Goal: Book appointment/travel/reservation

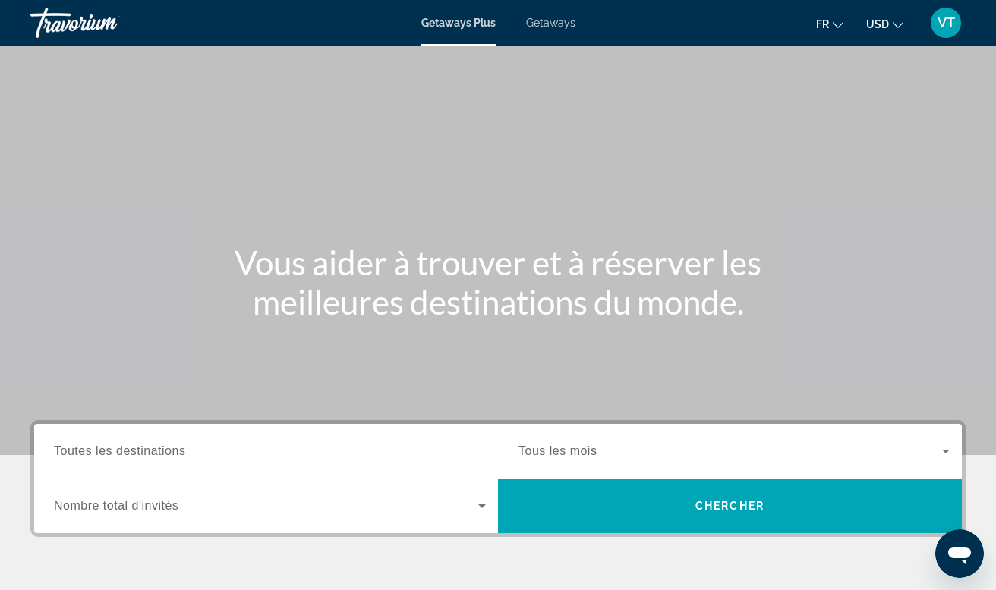
click at [558, 31] on div "Getaways Plus Getaways fr English Español Français Italiano Português русский U…" at bounding box center [498, 22] width 996 height 39
click at [549, 17] on span "Getaways" at bounding box center [550, 23] width 49 height 12
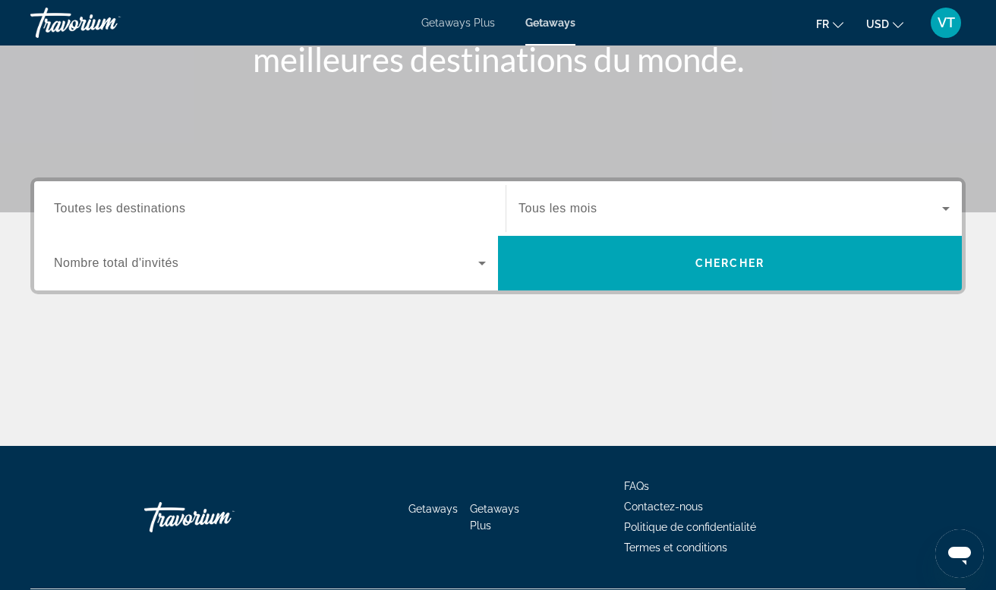
scroll to position [250, 0]
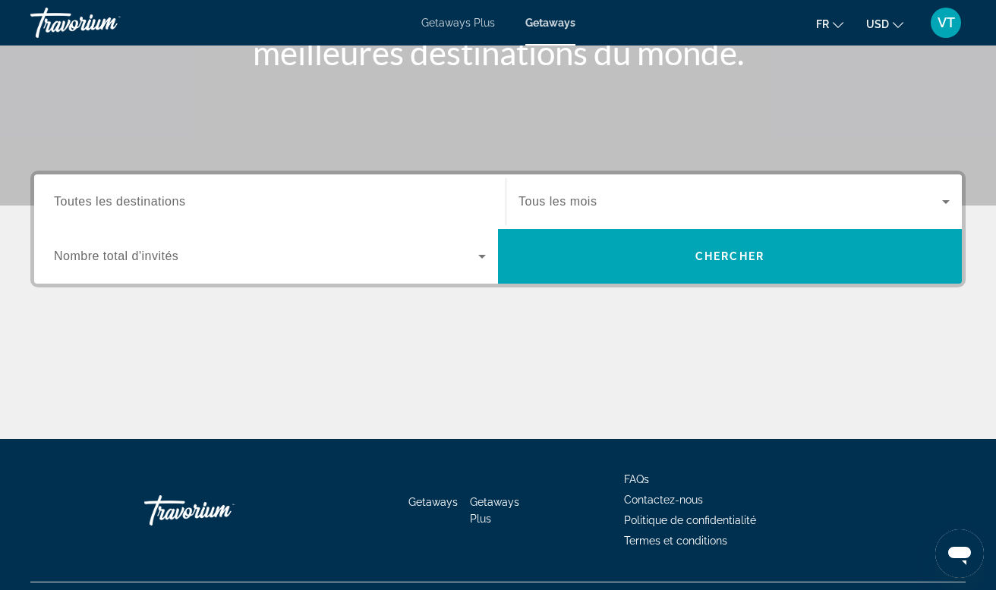
click at [391, 185] on div "Search widget" at bounding box center [270, 202] width 432 height 43
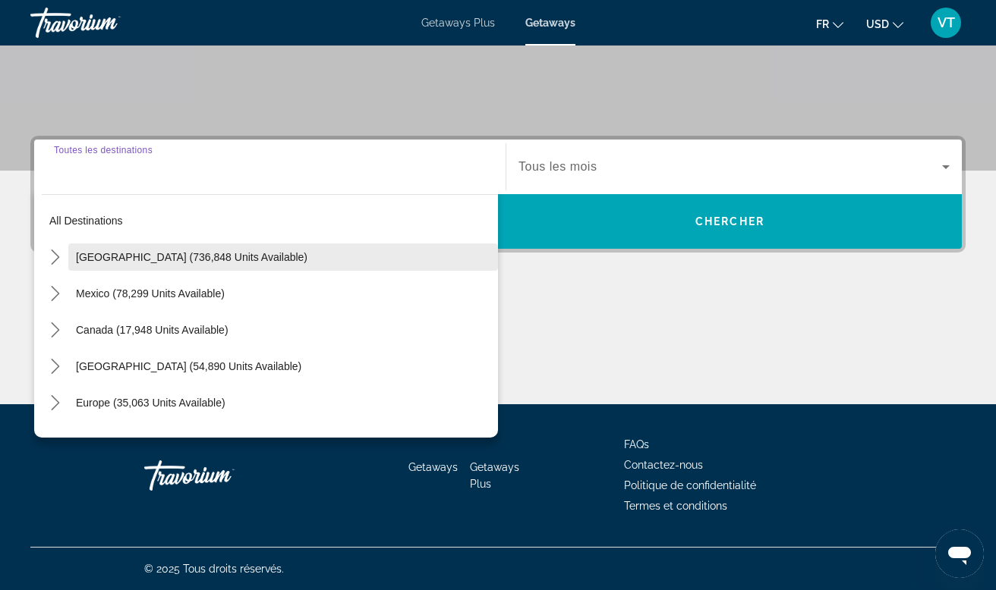
click at [279, 267] on span "Select destination: United States (736,848 units available)" at bounding box center [283, 257] width 430 height 36
type input "**********"
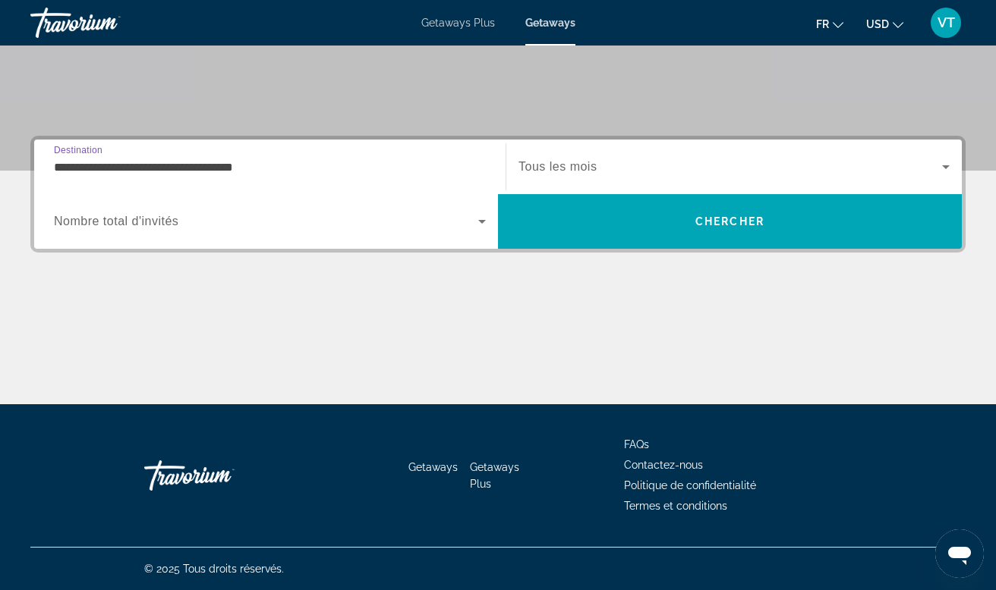
click at [320, 217] on span "Search widget" at bounding box center [266, 221] width 424 height 18
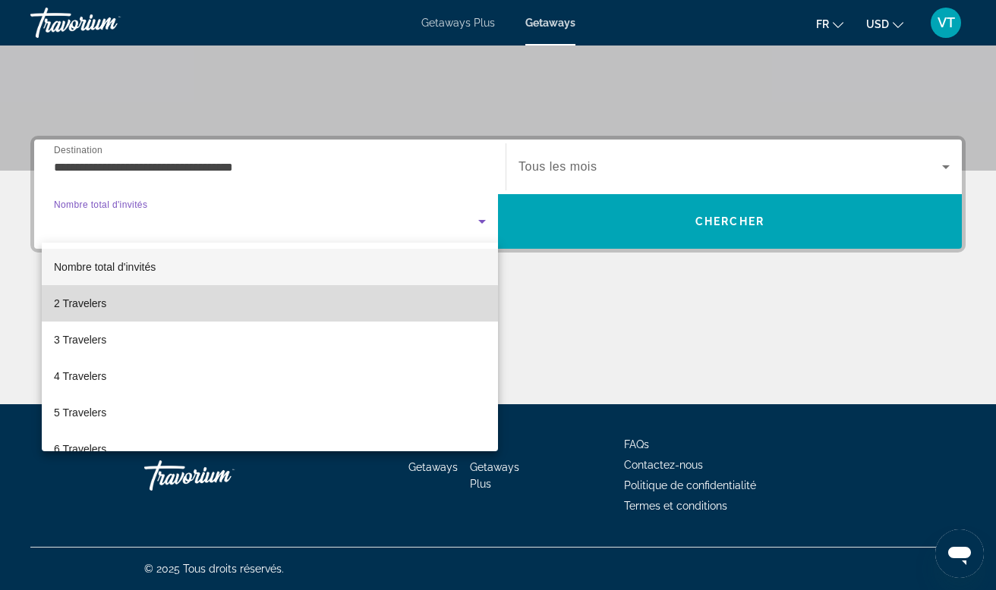
click at [237, 320] on mat-option "2 Travelers" at bounding box center [270, 303] width 456 height 36
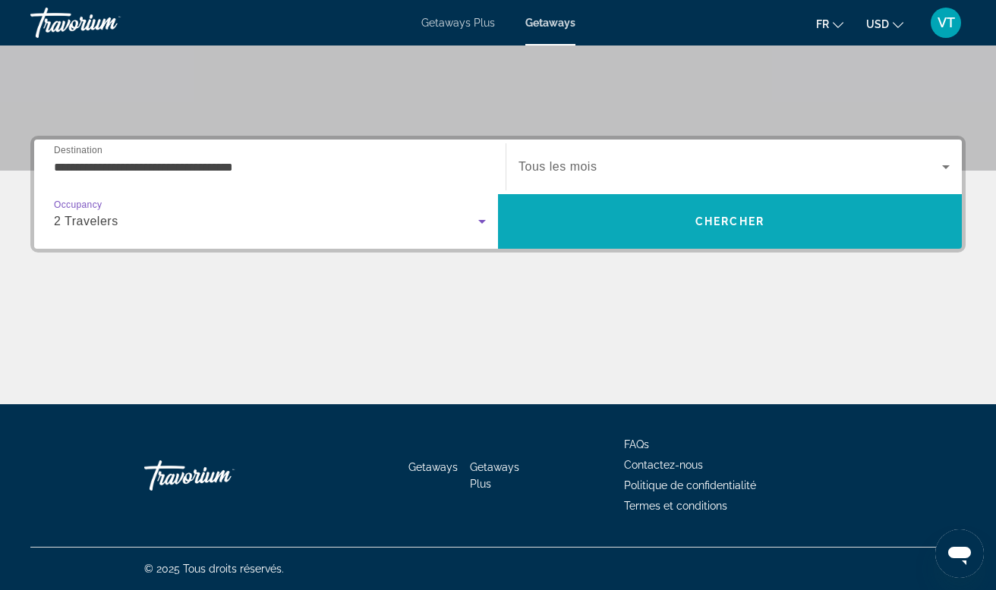
click at [568, 241] on span "Search" at bounding box center [730, 221] width 464 height 55
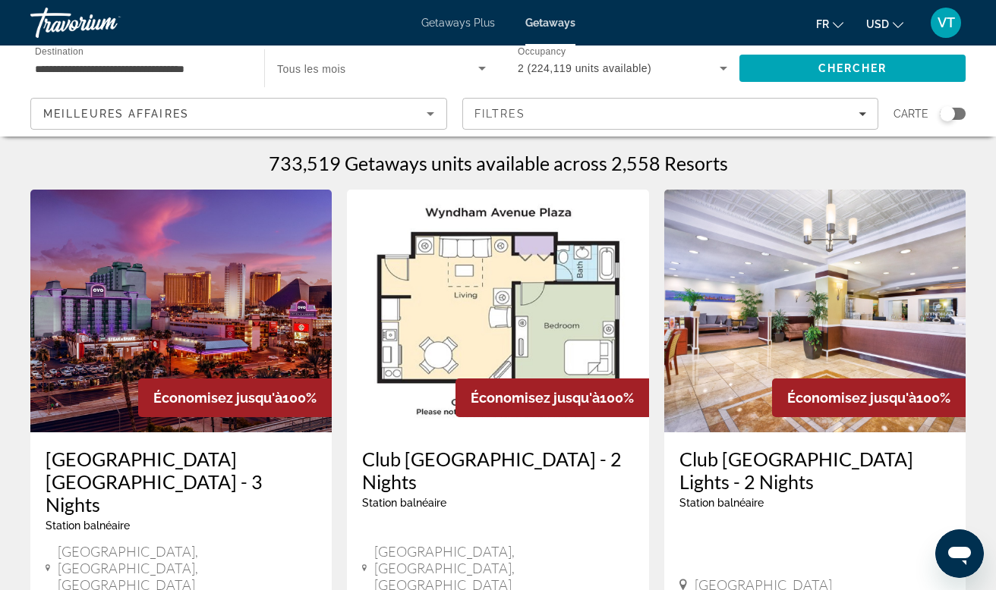
click at [234, 328] on img "Main content" at bounding box center [180, 311] width 301 height 243
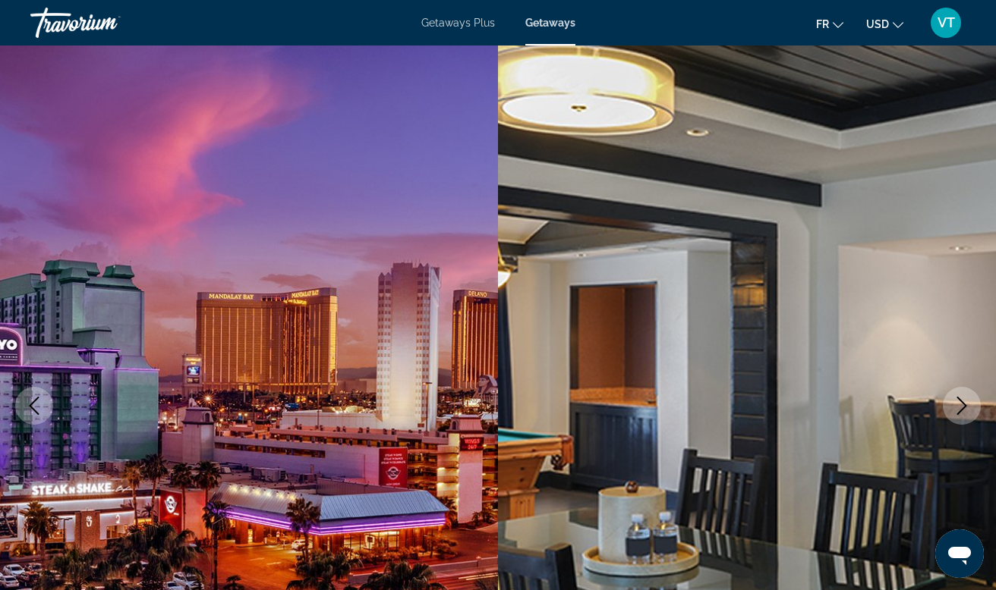
click at [958, 414] on icon "Next image" at bounding box center [962, 406] width 10 height 18
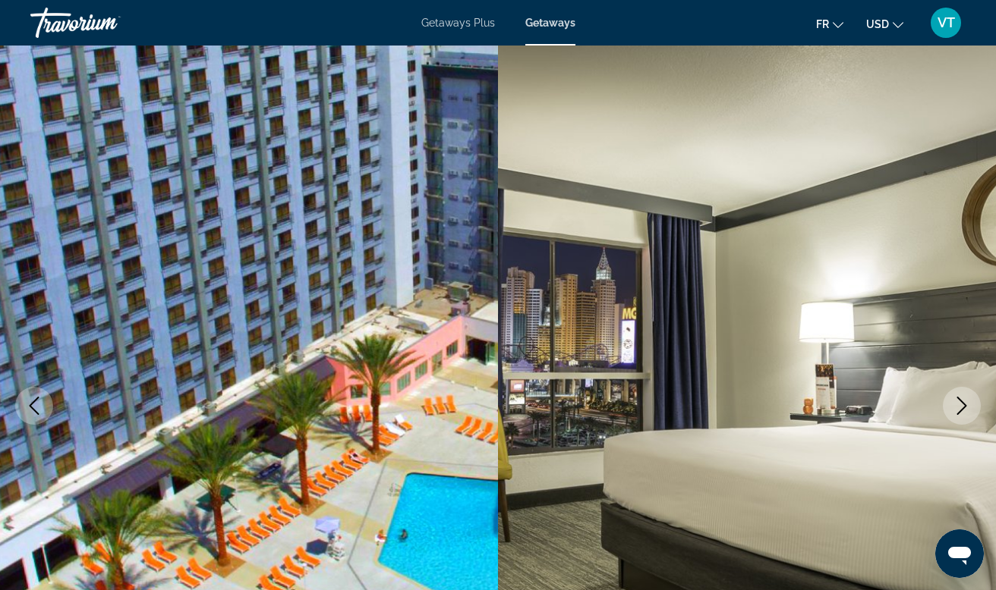
click at [965, 404] on icon "Next image" at bounding box center [962, 406] width 10 height 18
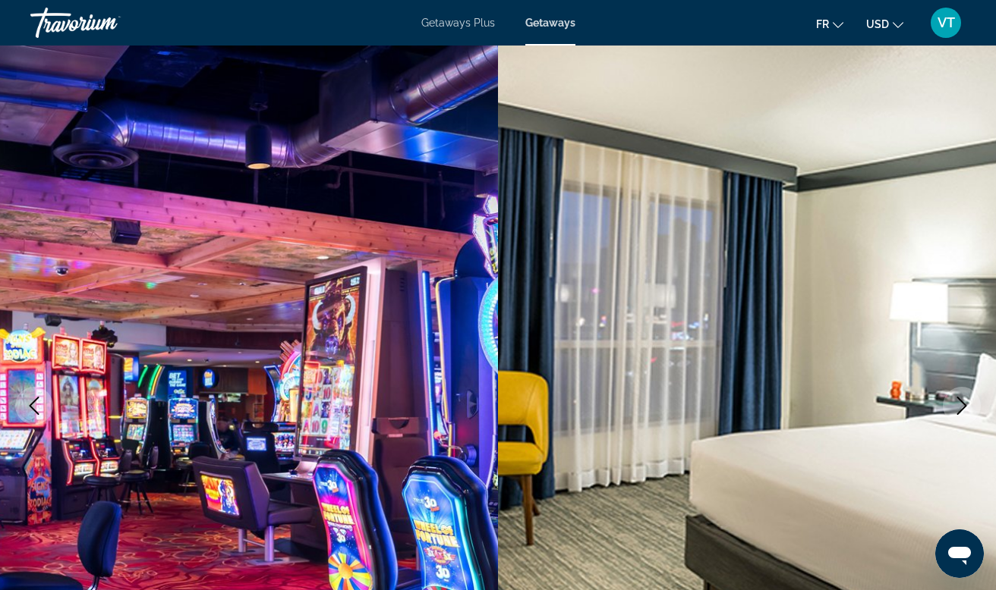
click at [965, 404] on icon "Next image" at bounding box center [962, 406] width 10 height 18
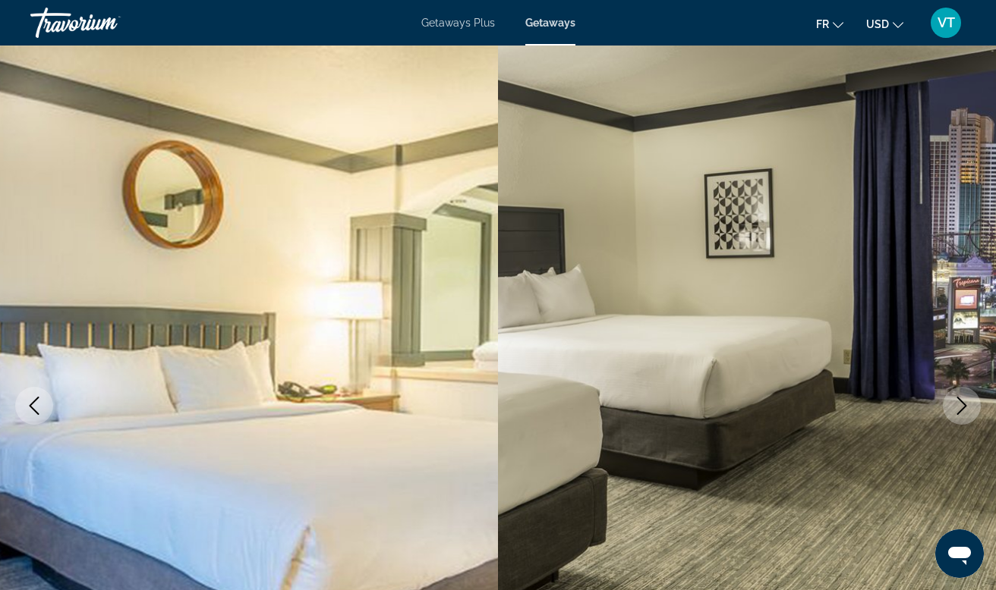
click at [965, 404] on icon "Next image" at bounding box center [962, 406] width 10 height 18
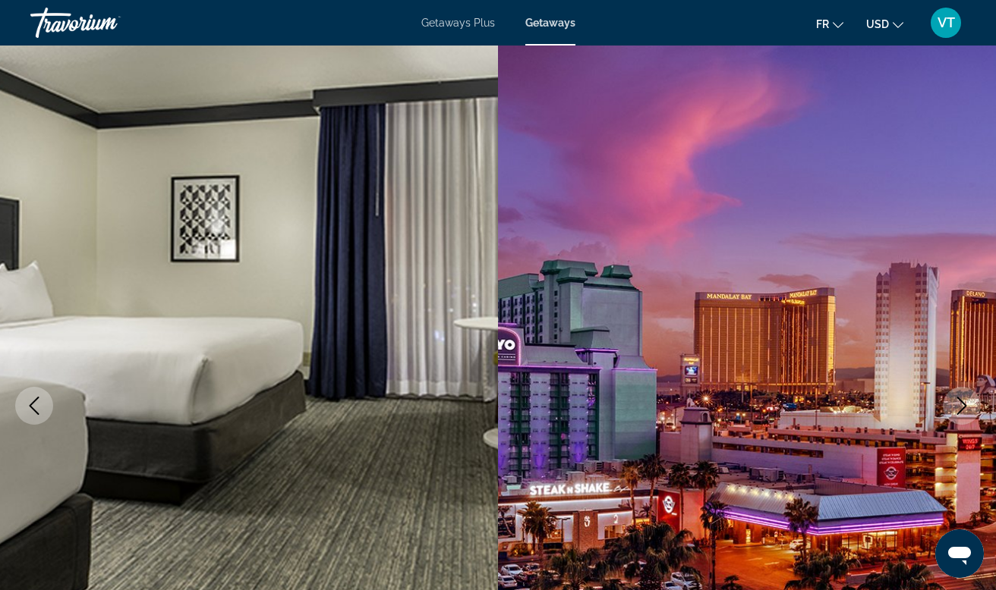
click at [965, 404] on icon "Next image" at bounding box center [962, 406] width 10 height 18
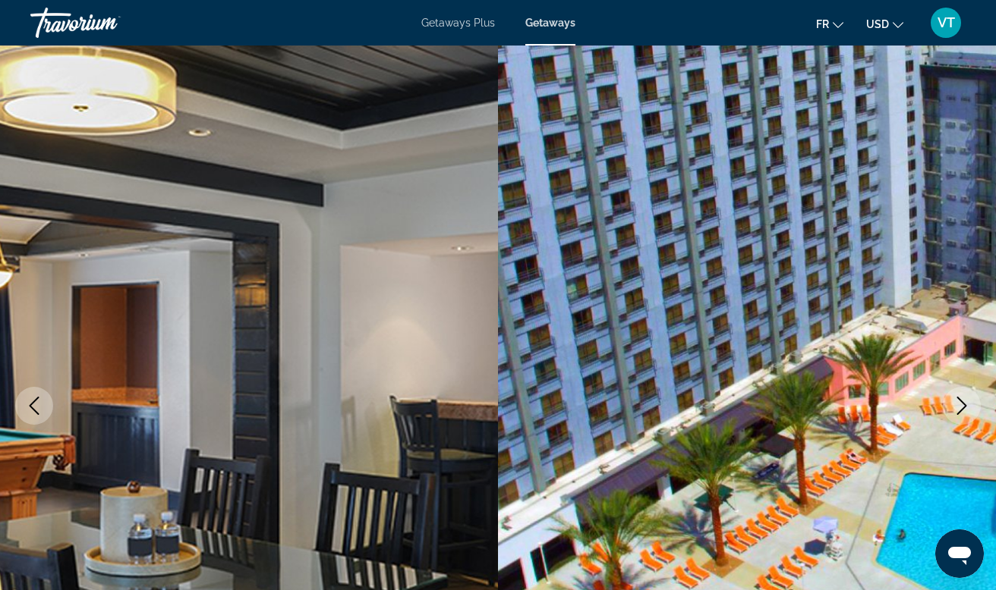
click at [965, 404] on icon "Next image" at bounding box center [962, 406] width 10 height 18
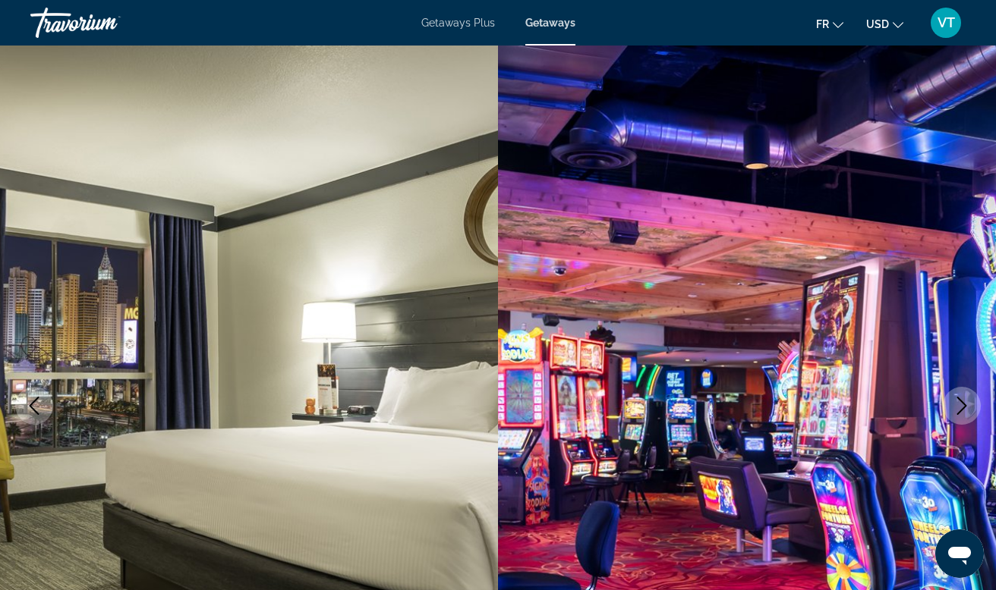
click at [967, 407] on icon "Next image" at bounding box center [961, 406] width 18 height 18
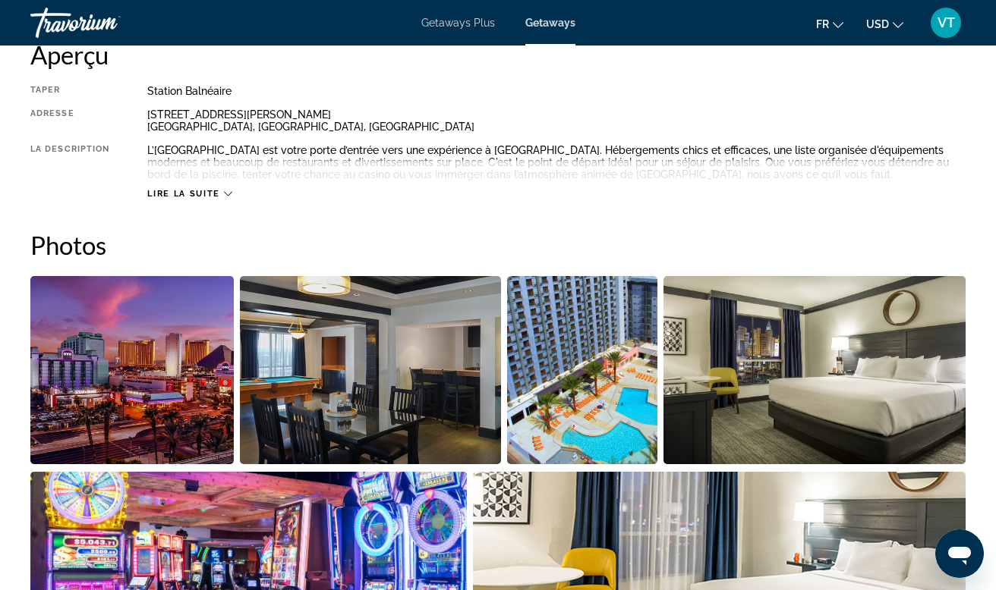
scroll to position [805, 0]
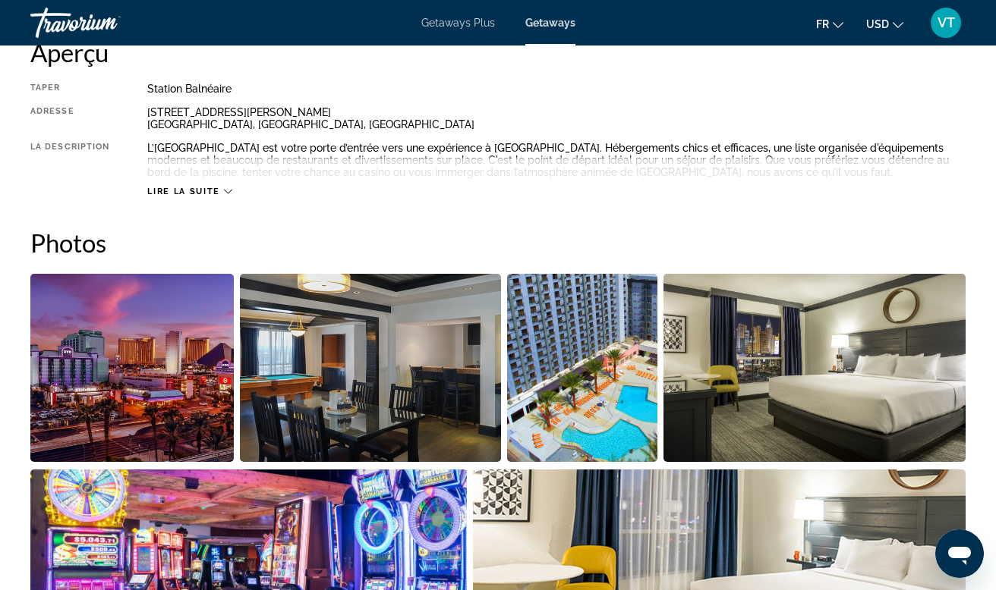
click at [219, 191] on span "Lire la suite" at bounding box center [183, 192] width 72 height 10
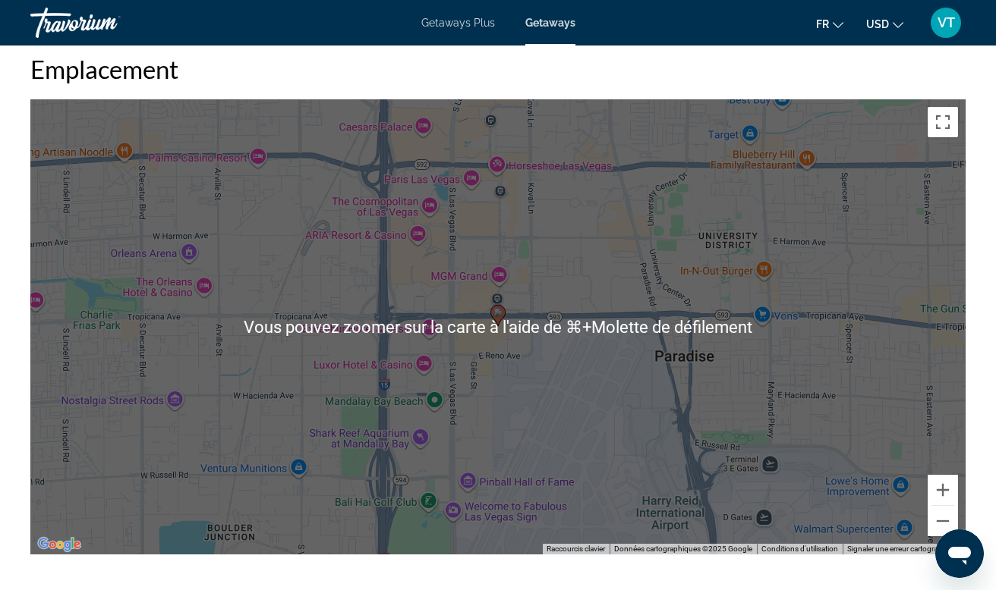
scroll to position [2050, 0]
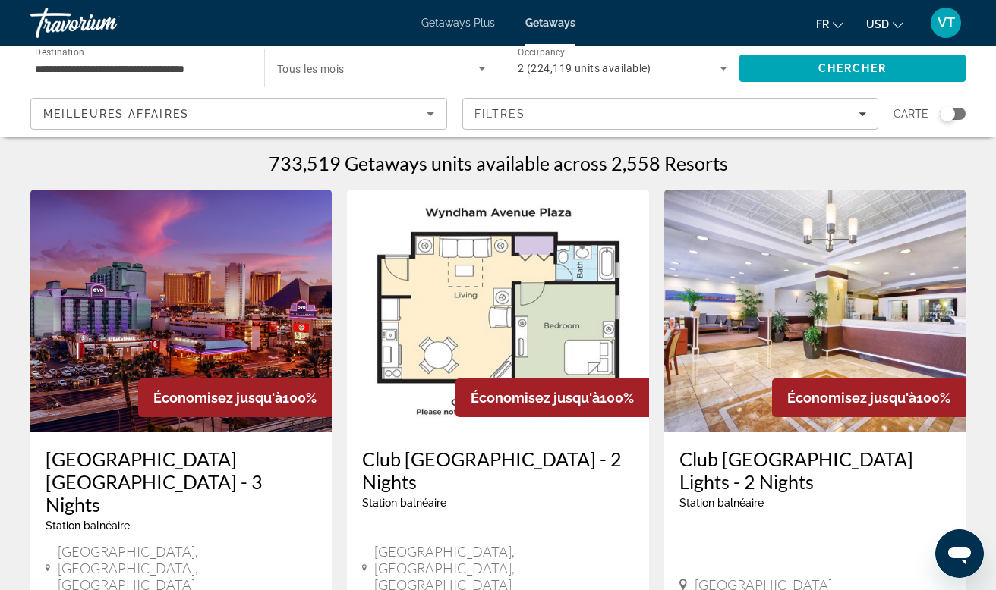
click at [429, 117] on icon "Sort by" at bounding box center [430, 114] width 18 height 18
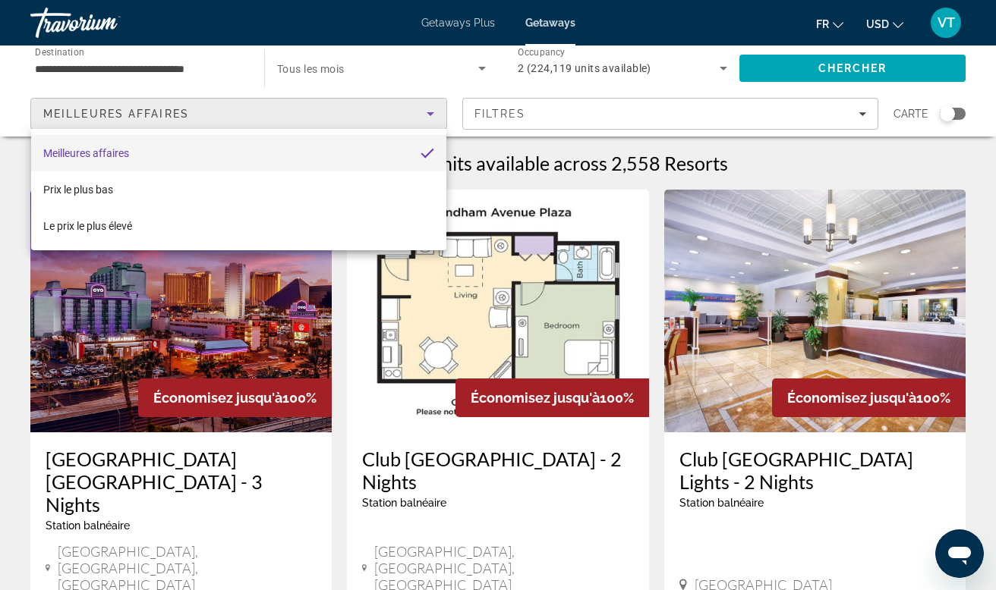
click at [429, 117] on div at bounding box center [498, 295] width 996 height 590
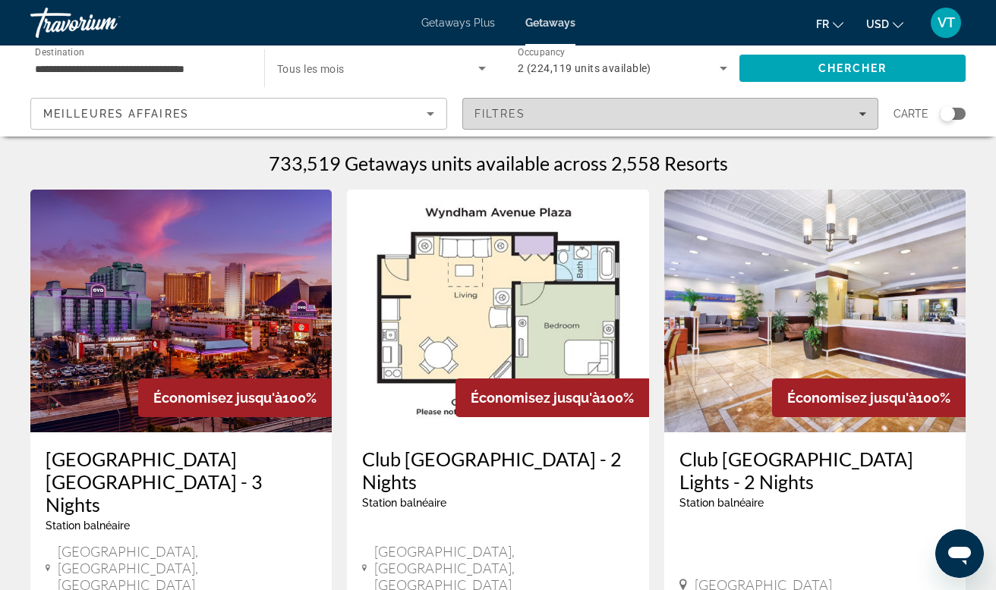
click at [863, 105] on span "Filters" at bounding box center [670, 114] width 415 height 36
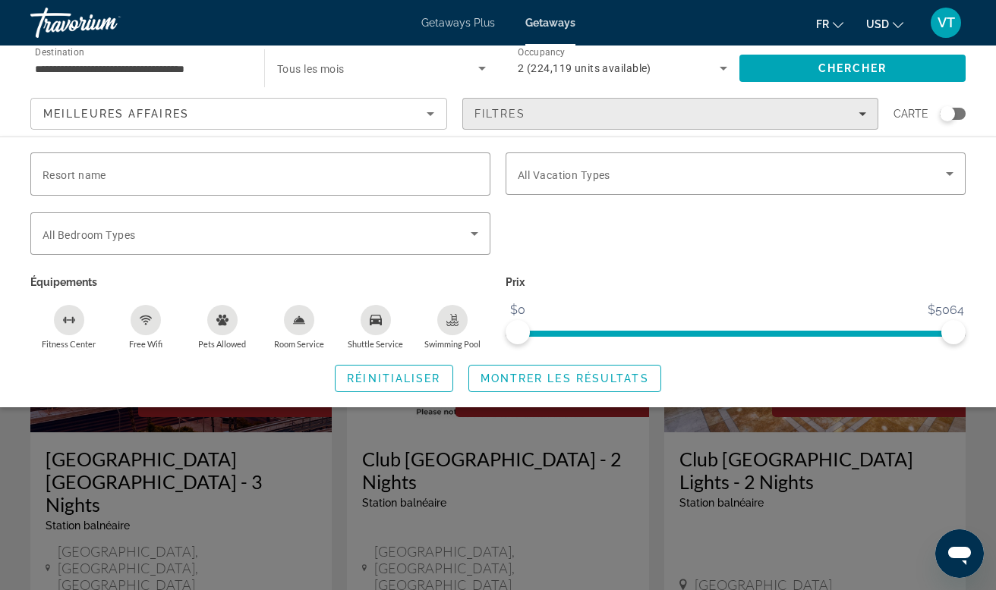
click at [863, 105] on span "Filters" at bounding box center [670, 114] width 415 height 36
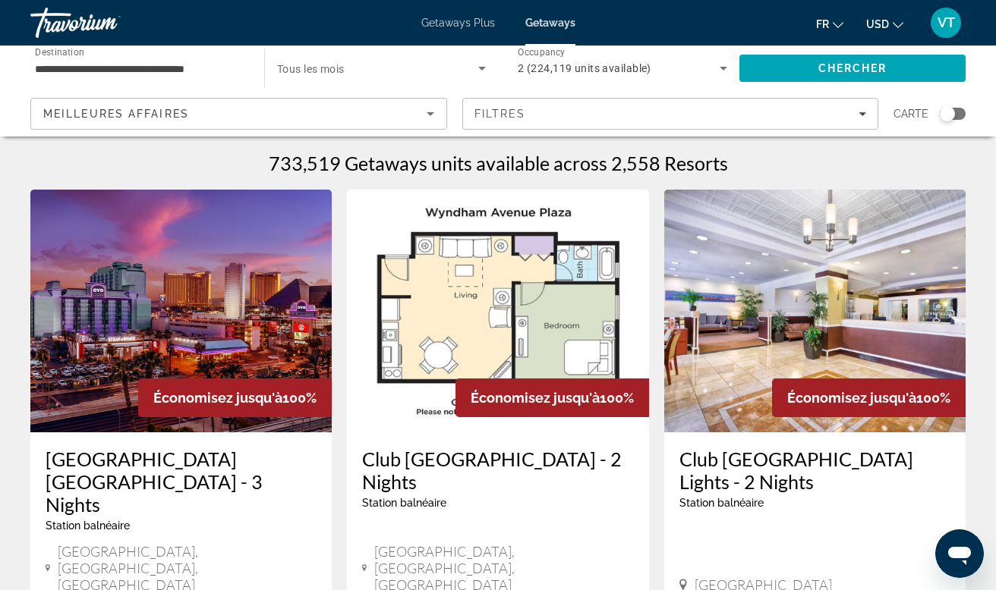
click at [719, 72] on icon "Search widget" at bounding box center [723, 68] width 18 height 18
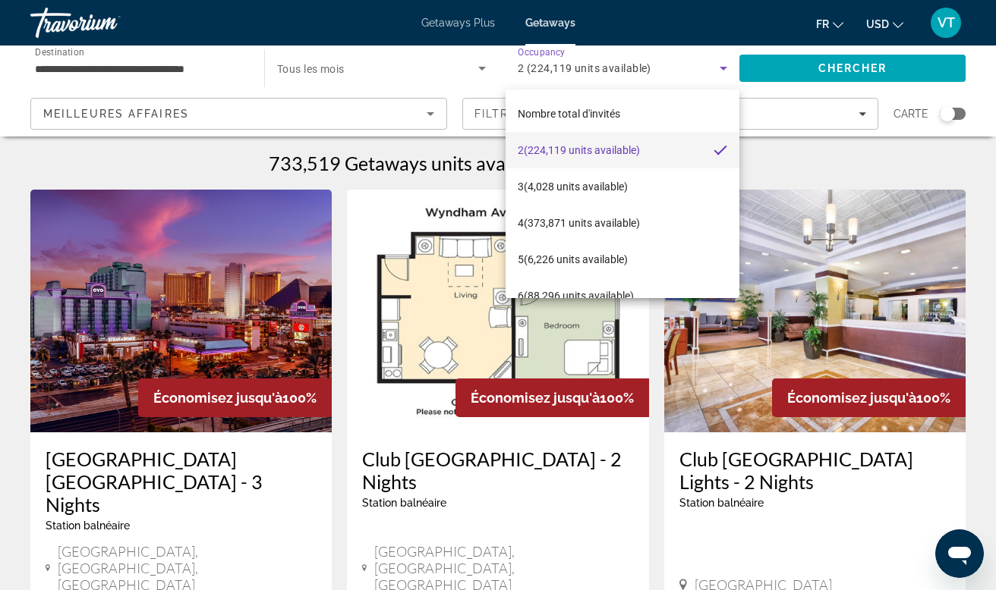
click at [722, 71] on div at bounding box center [498, 295] width 996 height 590
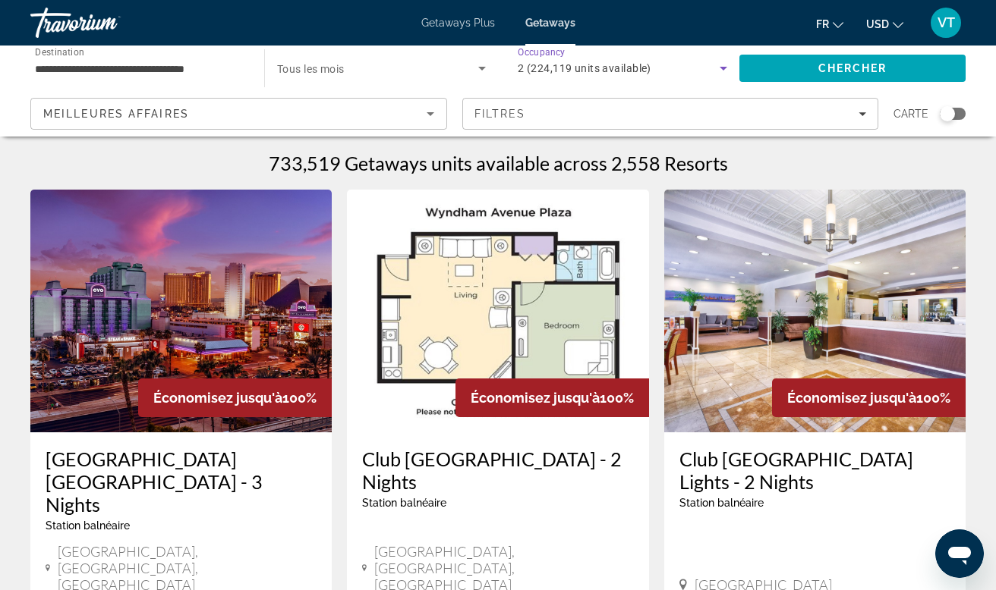
click at [723, 65] on icon "Search widget" at bounding box center [723, 68] width 18 height 18
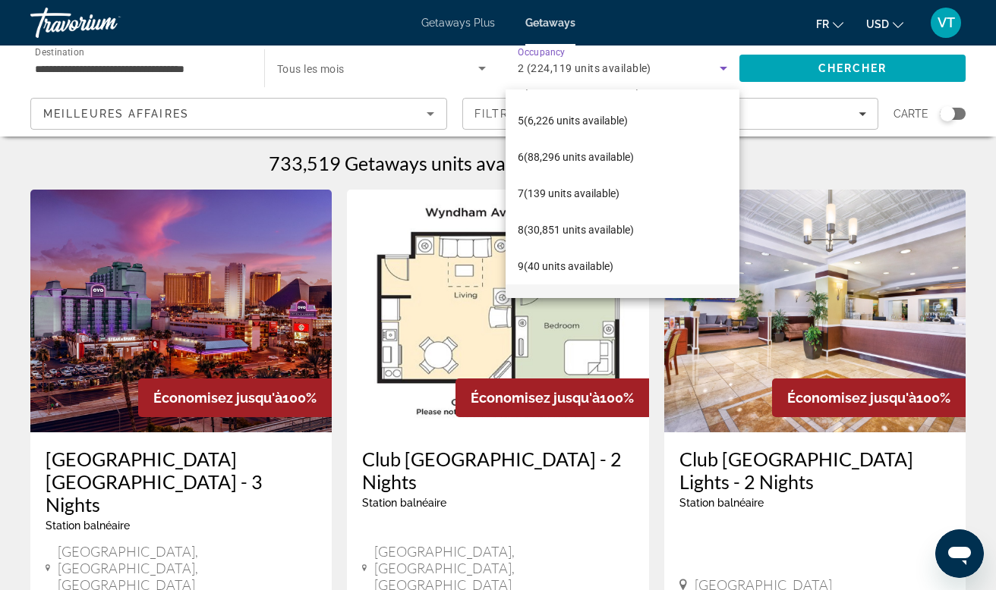
scroll to position [132, 0]
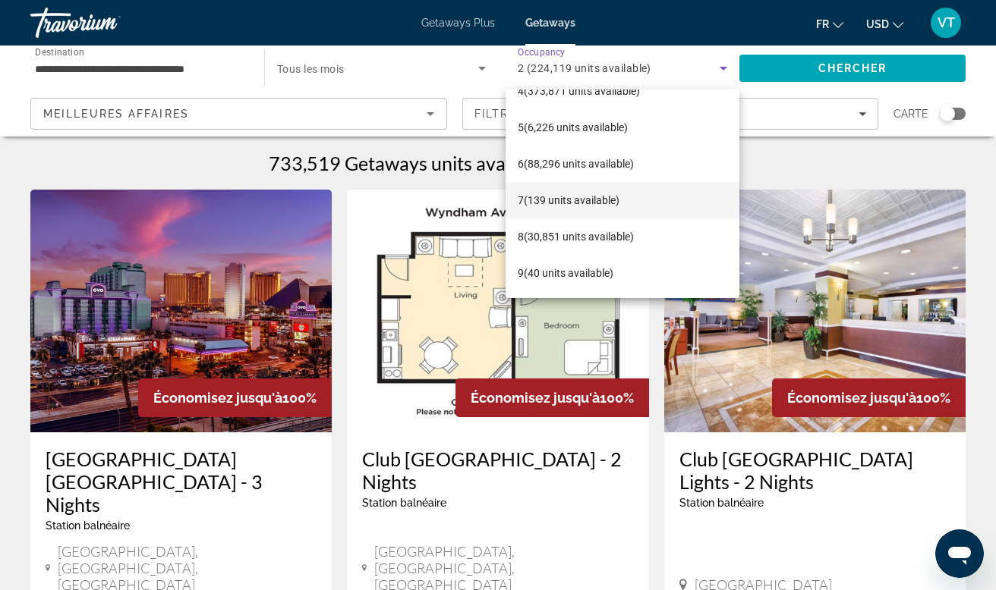
click at [565, 203] on span "7 (139 units available)" at bounding box center [569, 200] width 102 height 18
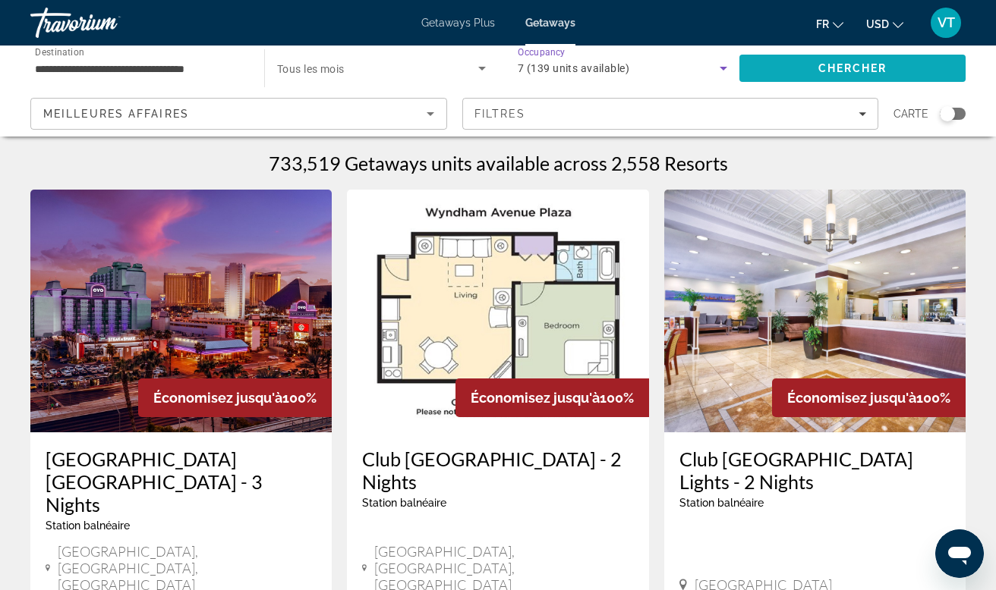
click at [817, 59] on span "Search" at bounding box center [852, 68] width 226 height 36
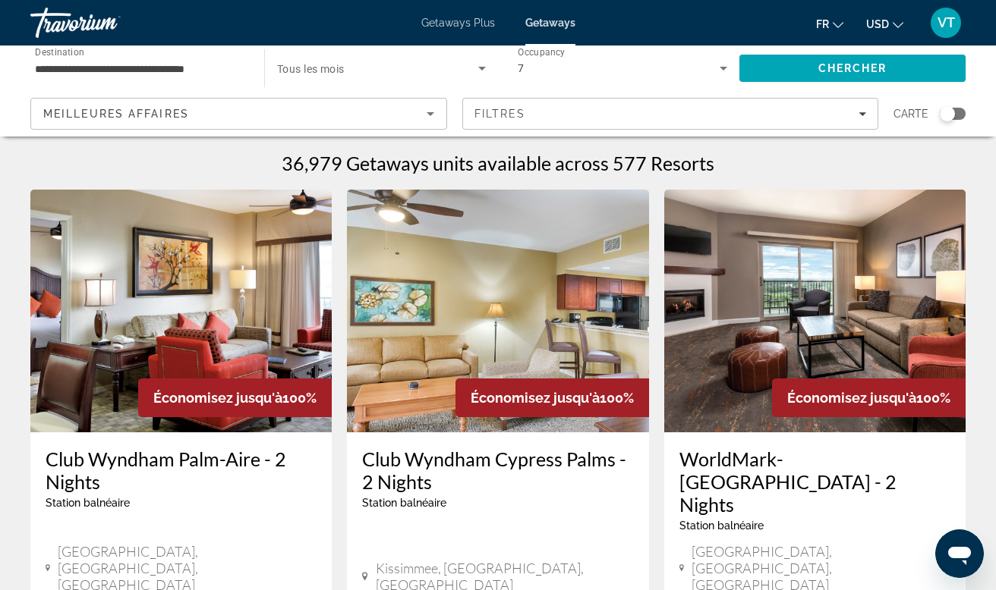
click at [717, 65] on icon "Search widget" at bounding box center [723, 68] width 18 height 18
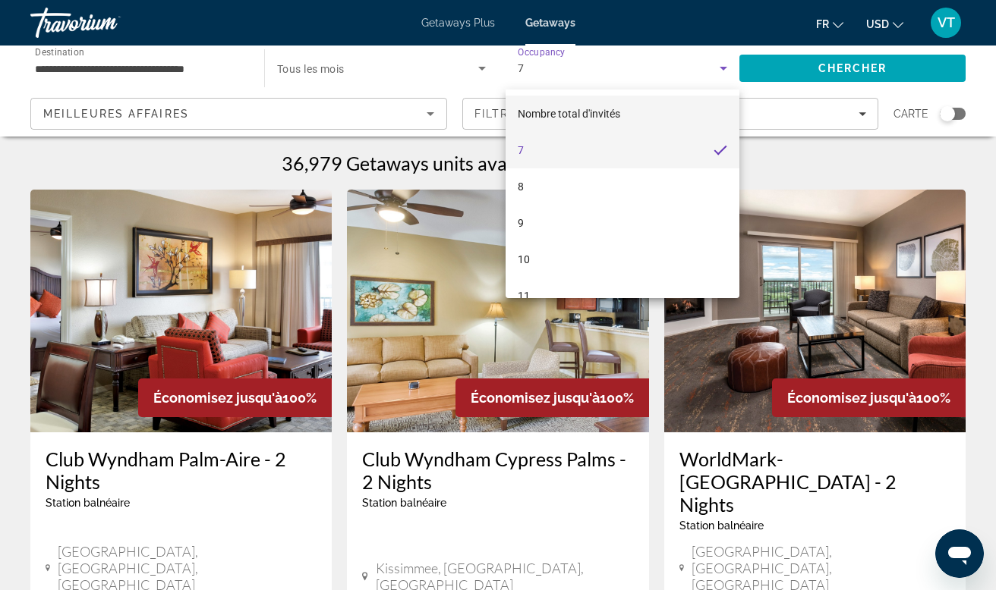
click at [574, 107] on span "Nombre total d'invités" at bounding box center [569, 114] width 102 height 18
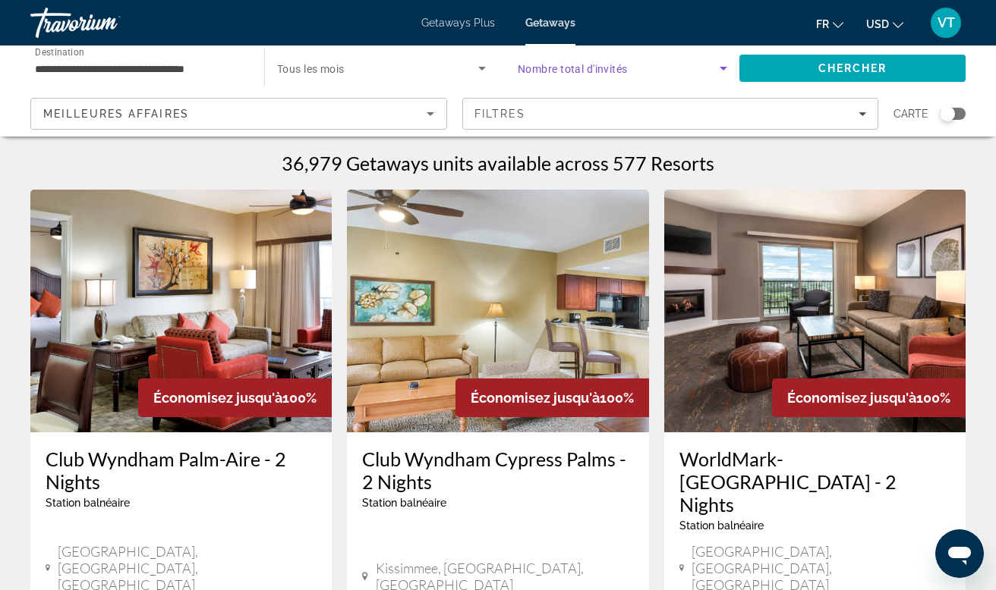
click at [603, 61] on span "Search widget" at bounding box center [619, 68] width 202 height 18
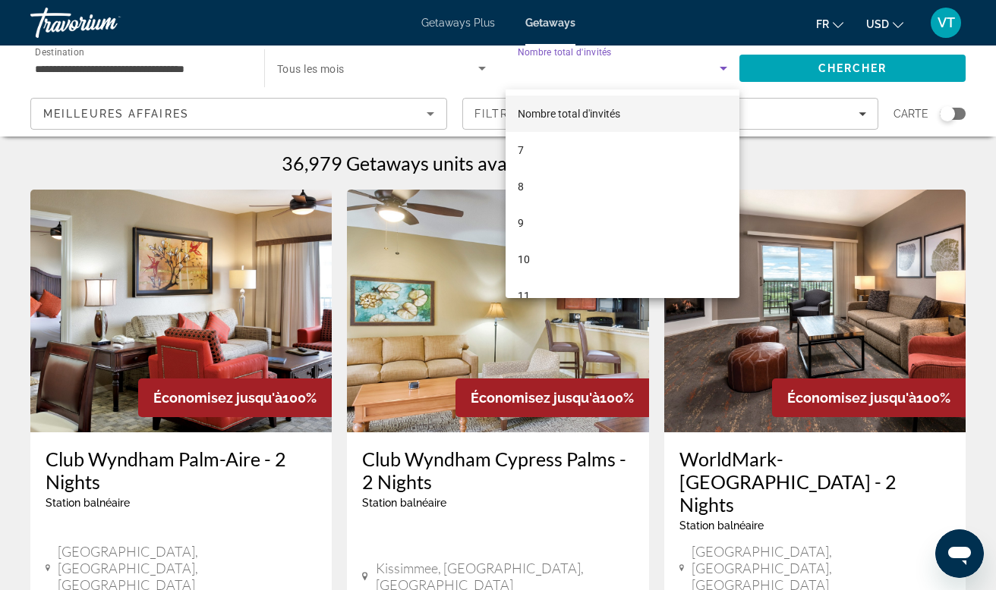
click at [603, 61] on div at bounding box center [498, 295] width 996 height 590
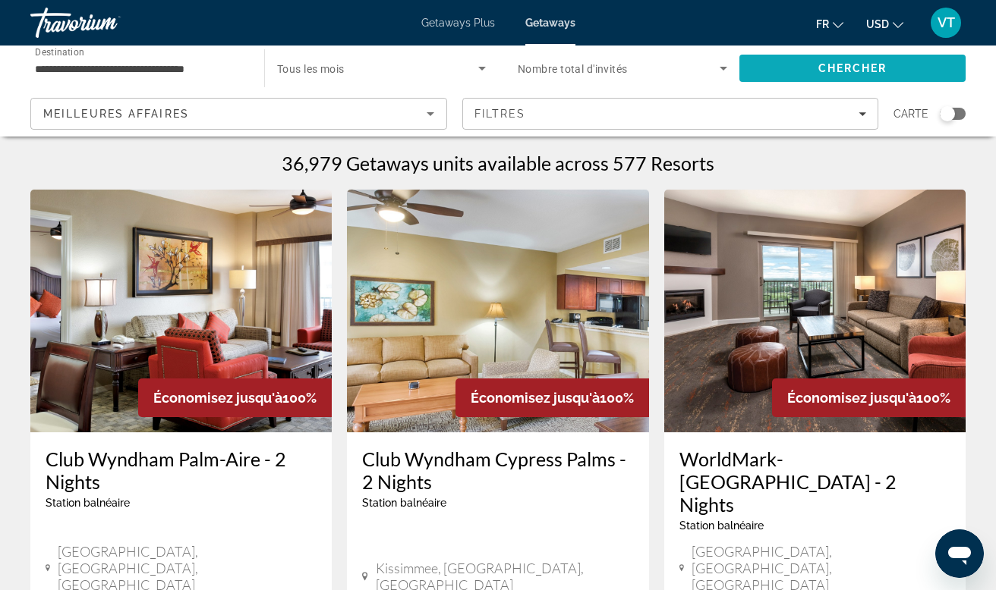
click at [826, 68] on span "Chercher" at bounding box center [852, 68] width 69 height 12
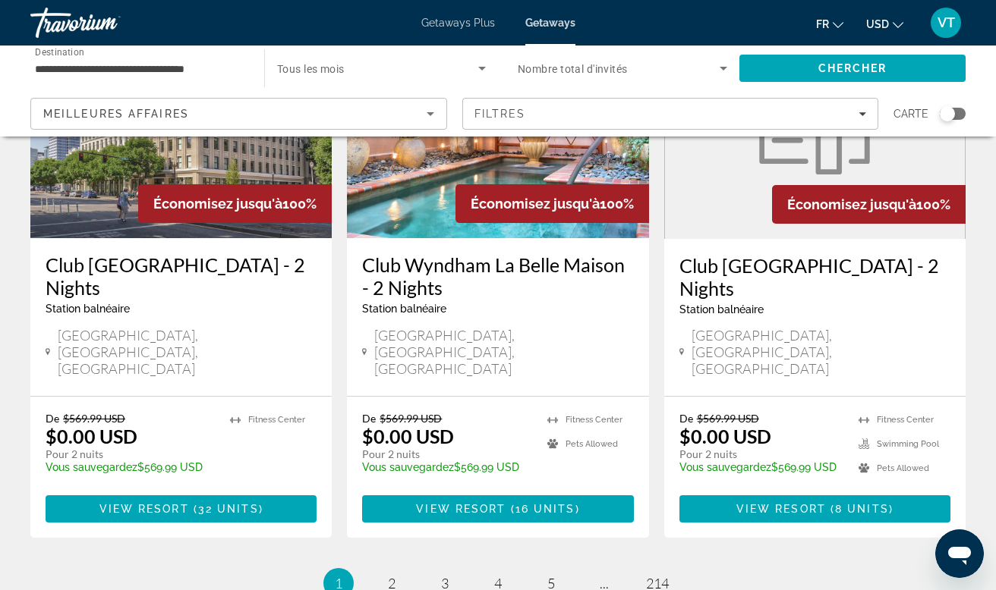
scroll to position [1959, 0]
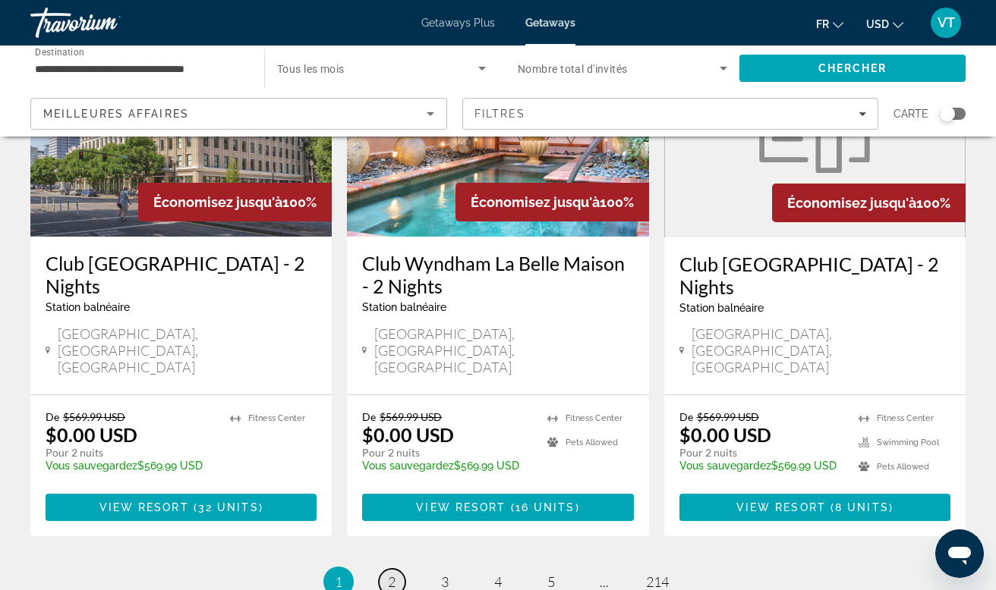
click at [389, 574] on span "2" at bounding box center [392, 582] width 8 height 17
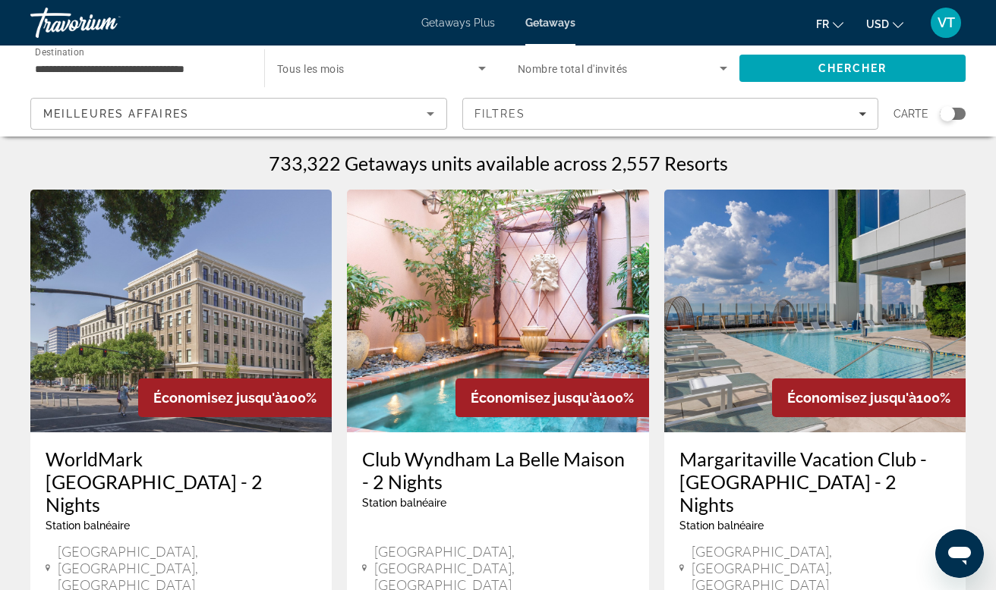
click at [959, 109] on div "Search widget" at bounding box center [952, 114] width 26 height 12
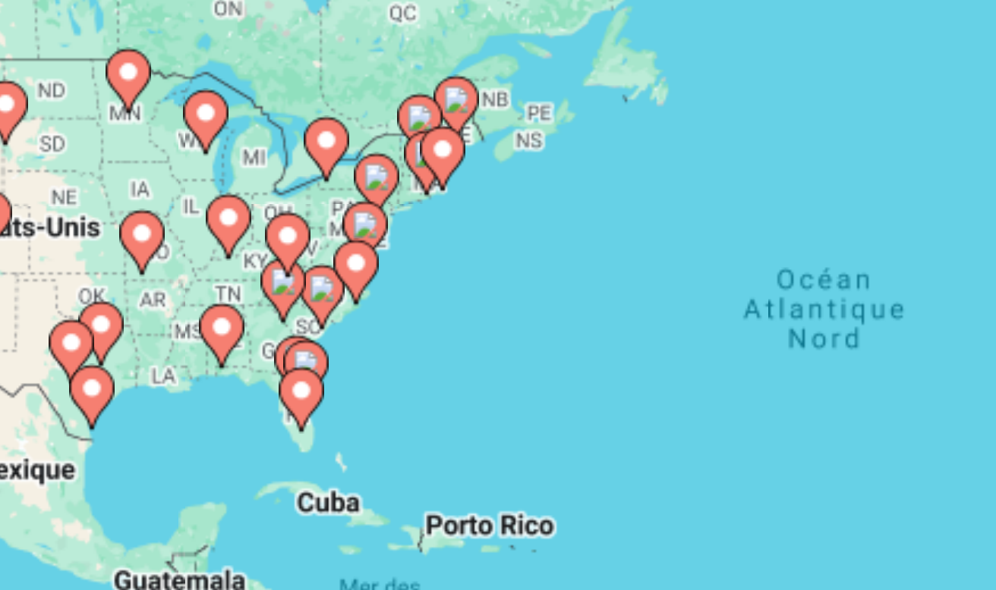
drag, startPoint x: 96, startPoint y: 115, endPoint x: 149, endPoint y: 88, distance: 58.7
click at [149, 152] on div "Pour activer le glissement avec le clavier, appuyez sur Alt+Entrée. Une fois ce…" at bounding box center [497, 379] width 935 height 455
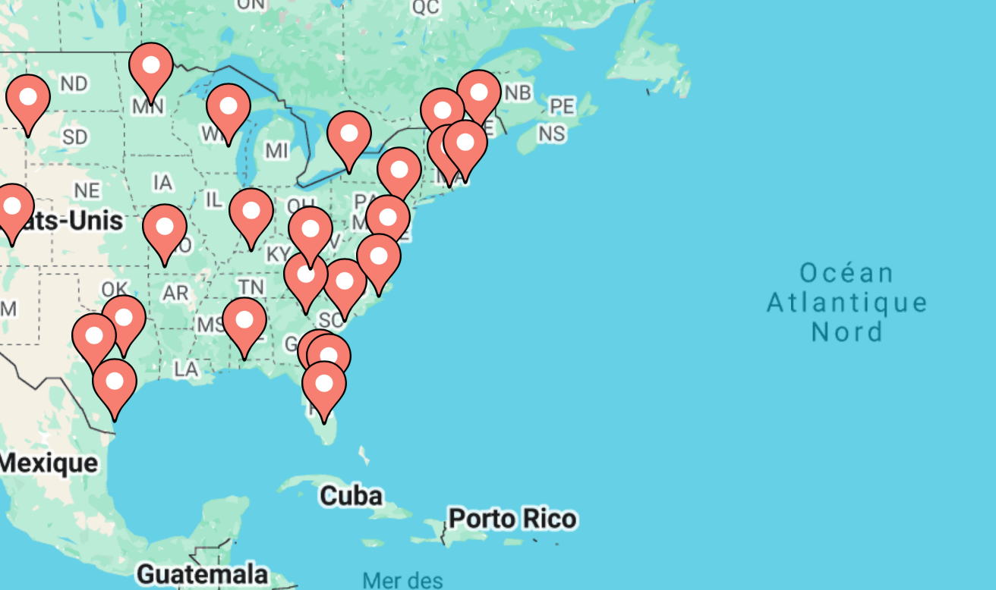
click at [368, 267] on gmp-advanced-marker "Main content" at bounding box center [375, 278] width 15 height 23
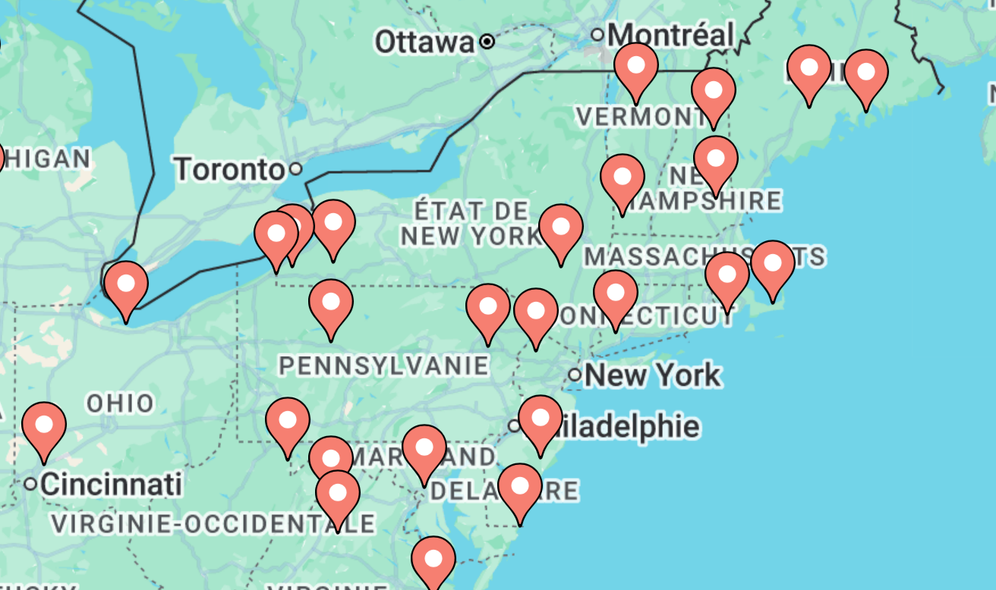
drag, startPoint x: 165, startPoint y: 129, endPoint x: 142, endPoint y: 68, distance: 65.8
click at [142, 152] on div "Pour activer le glissement avec le clavier, appuyez sur Alt+Entrée. Une fois ce…" at bounding box center [497, 379] width 935 height 455
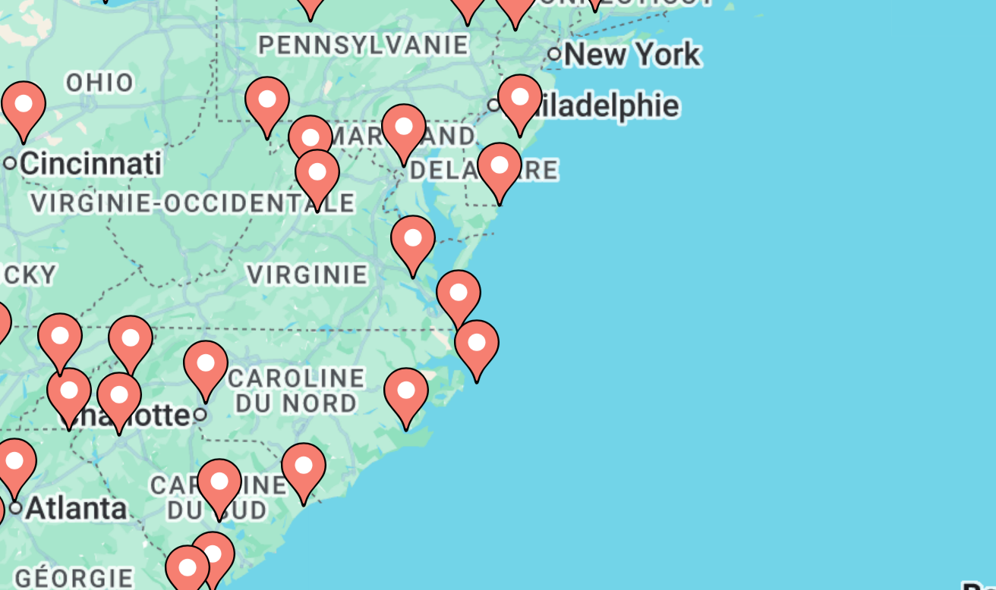
drag, startPoint x: 146, startPoint y: 119, endPoint x: 146, endPoint y: 21, distance: 97.9
click at [146, 152] on div "Pour activer le glissement avec le clavier, appuyez sur Alt+Entrée. Une fois ce…" at bounding box center [497, 379] width 935 height 455
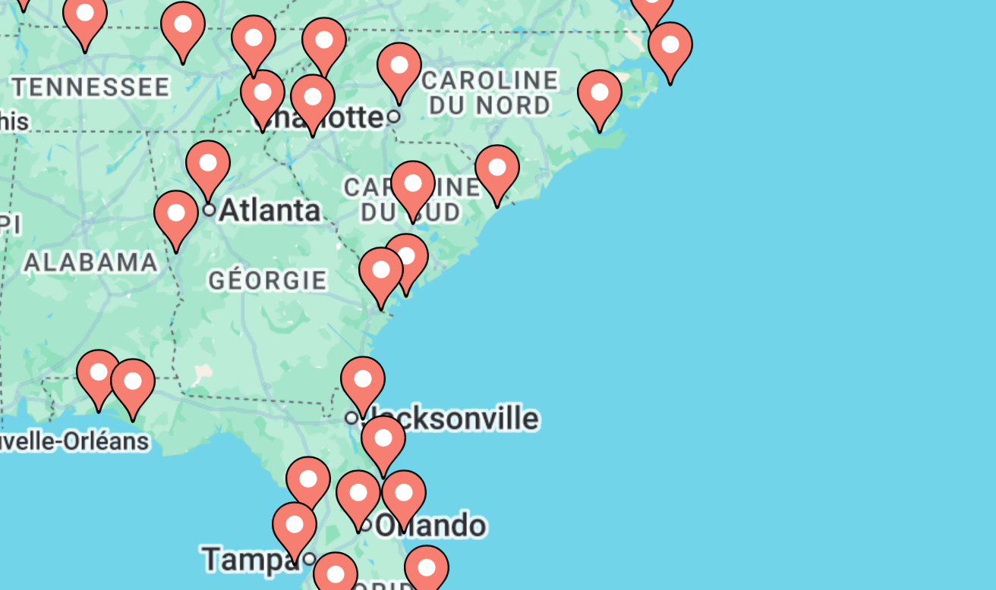
drag, startPoint x: 127, startPoint y: 99, endPoint x: 192, endPoint y: -2, distance: 119.8
click at [192, 0] on html "**********" at bounding box center [498, 295] width 996 height 590
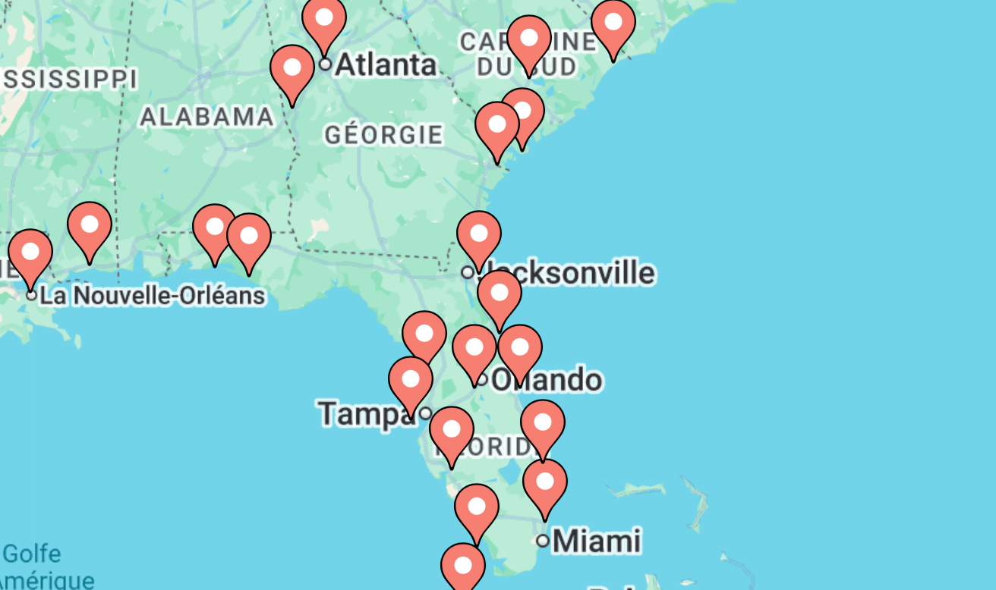
drag, startPoint x: 137, startPoint y: 80, endPoint x: 175, endPoint y: 31, distance: 61.6
click at [388, 258] on icon "Main content" at bounding box center [395, 268] width 14 height 20
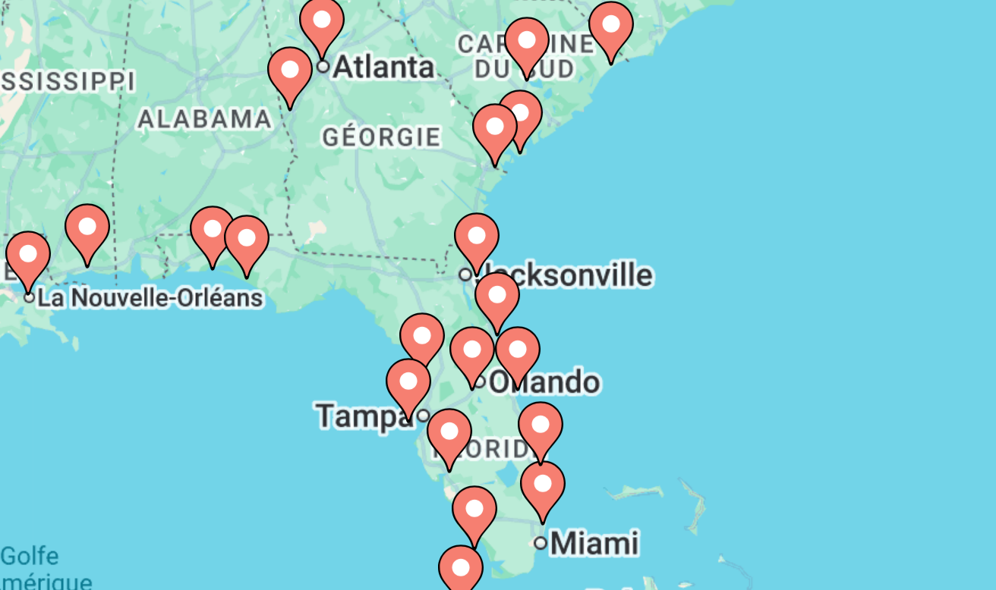
click at [363, 365] on icon "Main content" at bounding box center [370, 375] width 14 height 20
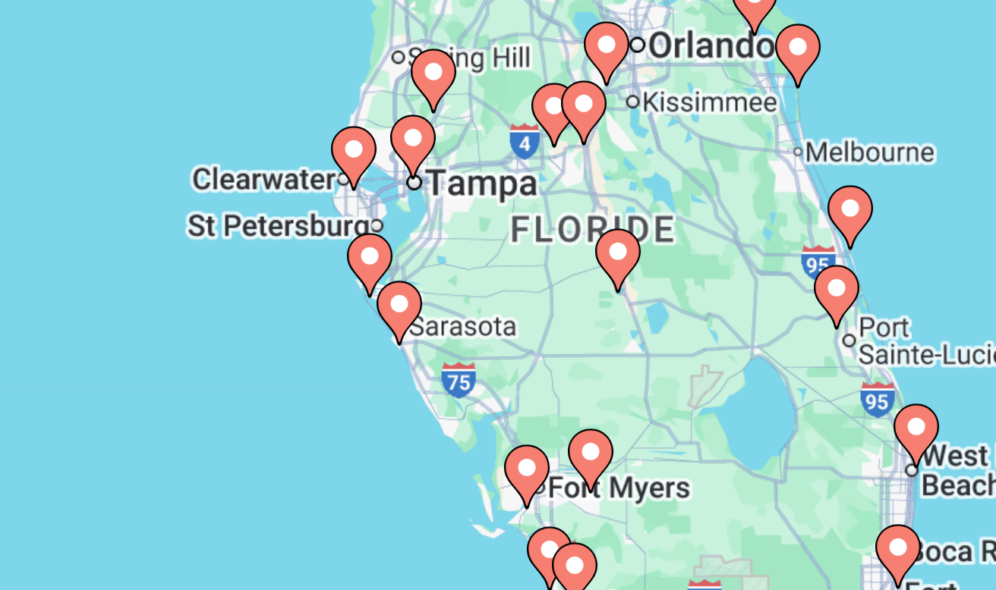
drag, startPoint x: 222, startPoint y: 141, endPoint x: 102, endPoint y: 164, distance: 121.3
click at [102, 163] on div "Pour activer le glissement avec le clavier, appuyez sur Alt+Entrée. Une fois ce…" at bounding box center [497, 379] width 935 height 455
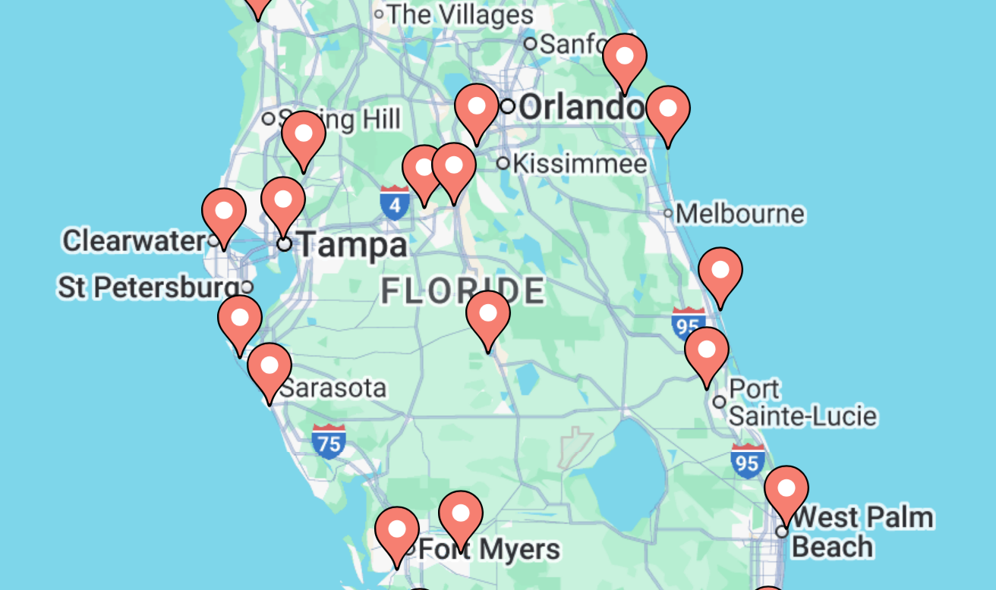
drag, startPoint x: 202, startPoint y: 118, endPoint x: 165, endPoint y: 135, distance: 40.4
click at [165, 152] on div "Pour activer le glissement avec le clavier, appuyez sur Alt+Entrée. Une fois ce…" at bounding box center [497, 379] width 935 height 455
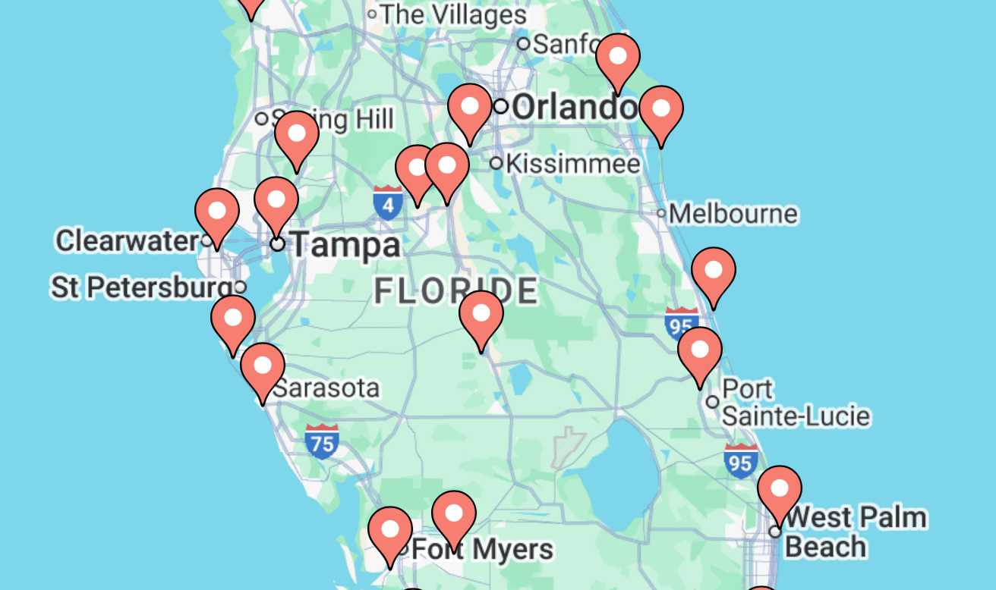
click at [420, 240] on icon "Main content" at bounding box center [427, 250] width 14 height 20
type input "**********"
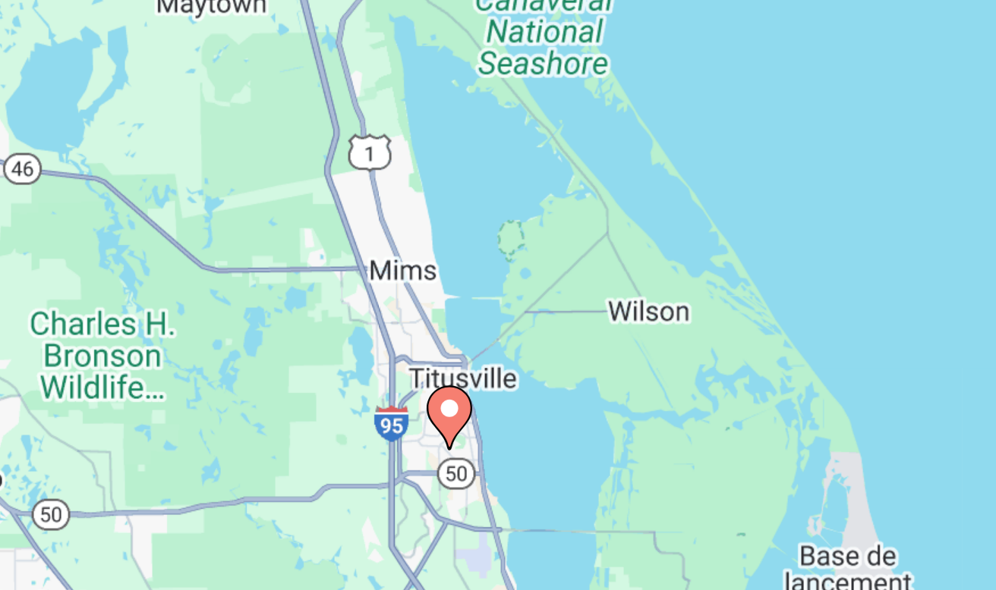
drag, startPoint x: 257, startPoint y: 93, endPoint x: 127, endPoint y: 93, distance: 129.8
click at [127, 152] on div "Pour activer le glissement avec le clavier, appuyez sur Alt+Entrée. Une fois ce…" at bounding box center [497, 379] width 935 height 455
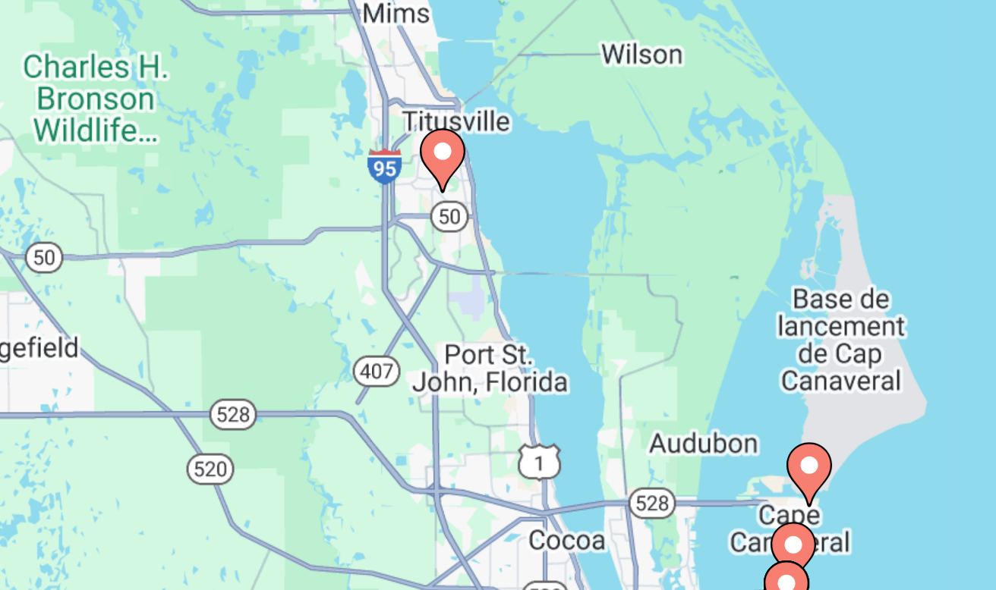
drag, startPoint x: 186, startPoint y: 134, endPoint x: 185, endPoint y: 47, distance: 87.3
click at [185, 152] on div "Pour activer le glissement avec le clavier, appuyez sur Alt+Entrée. Une fois ce…" at bounding box center [497, 379] width 935 height 455
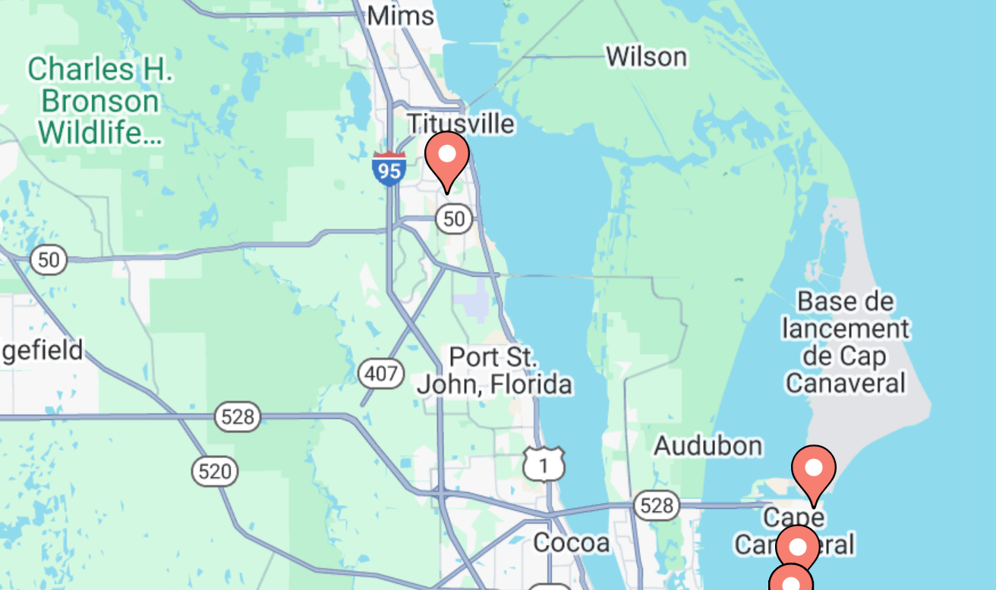
click at [365, 275] on image "Main content" at bounding box center [369, 279] width 9 height 9
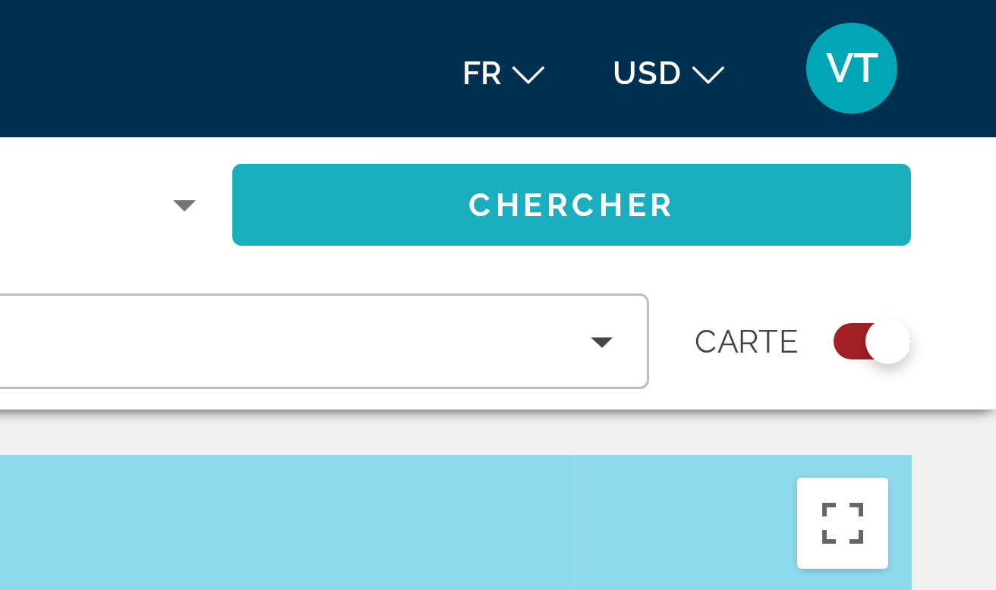
click at [818, 68] on span "Chercher" at bounding box center [852, 68] width 69 height 12
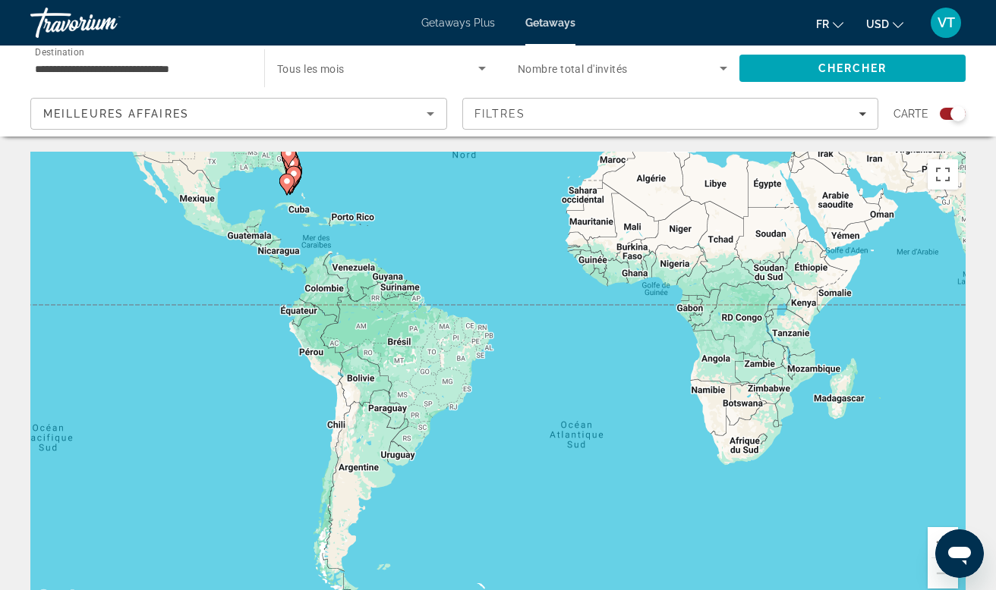
drag, startPoint x: 566, startPoint y: 353, endPoint x: 514, endPoint y: 426, distance: 89.7
click at [514, 426] on div "Pour activer le glissement avec le clavier, appuyez sur Alt+Entrée. Une fois ce…" at bounding box center [497, 379] width 935 height 455
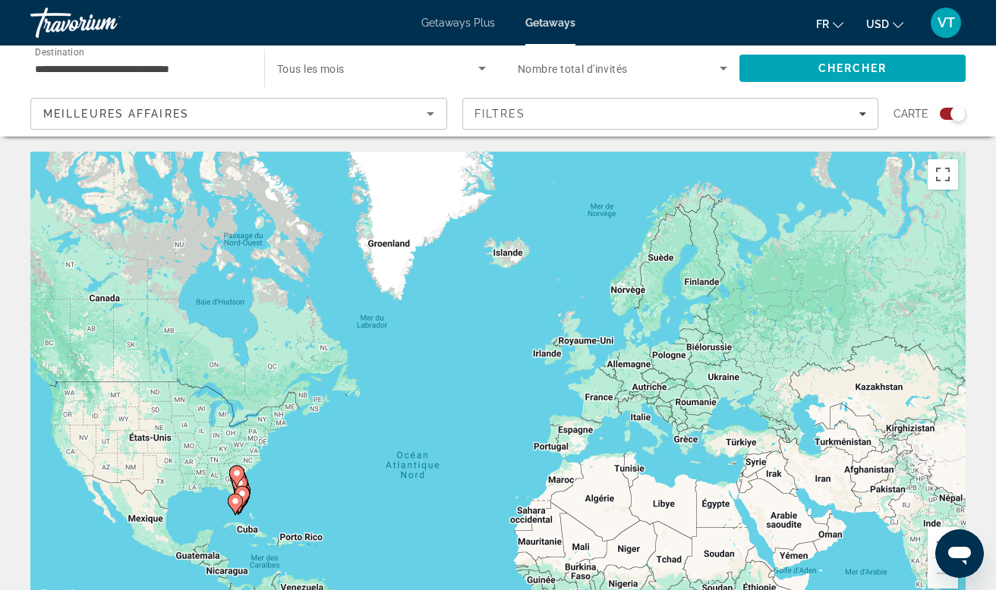
click at [948, 115] on div "Search widget" at bounding box center [952, 114] width 26 height 12
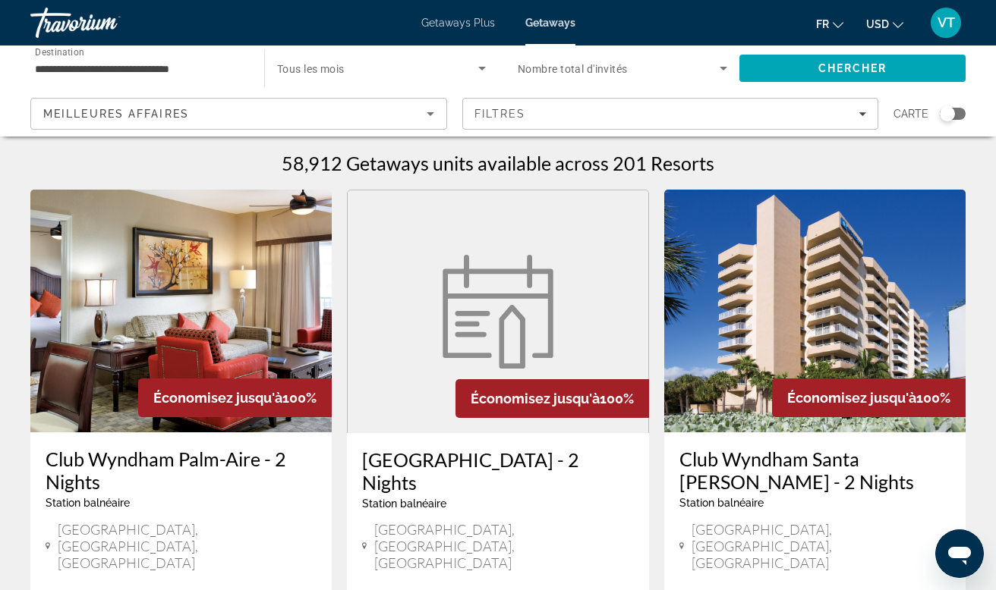
click at [957, 113] on div "Search widget" at bounding box center [952, 114] width 26 height 12
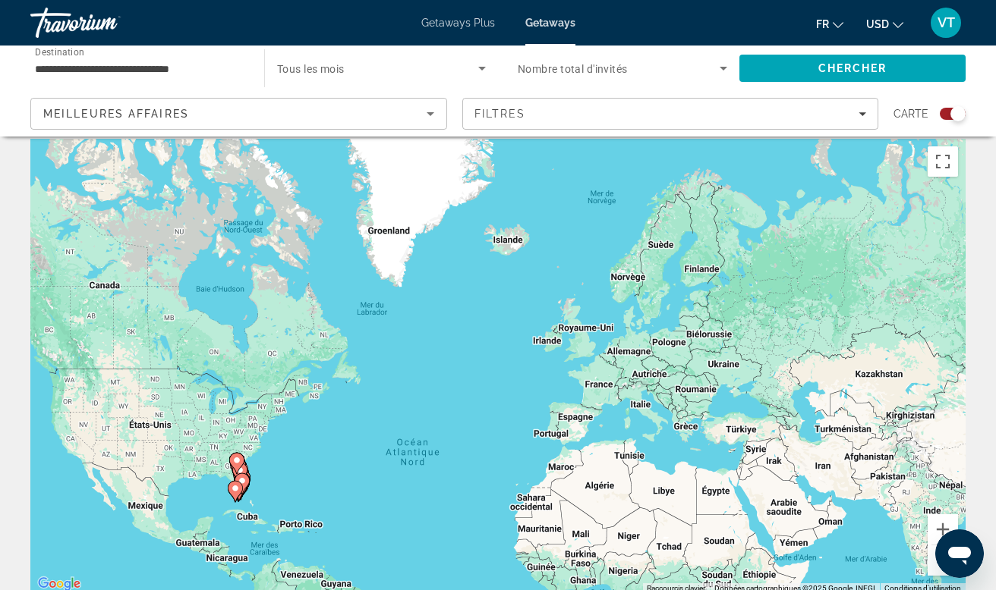
scroll to position [6, 0]
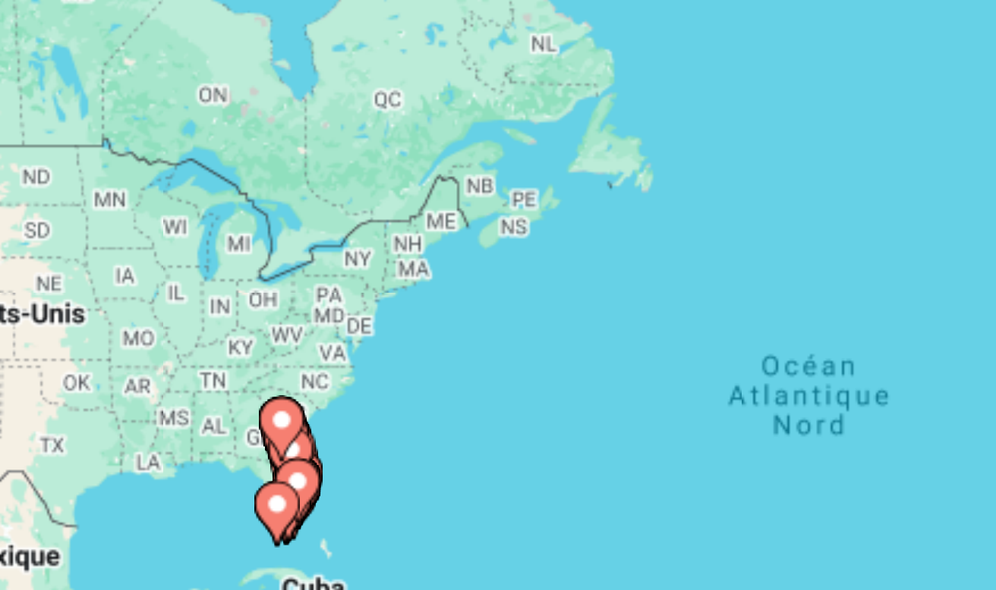
click at [228, 489] on icon "Main content" at bounding box center [235, 499] width 14 height 20
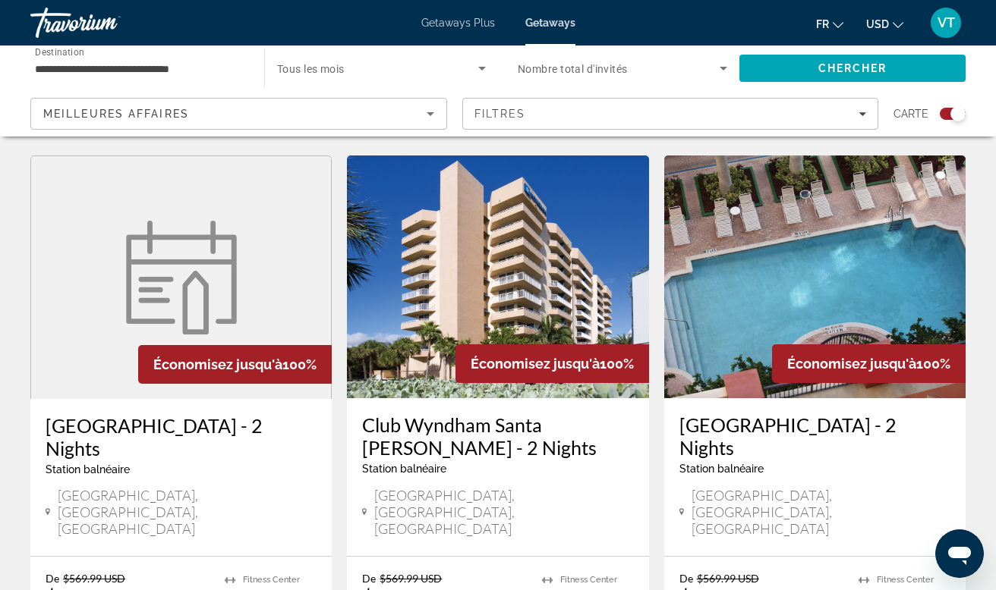
scroll to position [1076, 0]
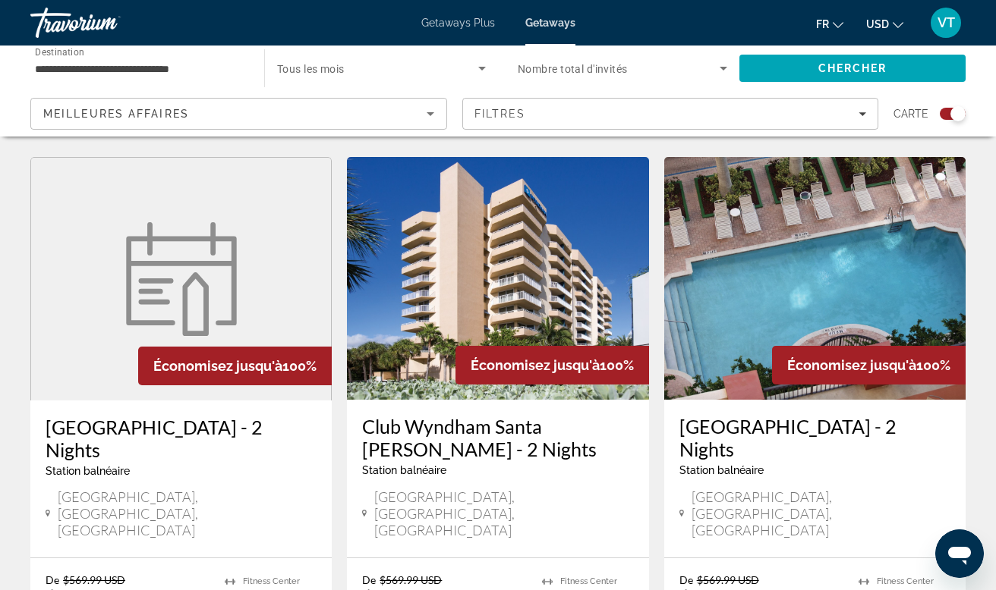
click at [461, 235] on img "Main content" at bounding box center [497, 278] width 301 height 243
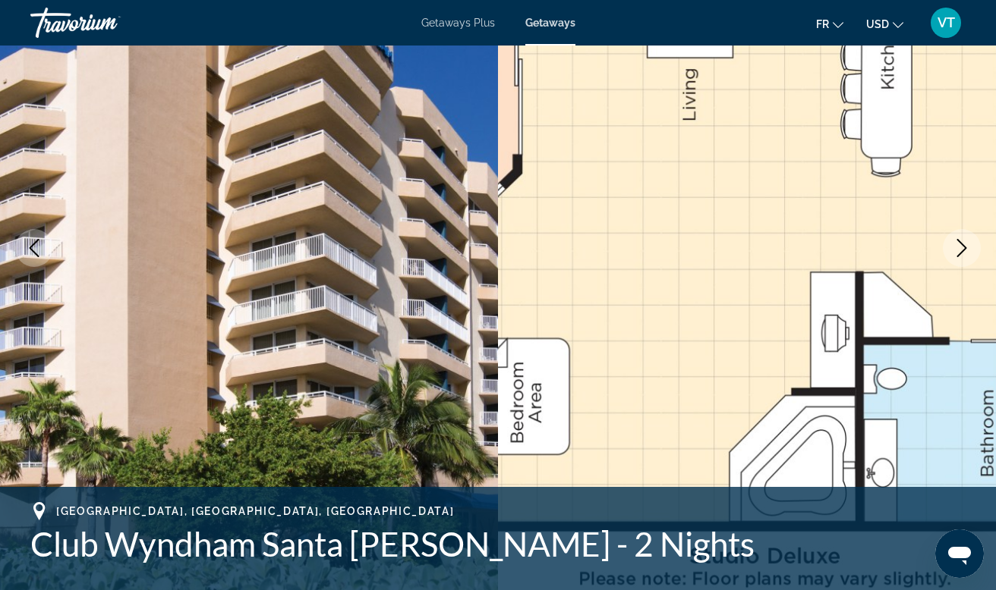
scroll to position [159, 0]
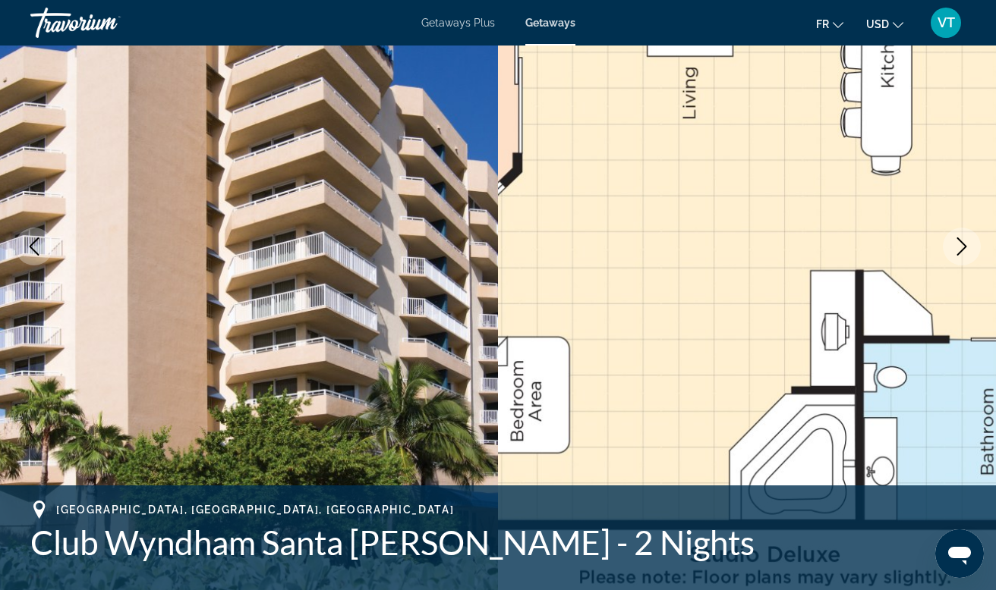
click at [955, 253] on icon "Next image" at bounding box center [961, 247] width 18 height 18
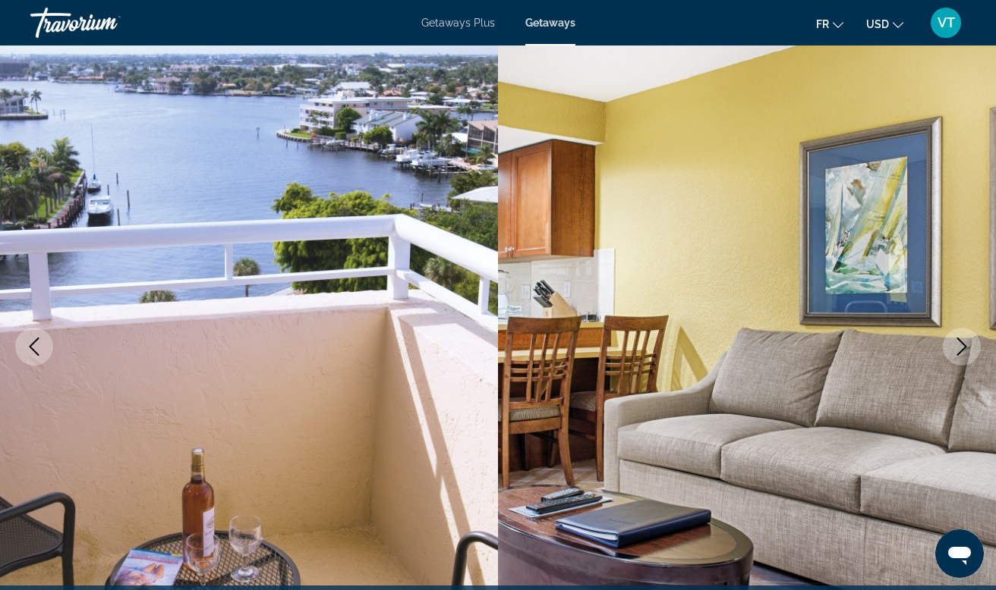
scroll to position [28, 0]
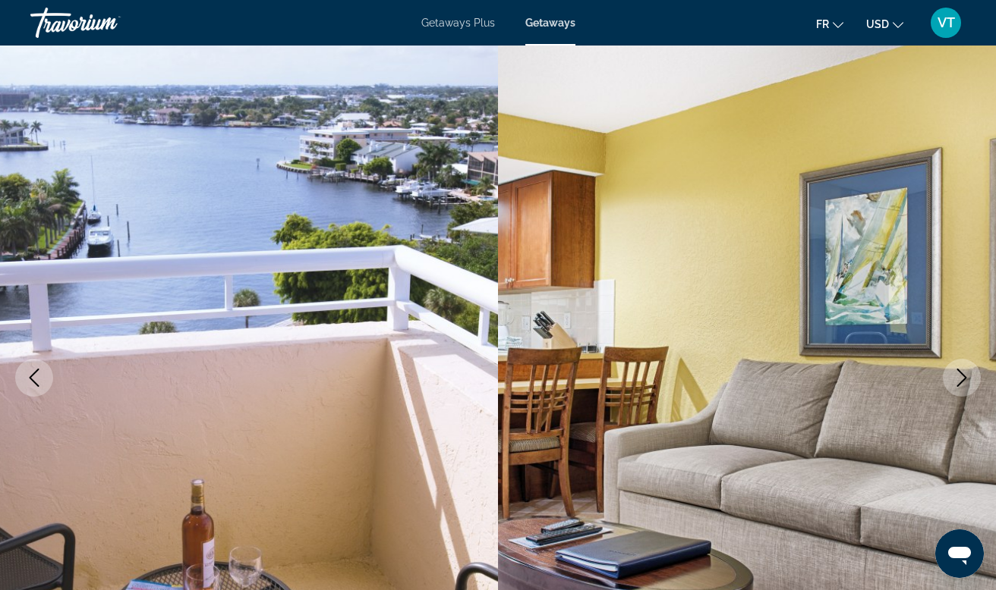
click at [958, 374] on icon "Next image" at bounding box center [961, 378] width 18 height 18
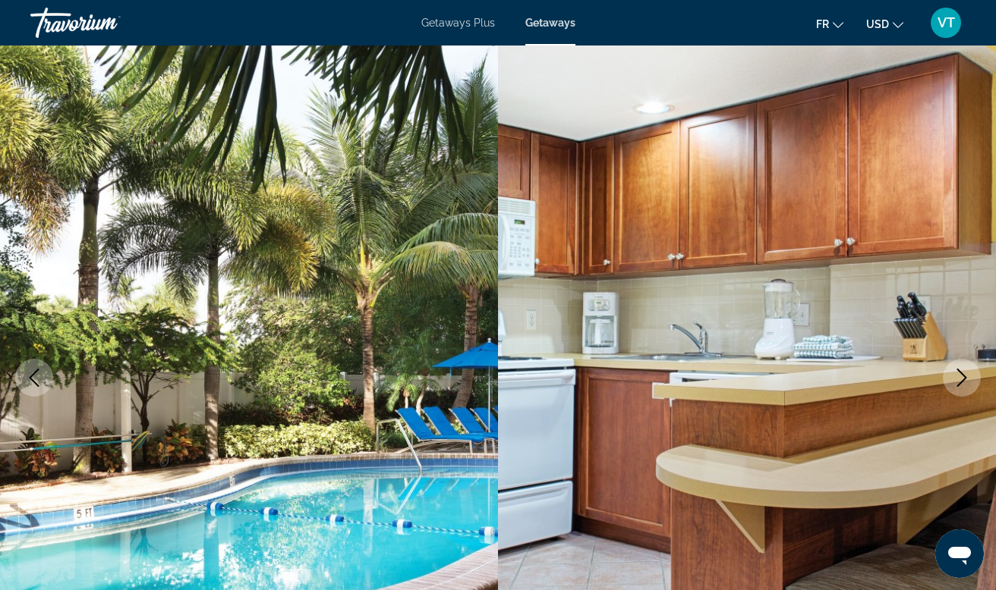
click at [958, 374] on icon "Next image" at bounding box center [961, 378] width 18 height 18
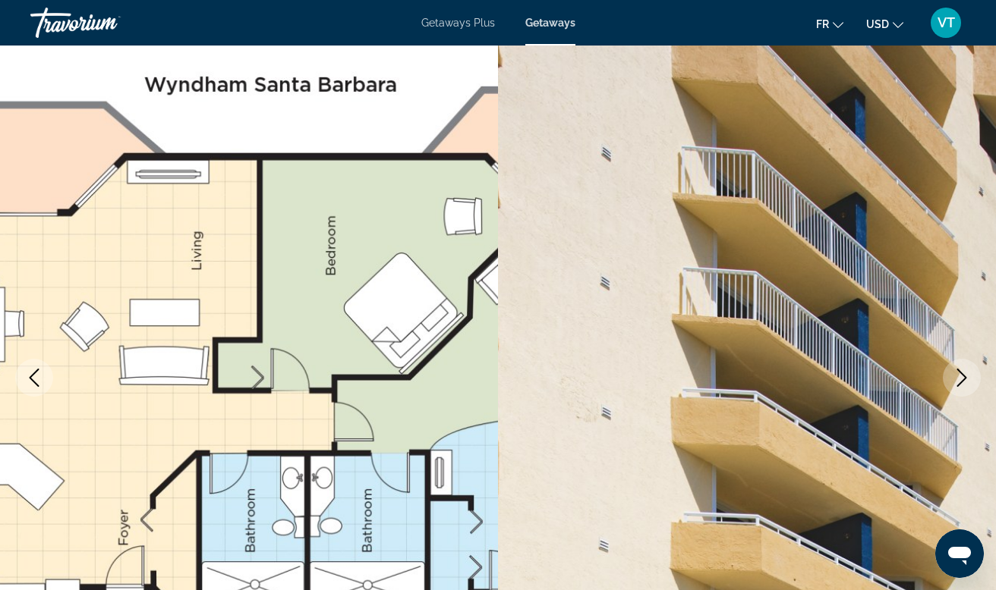
click at [958, 374] on icon "Next image" at bounding box center [961, 378] width 18 height 18
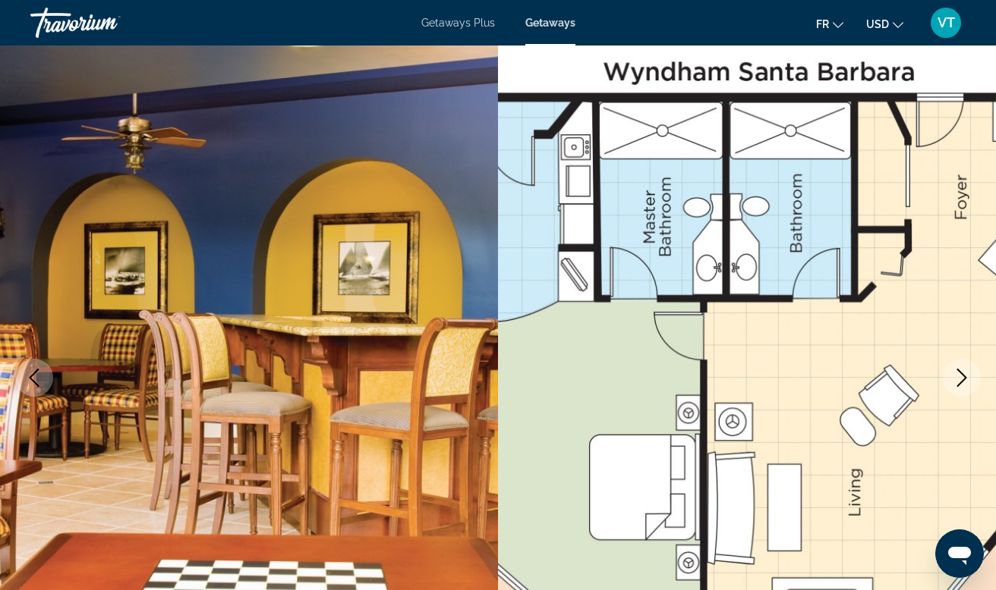
click at [958, 374] on icon "Next image" at bounding box center [961, 378] width 18 height 18
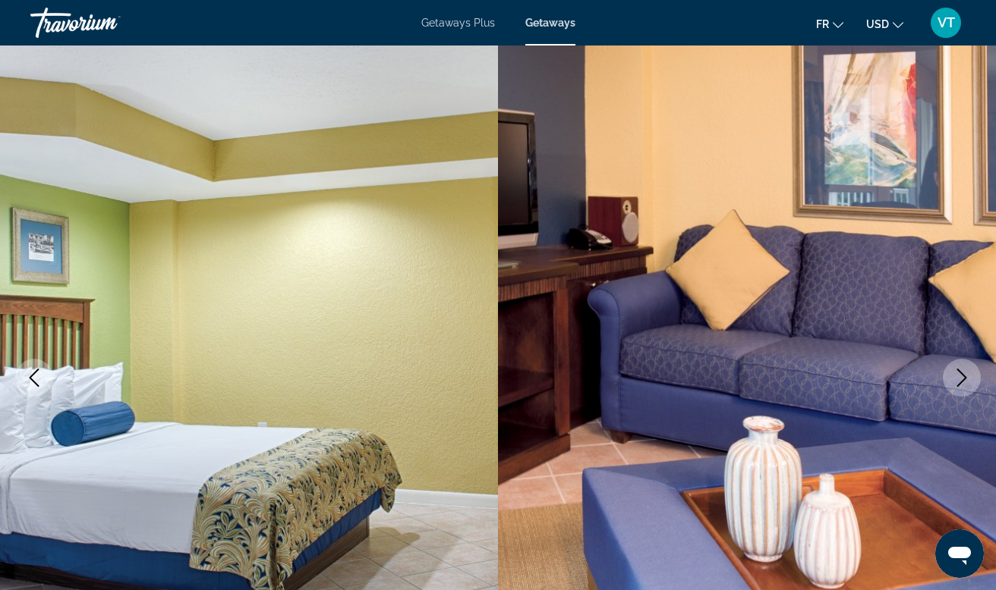
click at [958, 374] on icon "Next image" at bounding box center [961, 378] width 18 height 18
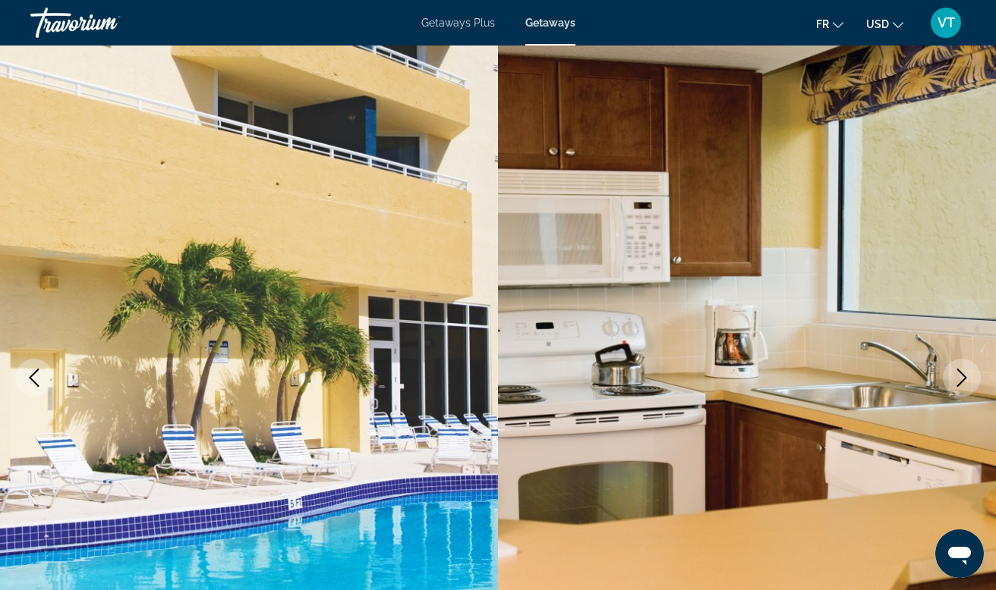
click at [958, 374] on icon "Next image" at bounding box center [961, 378] width 18 height 18
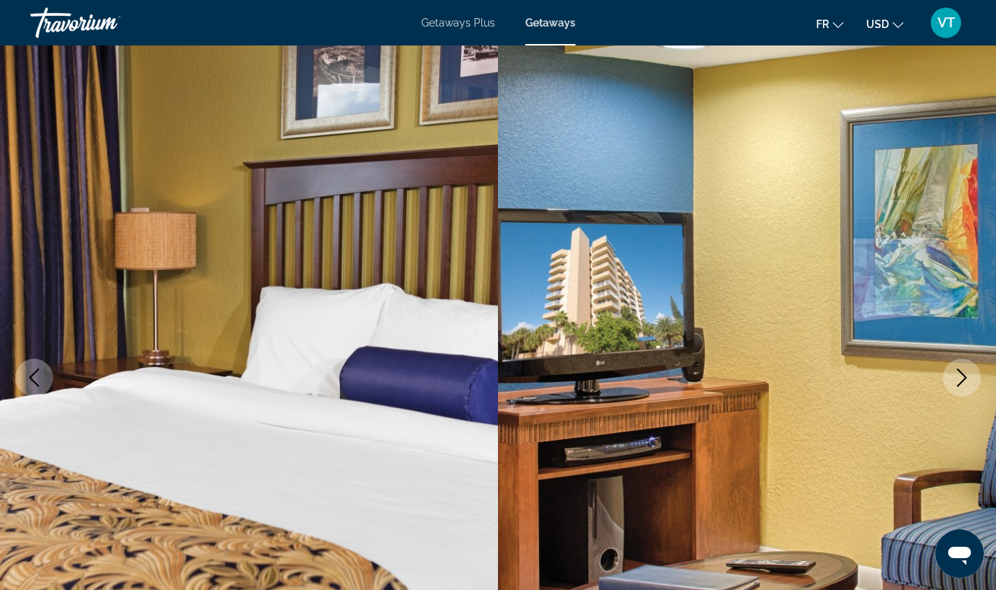
click at [958, 374] on icon "Next image" at bounding box center [961, 378] width 18 height 18
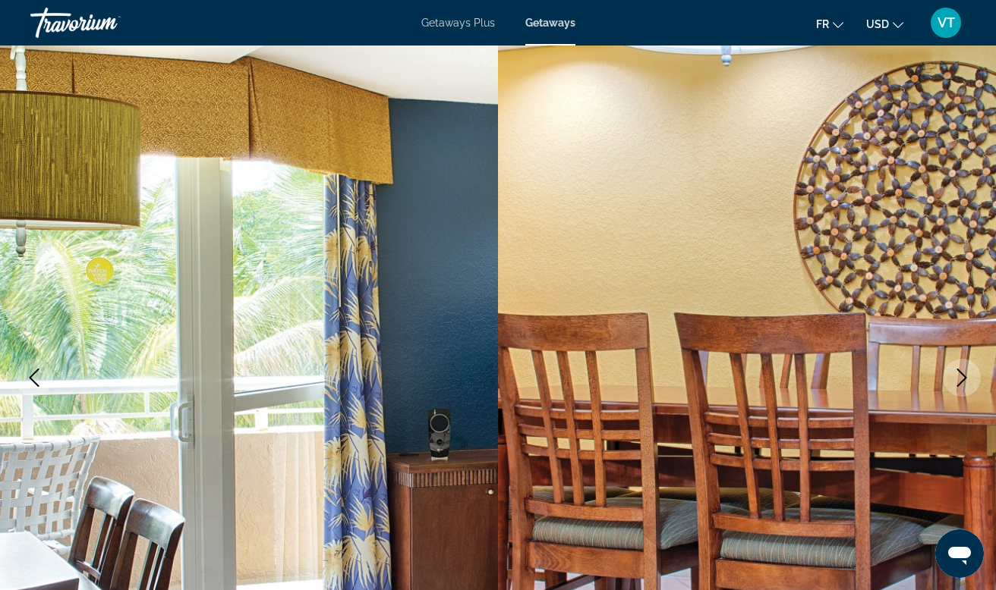
click at [958, 374] on icon "Next image" at bounding box center [961, 378] width 18 height 18
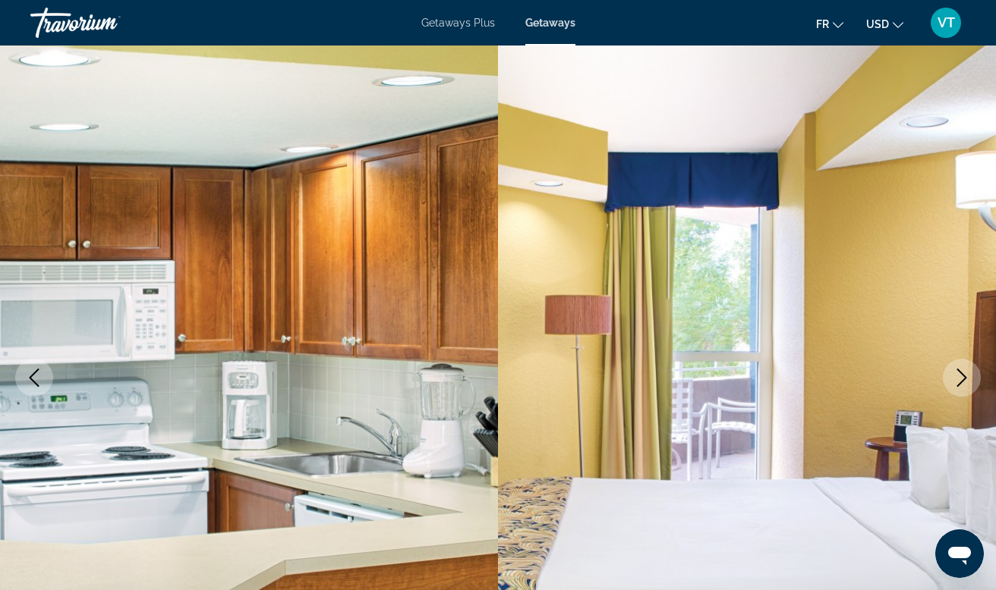
click at [958, 374] on icon "Next image" at bounding box center [961, 378] width 18 height 18
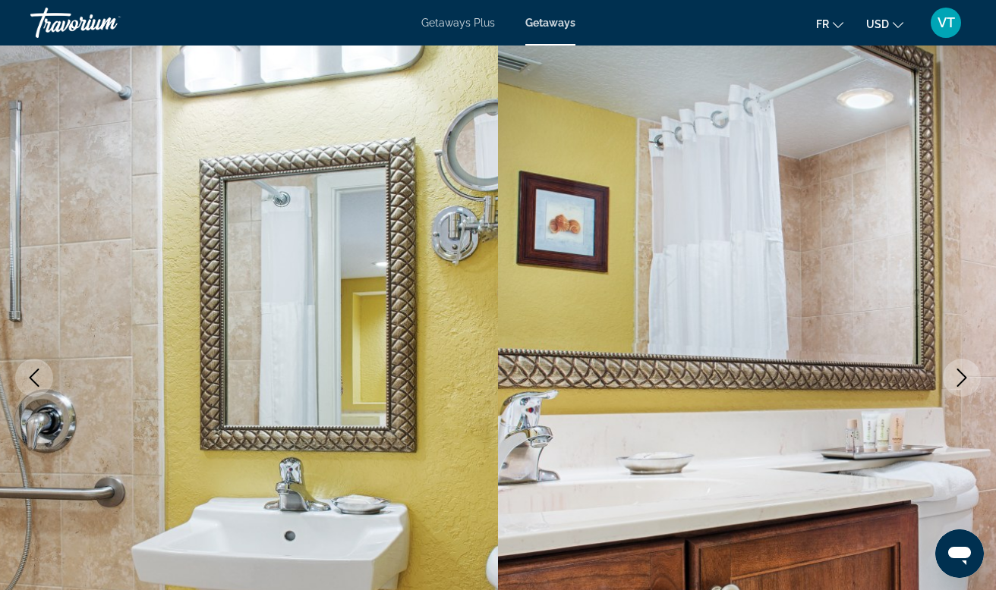
click at [958, 374] on icon "Next image" at bounding box center [961, 378] width 18 height 18
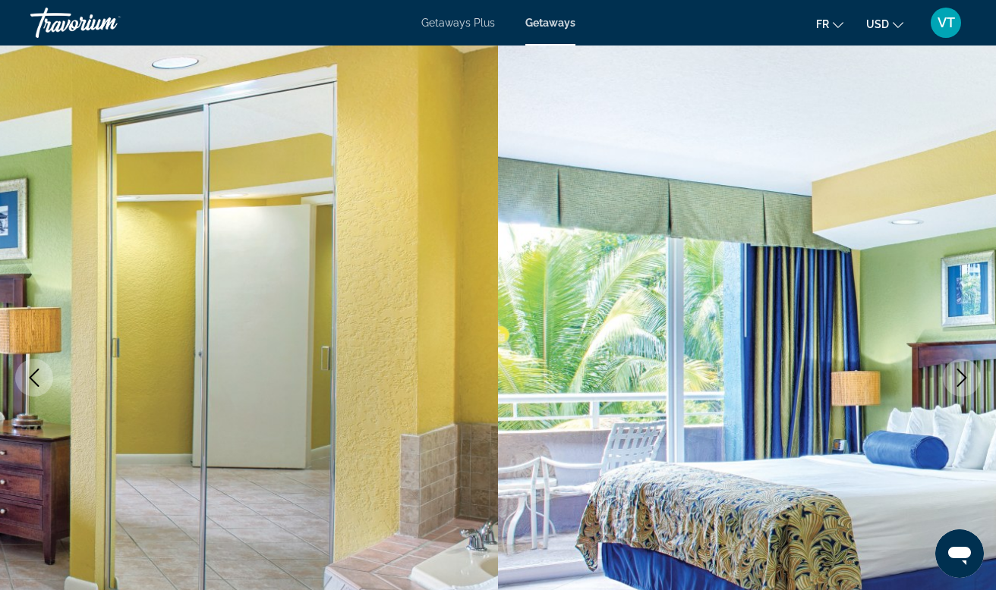
click at [951, 369] on button "Next image" at bounding box center [961, 378] width 38 height 38
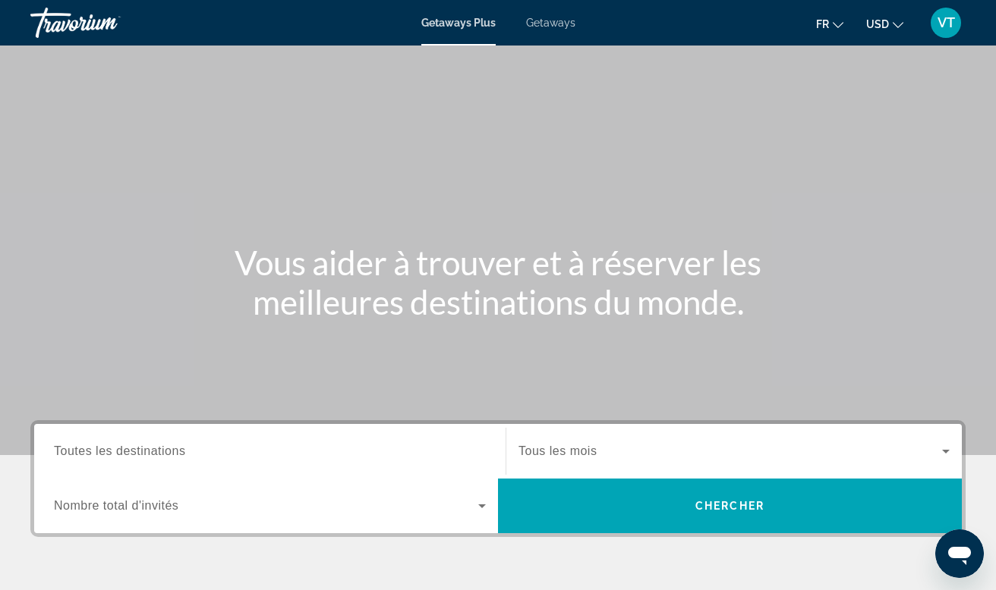
click at [556, 18] on span "Getaways" at bounding box center [550, 23] width 49 height 12
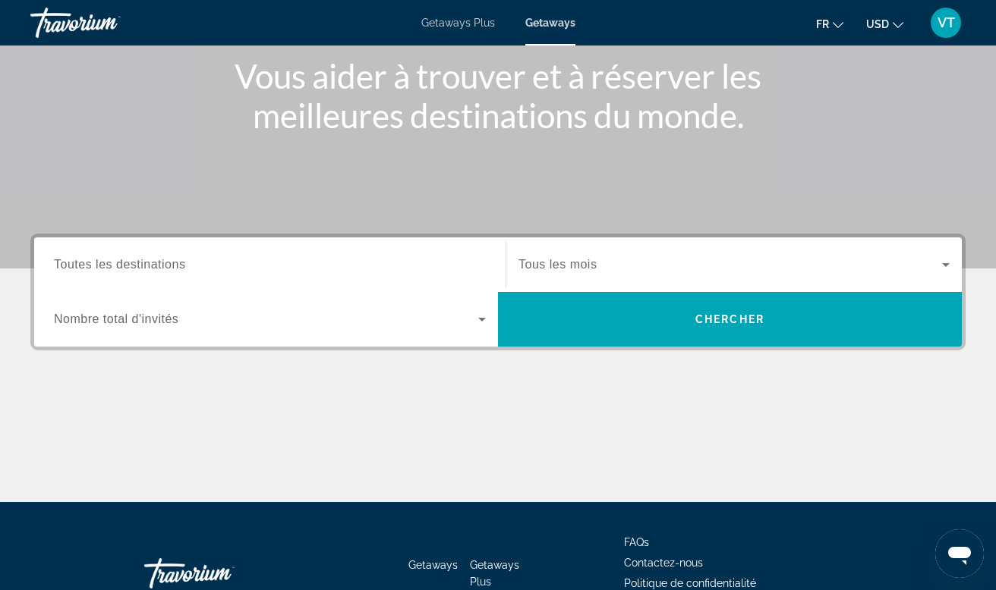
scroll to position [196, 0]
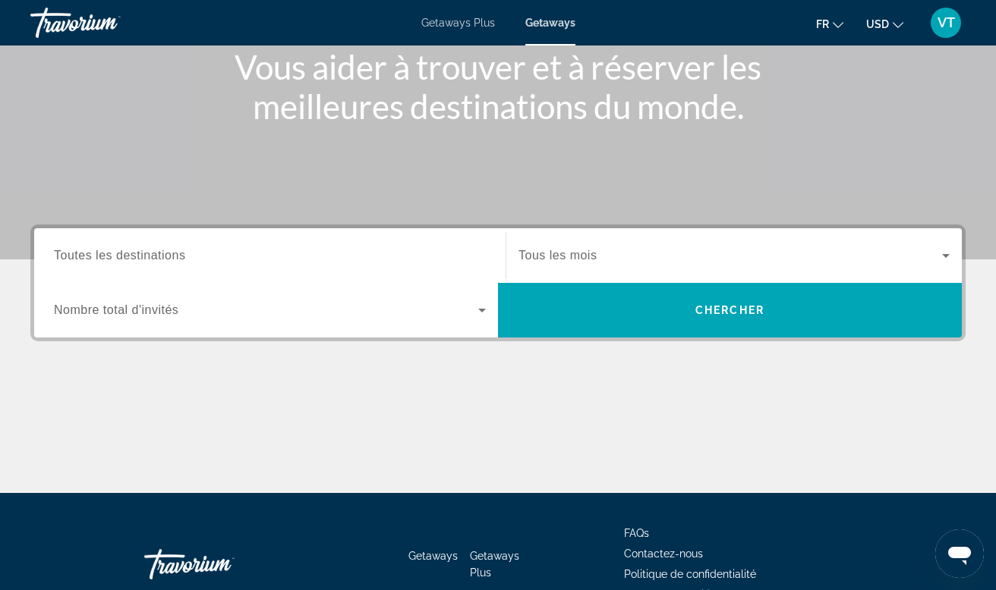
click at [203, 250] on input "Destination Toutes les destinations" at bounding box center [270, 256] width 432 height 18
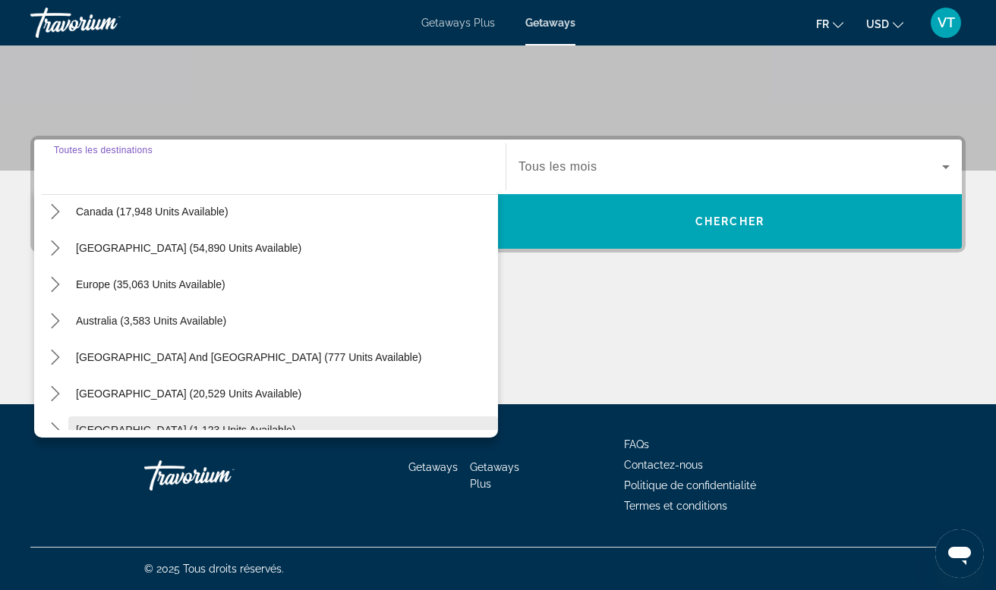
scroll to position [106, 0]
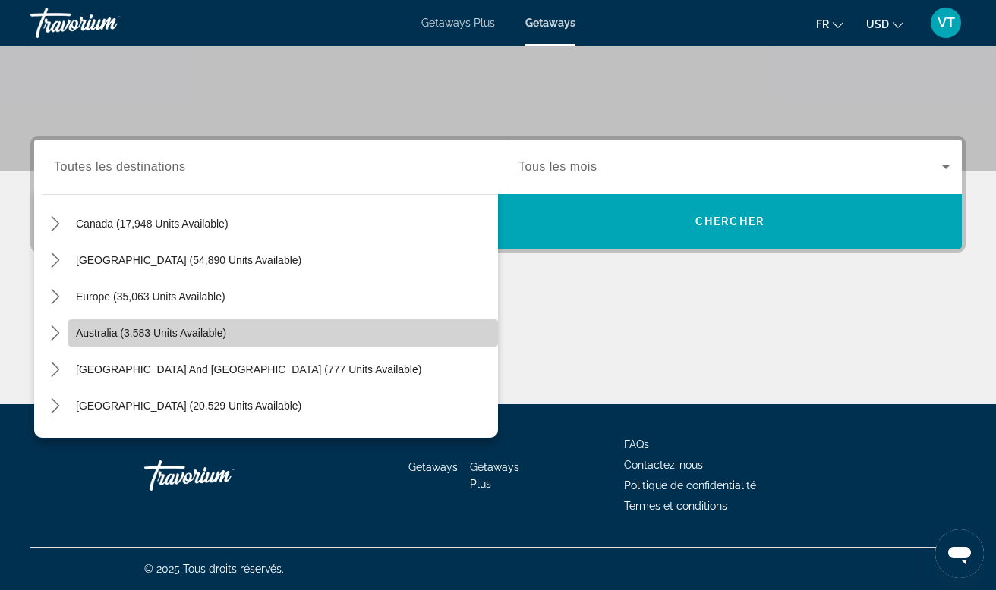
click at [211, 329] on span "Australia (3,583 units available)" at bounding box center [151, 333] width 150 height 12
type input "**********"
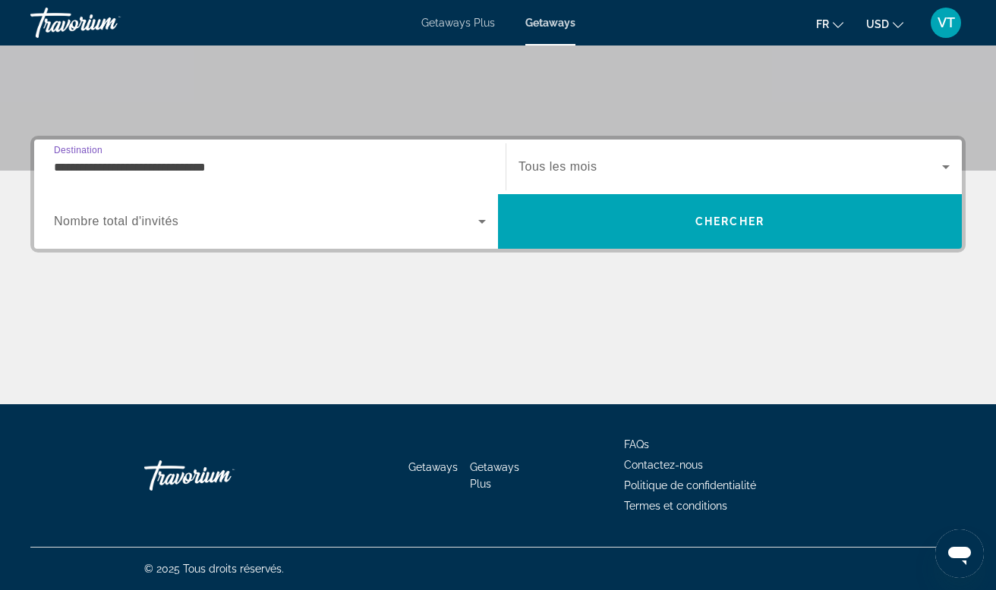
click at [474, 222] on icon "Search widget" at bounding box center [482, 221] width 18 height 18
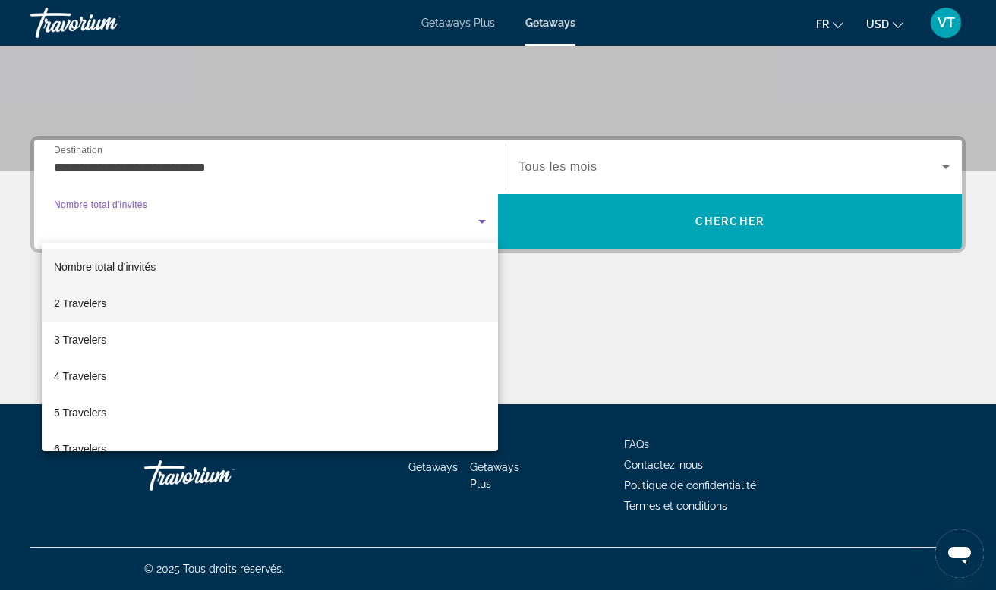
click at [416, 303] on mat-option "2 Travelers" at bounding box center [270, 303] width 456 height 36
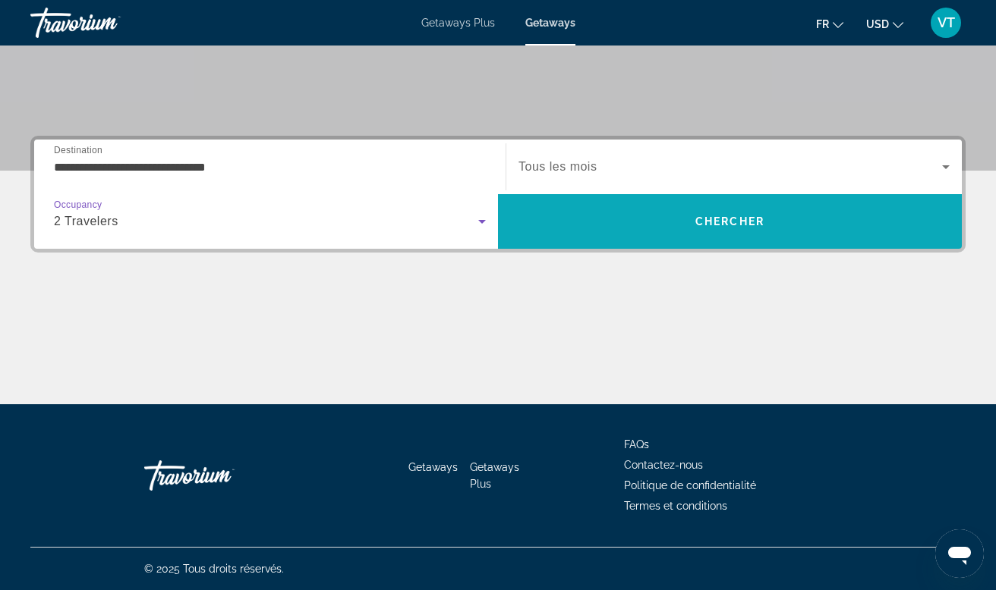
click at [635, 217] on span "Search" at bounding box center [730, 221] width 464 height 36
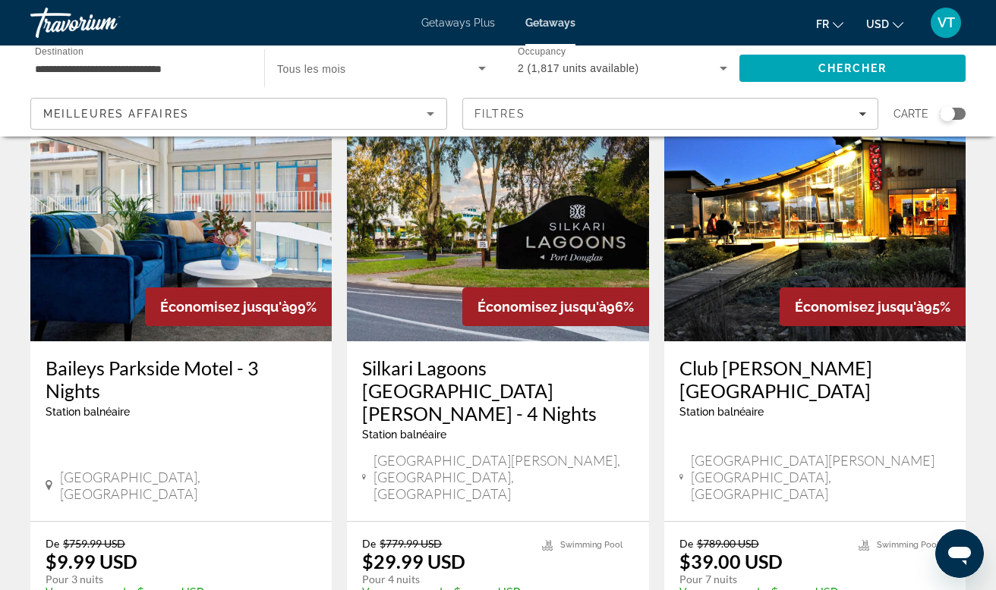
scroll to position [93, 0]
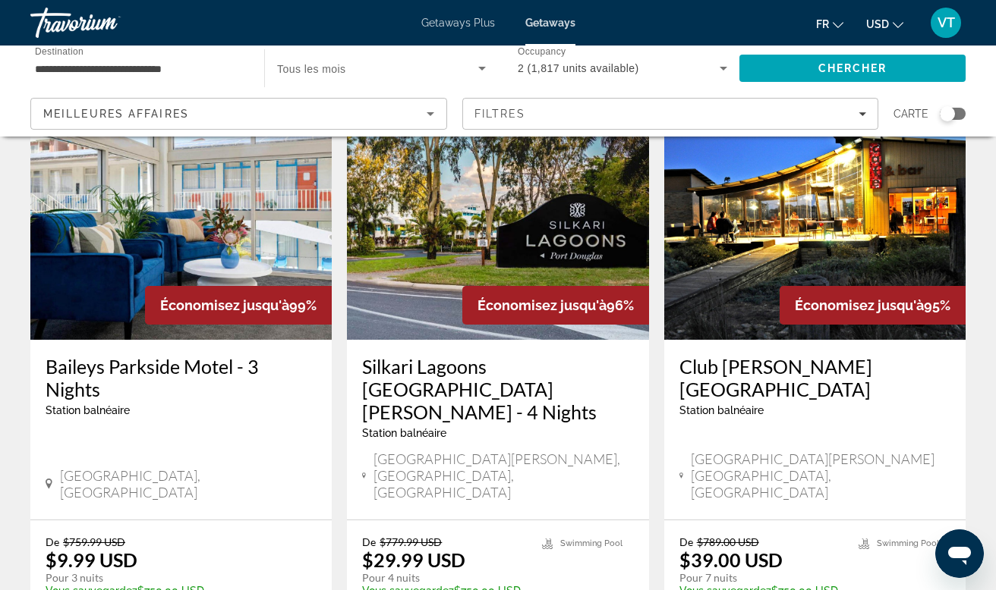
click at [515, 263] on img "Main content" at bounding box center [497, 218] width 301 height 243
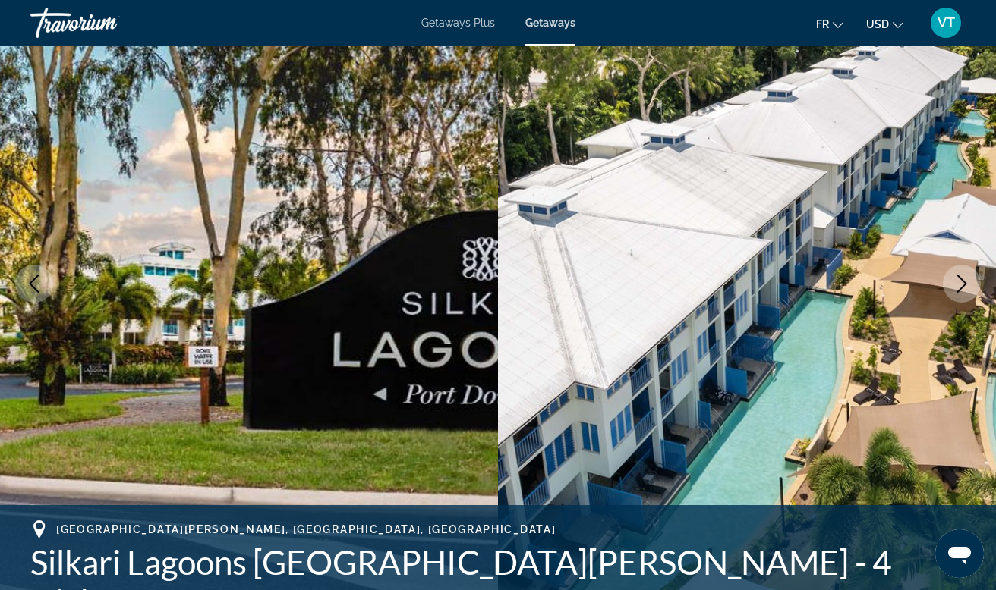
scroll to position [137, 0]
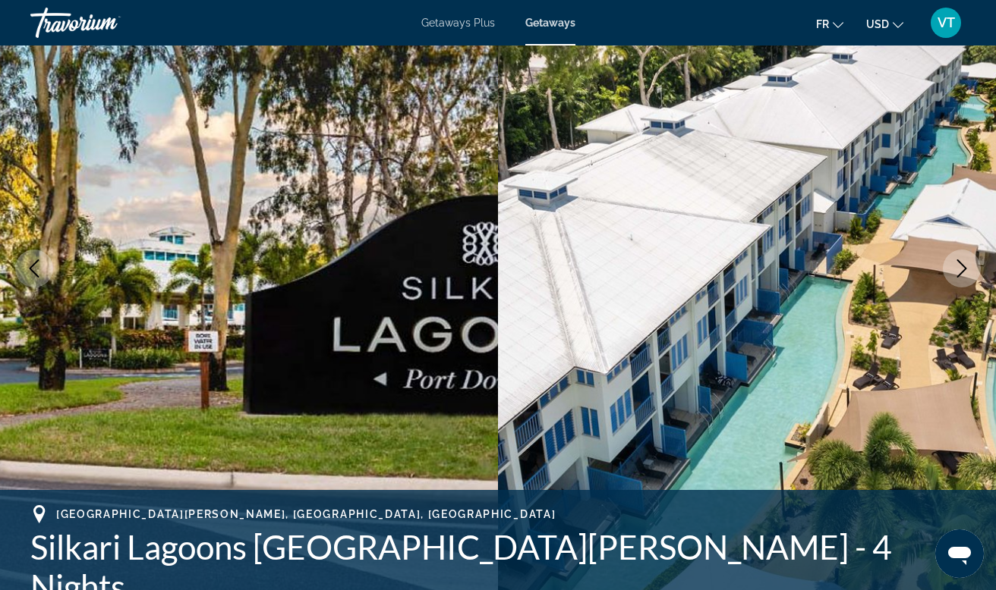
click at [959, 278] on button "Next image" at bounding box center [961, 269] width 38 height 38
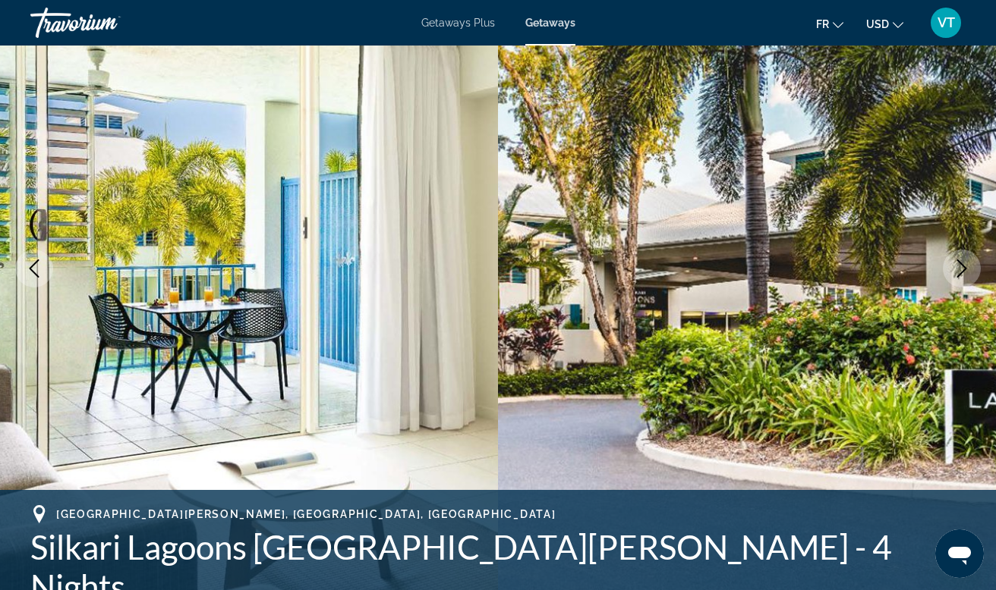
click at [959, 278] on button "Next image" at bounding box center [961, 269] width 38 height 38
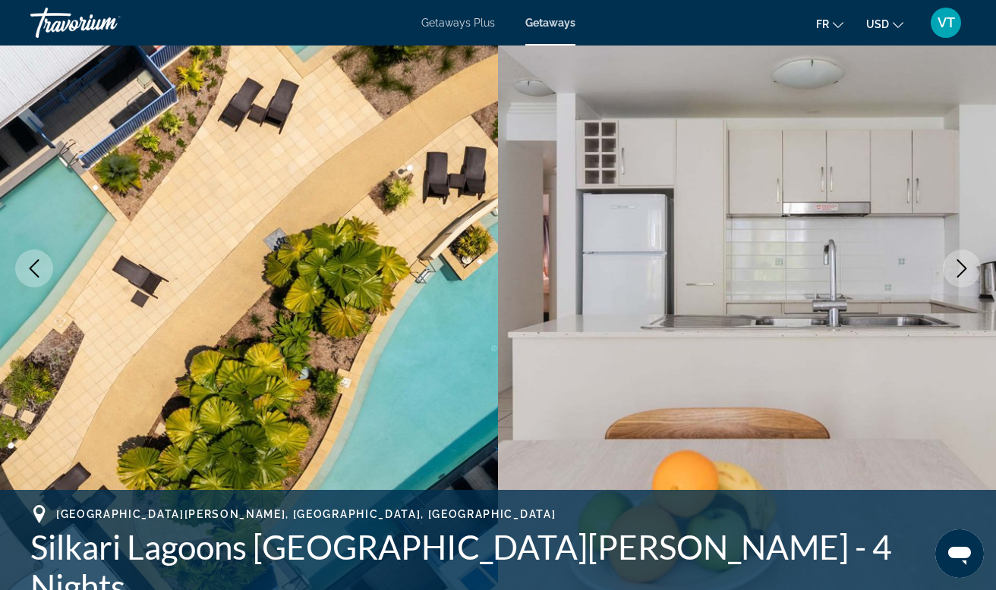
click at [959, 278] on button "Next image" at bounding box center [961, 269] width 38 height 38
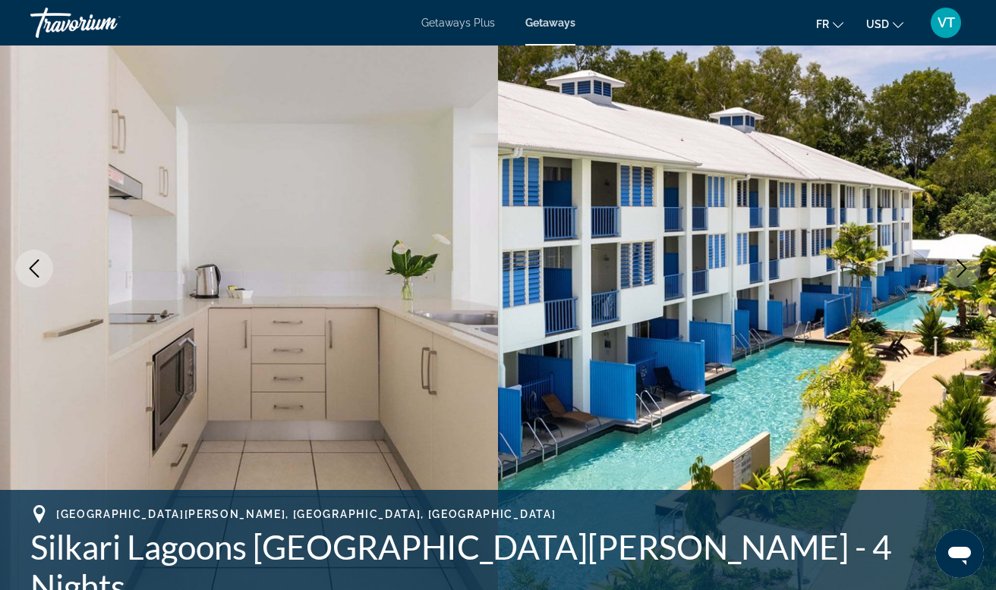
click at [959, 278] on button "Next image" at bounding box center [961, 269] width 38 height 38
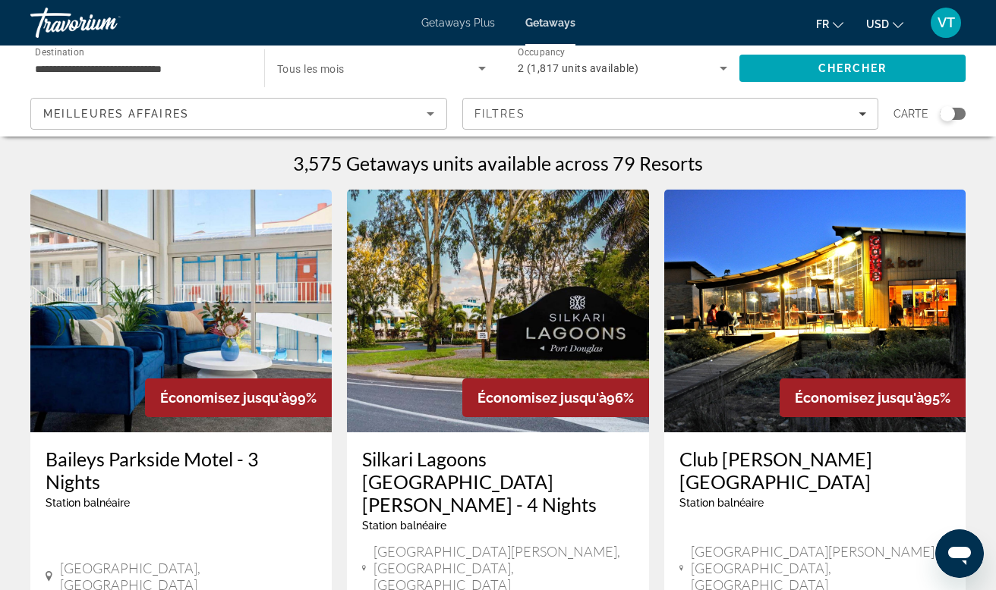
click at [794, 288] on img "Main content" at bounding box center [814, 311] width 301 height 243
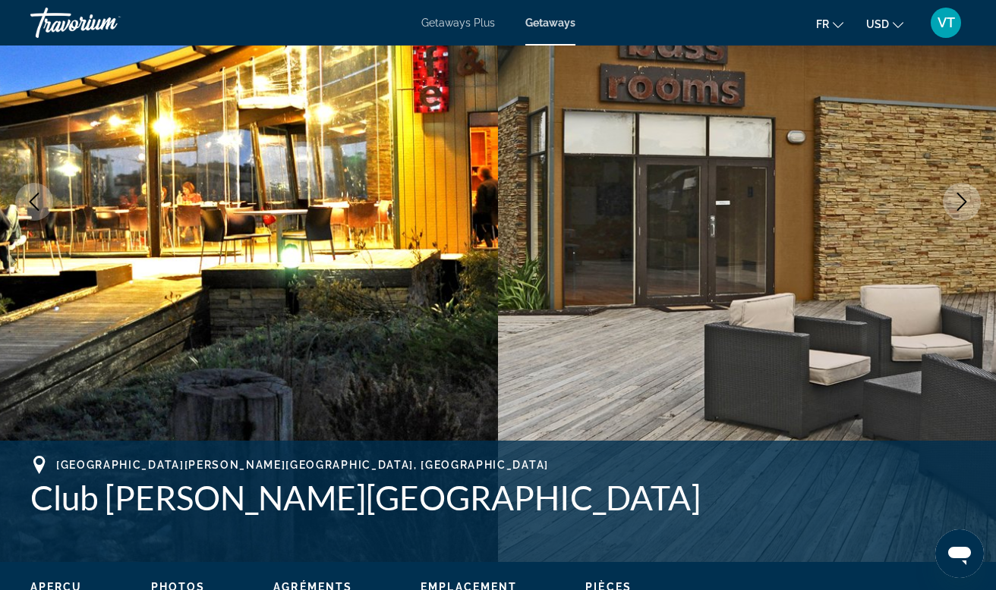
scroll to position [206, 0]
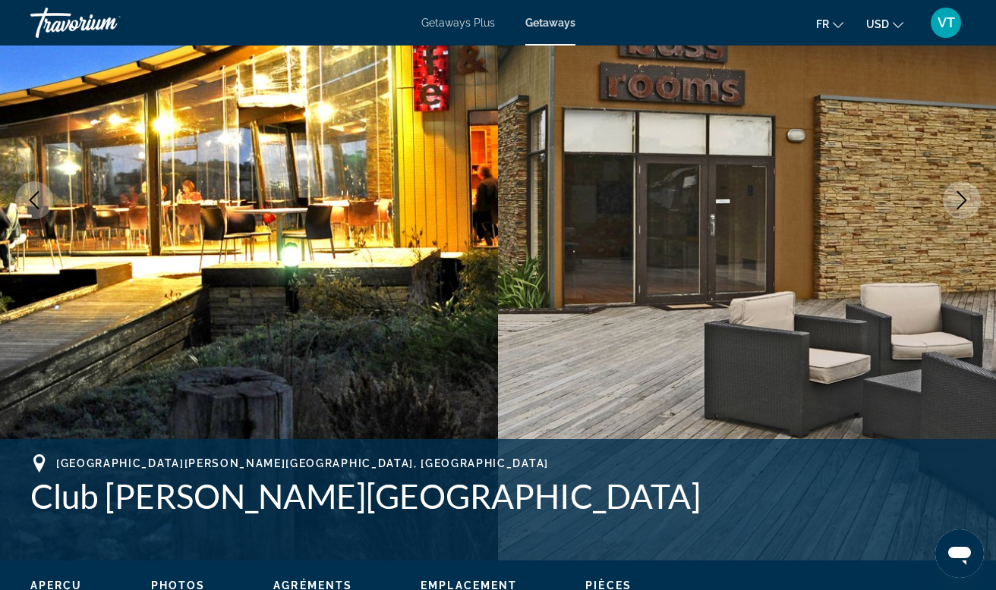
click at [963, 210] on button "Next image" at bounding box center [961, 200] width 38 height 38
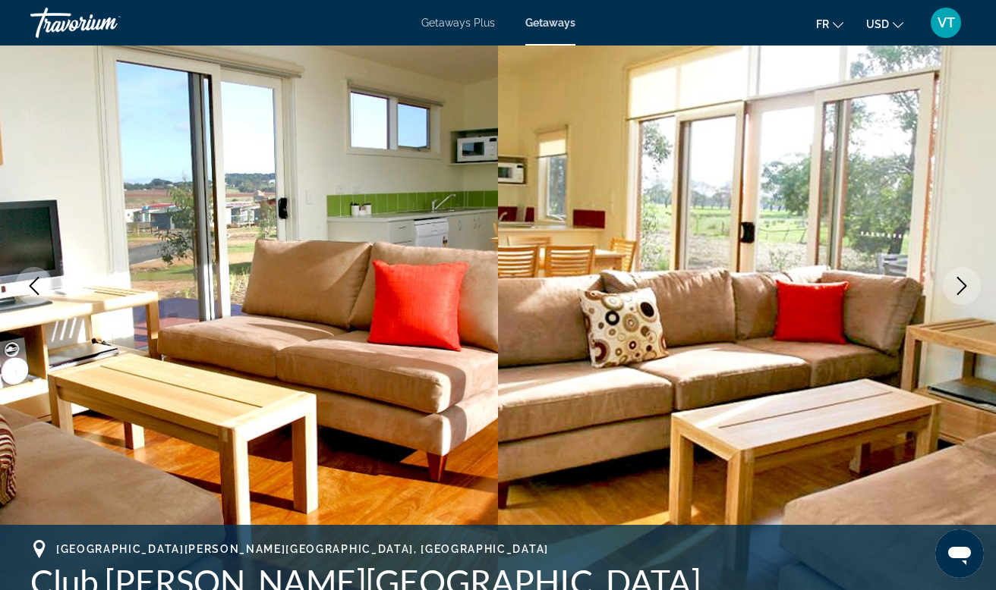
scroll to position [94, 0]
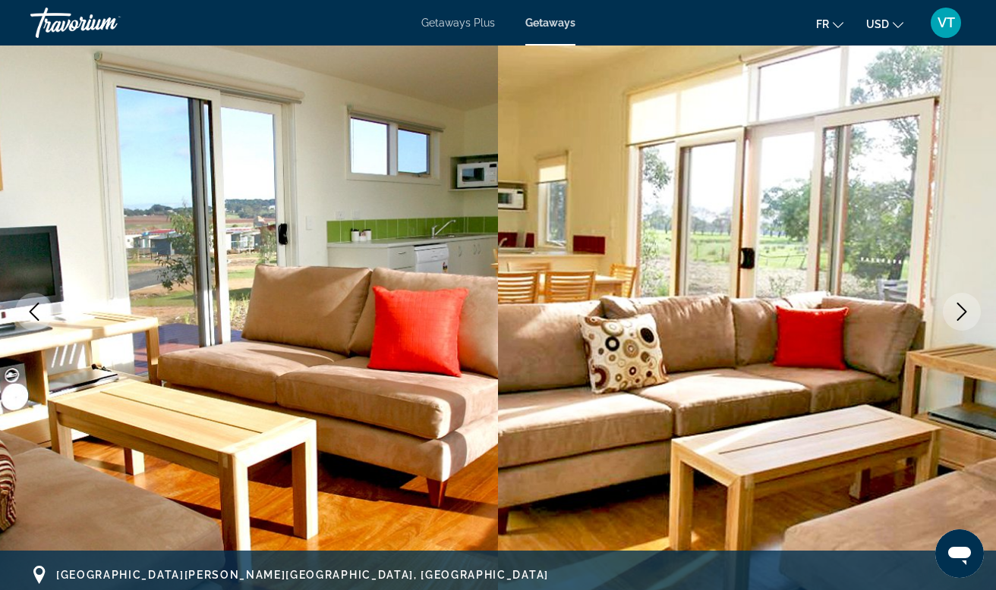
click at [961, 319] on icon "Next image" at bounding box center [961, 312] width 18 height 18
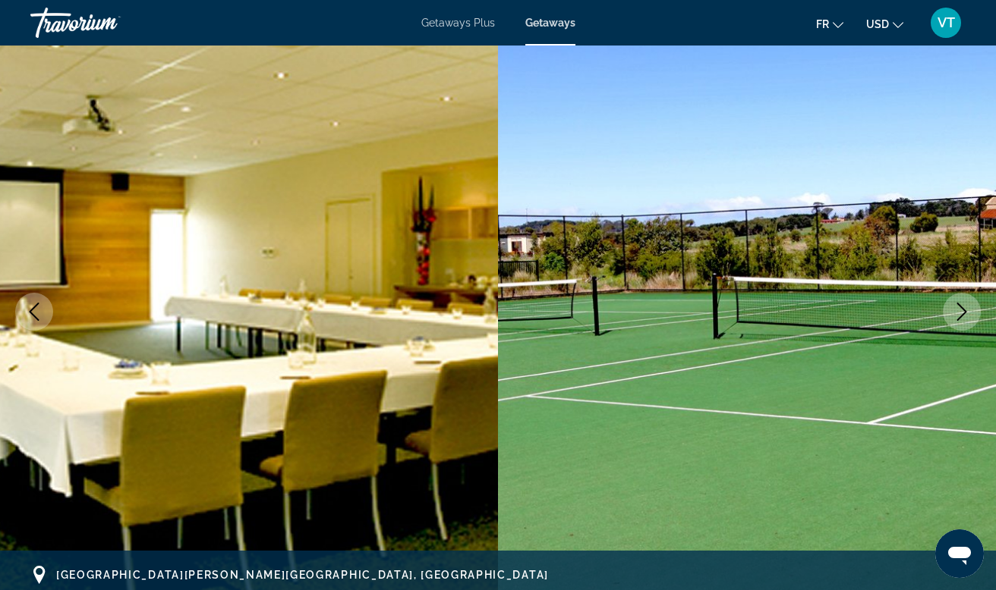
click at [961, 319] on icon "Next image" at bounding box center [961, 312] width 18 height 18
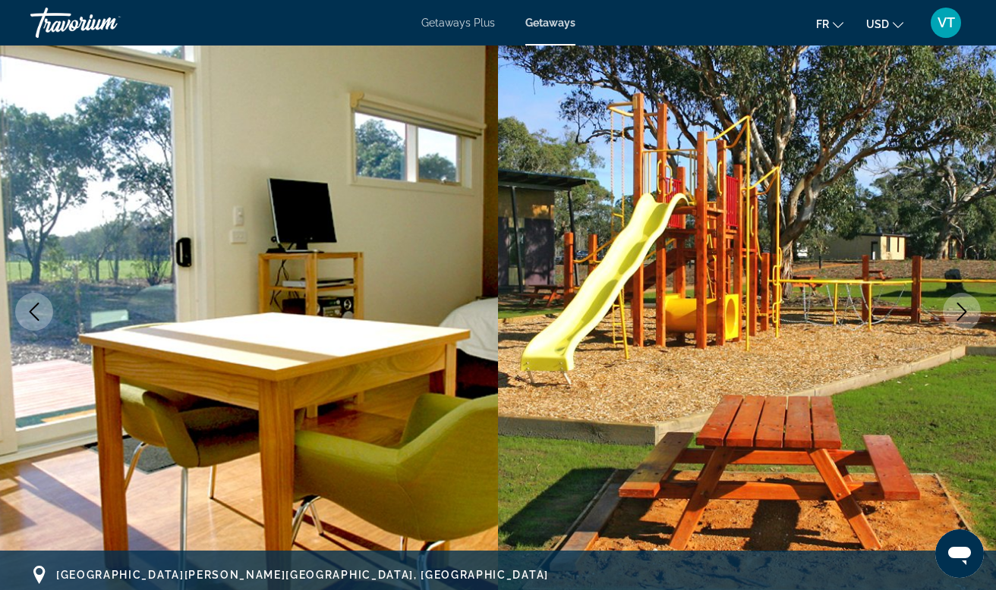
click at [957, 313] on icon "Next image" at bounding box center [961, 312] width 18 height 18
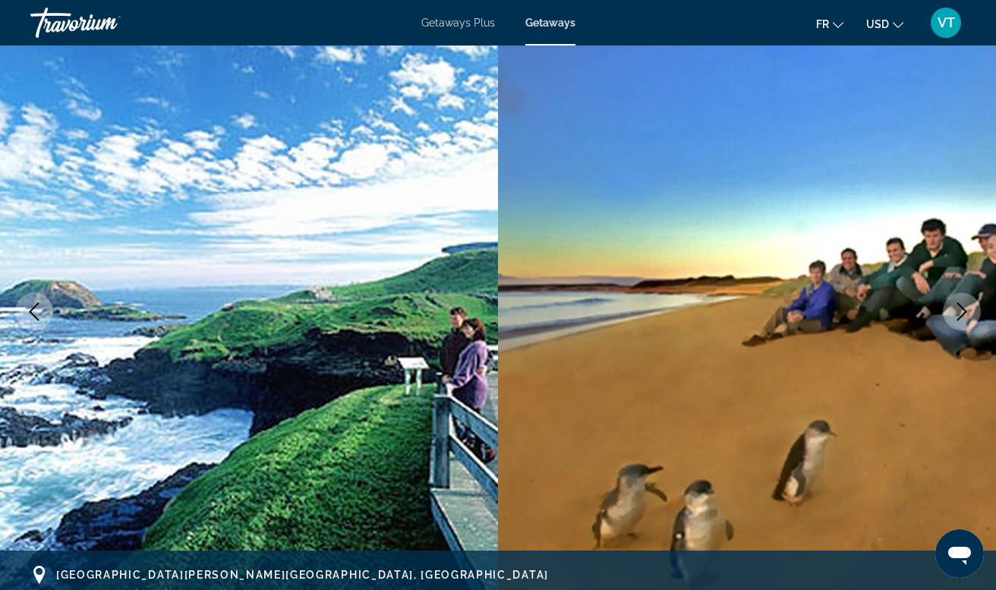
click at [957, 313] on icon "Next image" at bounding box center [961, 312] width 18 height 18
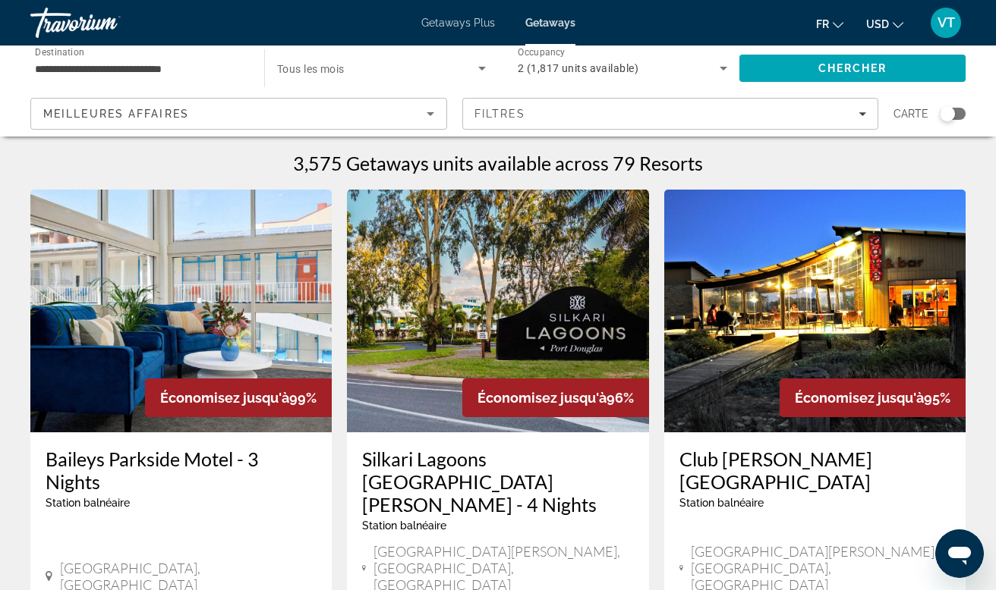
click at [957, 118] on div "Search widget" at bounding box center [952, 114] width 26 height 12
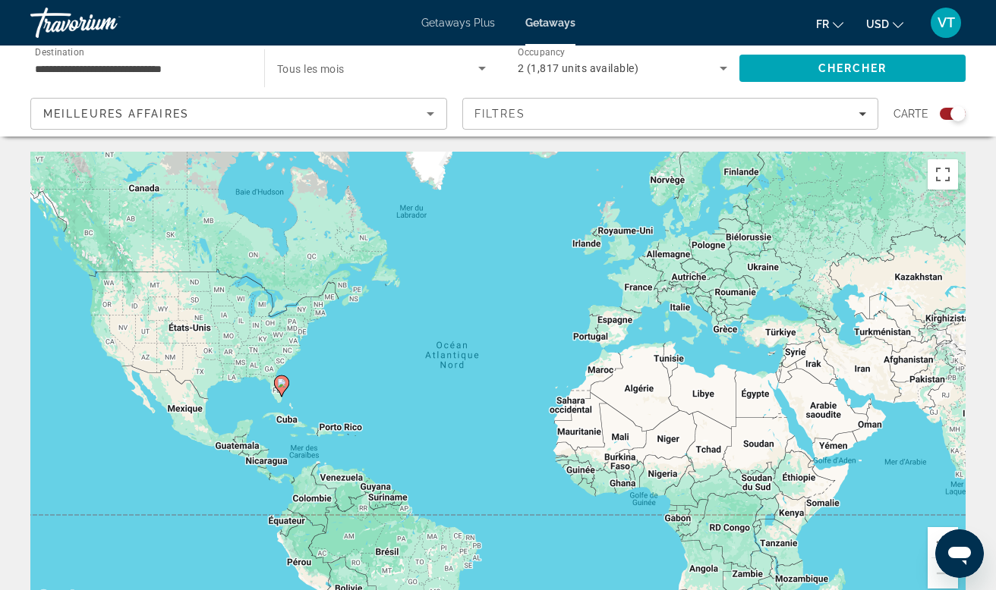
click at [281, 389] on icon "Main content" at bounding box center [282, 386] width 14 height 20
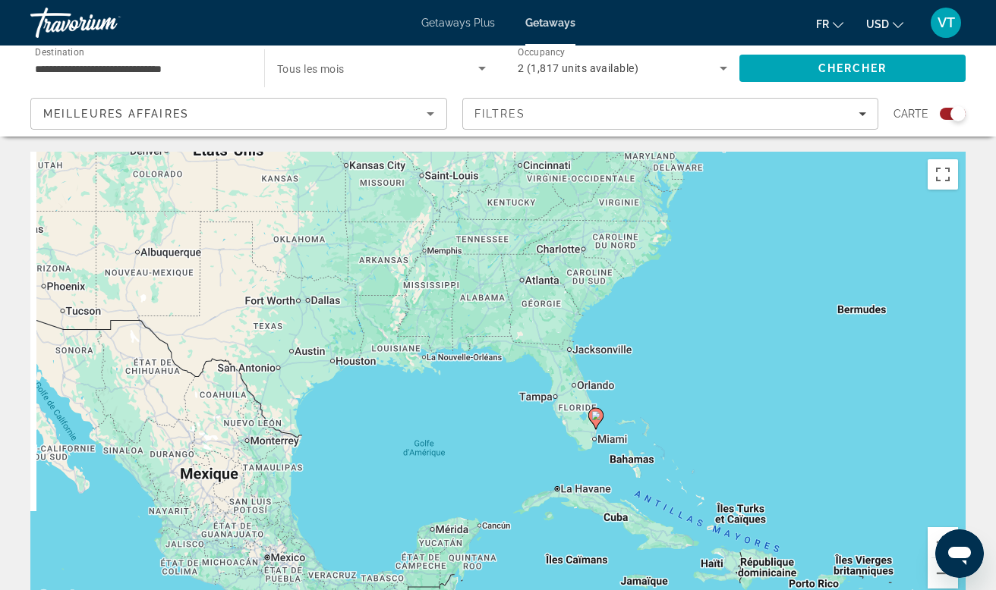
drag, startPoint x: 264, startPoint y: 421, endPoint x: 372, endPoint y: 480, distance: 122.9
click at [372, 480] on div "Pour activer le glissement avec le clavier, appuyez sur Alt+Entrée. Une fois ce…" at bounding box center [497, 379] width 935 height 455
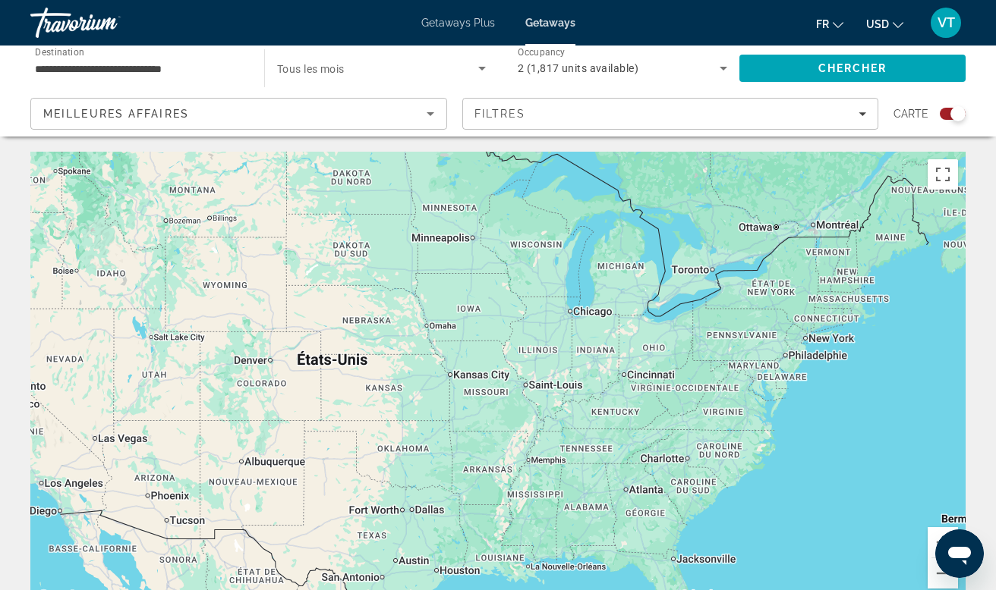
drag, startPoint x: 314, startPoint y: 288, endPoint x: 407, endPoint y: 488, distance: 220.0
click at [407, 488] on div "Pour activer le glissement avec le clavier, appuyez sur Alt+Entrée. Une fois ce…" at bounding box center [497, 379] width 935 height 455
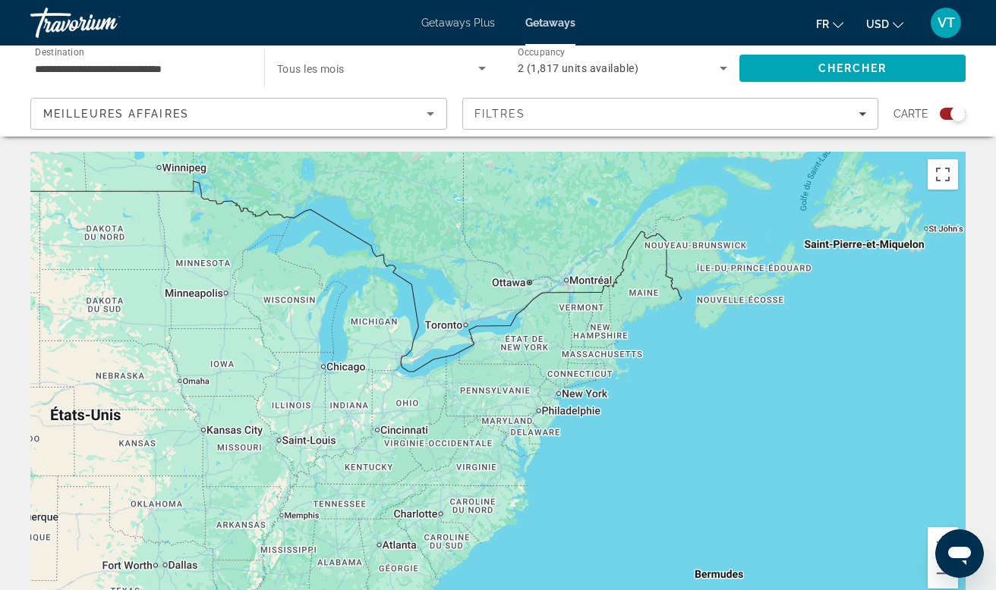
drag, startPoint x: 573, startPoint y: 421, endPoint x: 326, endPoint y: 478, distance: 253.8
click at [326, 478] on div "Pour activer le glissement avec le clavier, appuyez sur Alt+Entrée. Une fois ce…" at bounding box center [497, 379] width 935 height 455
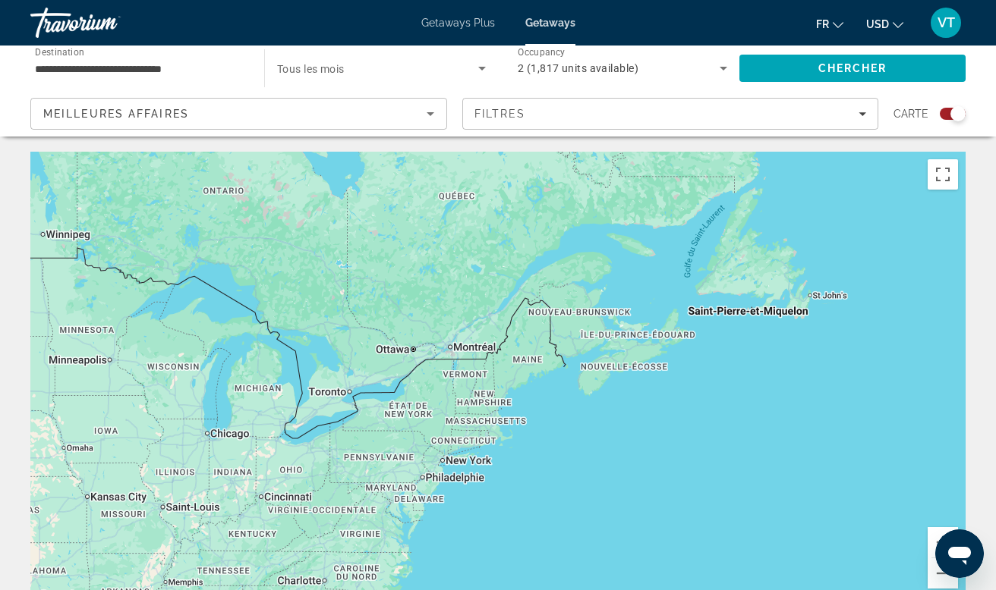
drag, startPoint x: 715, startPoint y: 437, endPoint x: 597, endPoint y: 504, distance: 135.3
click at [597, 504] on div "Pour activer le glissement avec le clavier, appuyez sur Alt+Entrée. Une fois ce…" at bounding box center [497, 379] width 935 height 455
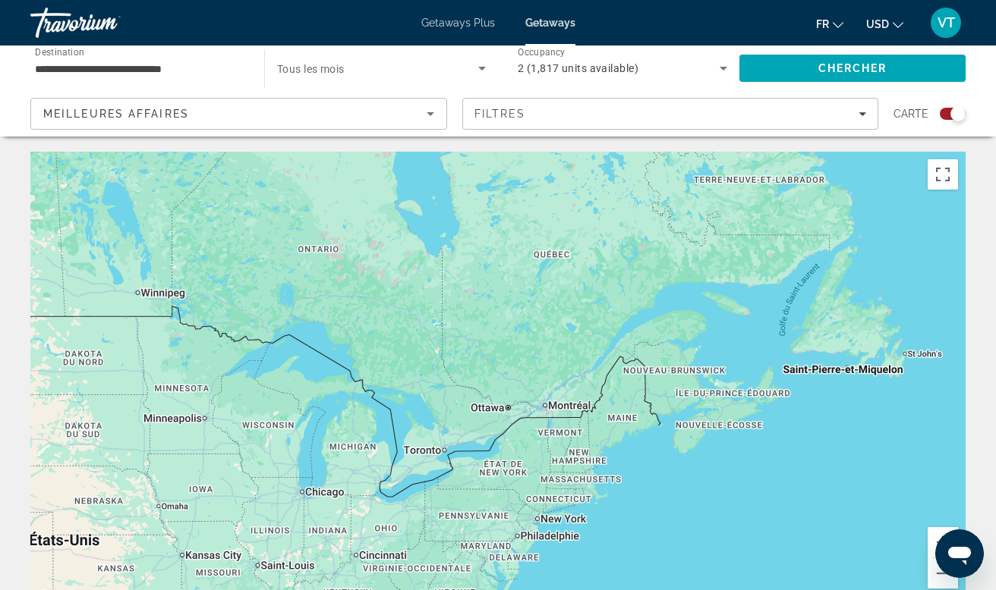
drag, startPoint x: 563, startPoint y: 383, endPoint x: 672, endPoint y: 463, distance: 134.6
click at [672, 463] on div "Pour activer le glissement avec le clavier, appuyez sur Alt+Entrée. Une fois ce…" at bounding box center [497, 379] width 935 height 455
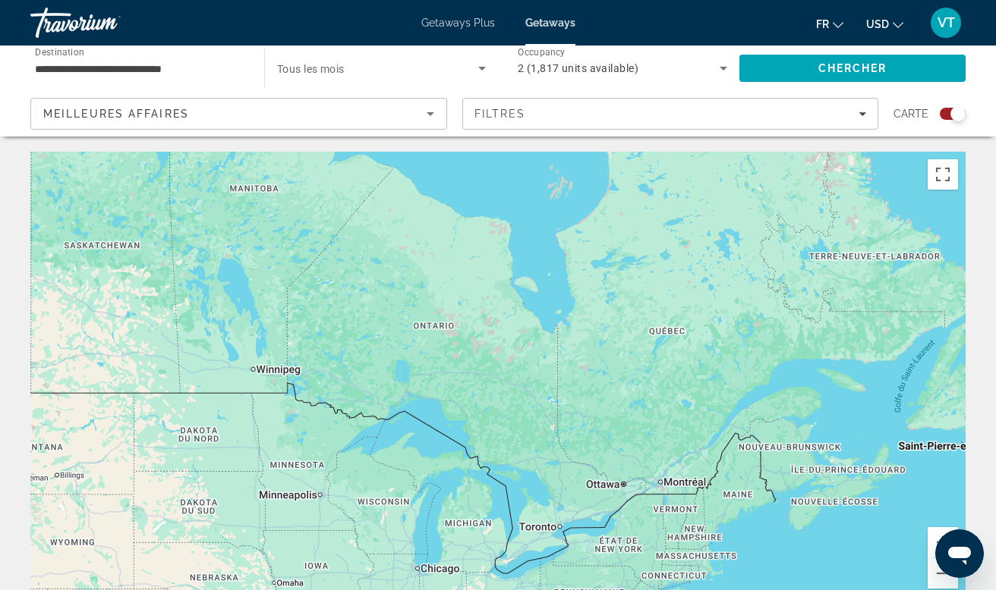
drag, startPoint x: 581, startPoint y: 320, endPoint x: 700, endPoint y: 381, distance: 133.0
click at [700, 381] on div "Pour activer le glissement avec le clavier, appuyez sur Alt+Entrée. Une fois ce…" at bounding box center [497, 379] width 935 height 455
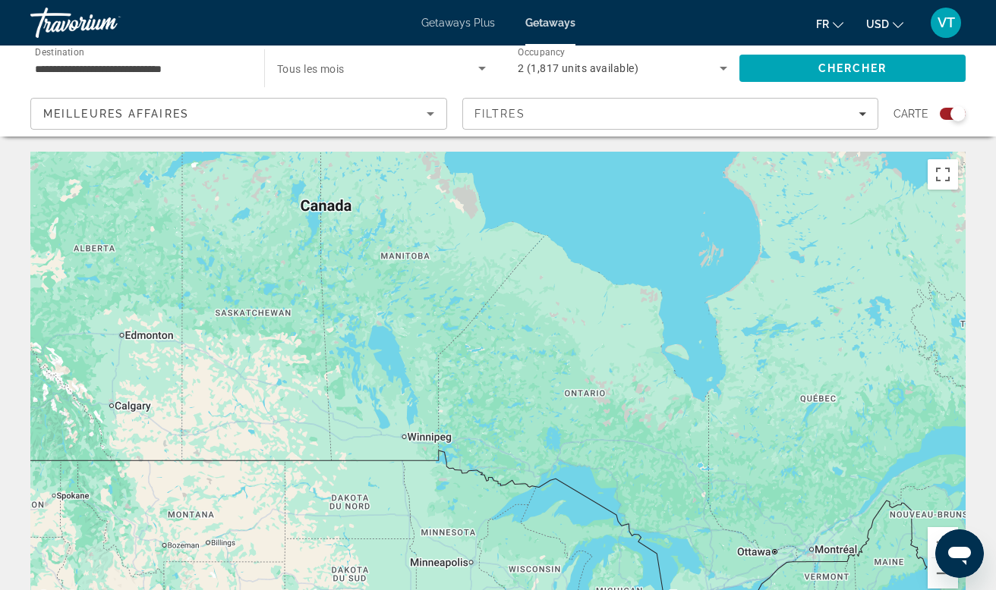
drag, startPoint x: 519, startPoint y: 423, endPoint x: 677, endPoint y: 500, distance: 175.8
click at [677, 500] on div "Pour activer le glissement avec le clavier, appuyez sur Alt+Entrée. Une fois ce…" at bounding box center [497, 379] width 935 height 455
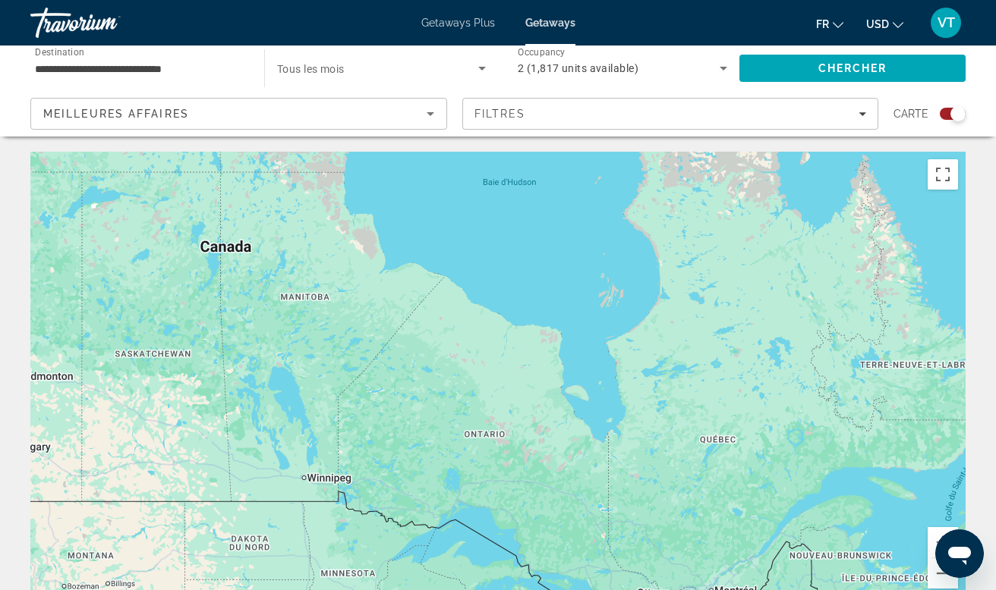
drag, startPoint x: 656, startPoint y: 336, endPoint x: 460, endPoint y: 247, distance: 215.3
click at [460, 248] on div "Pour activer le glissement avec le clavier, appuyez sur Alt+Entrée. Une fois ce…" at bounding box center [497, 379] width 935 height 455
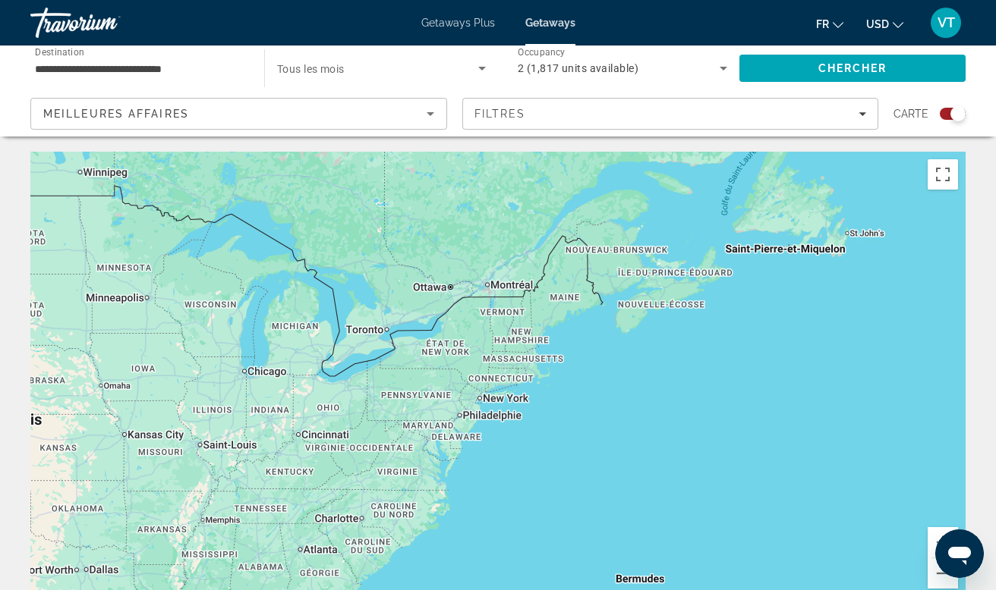
drag, startPoint x: 600, startPoint y: 374, endPoint x: 411, endPoint y: 182, distance: 269.4
click at [411, 186] on div "Pour activer le glissement avec le clavier, appuyez sur Alt+Entrée. Une fois ce…" at bounding box center [497, 379] width 935 height 455
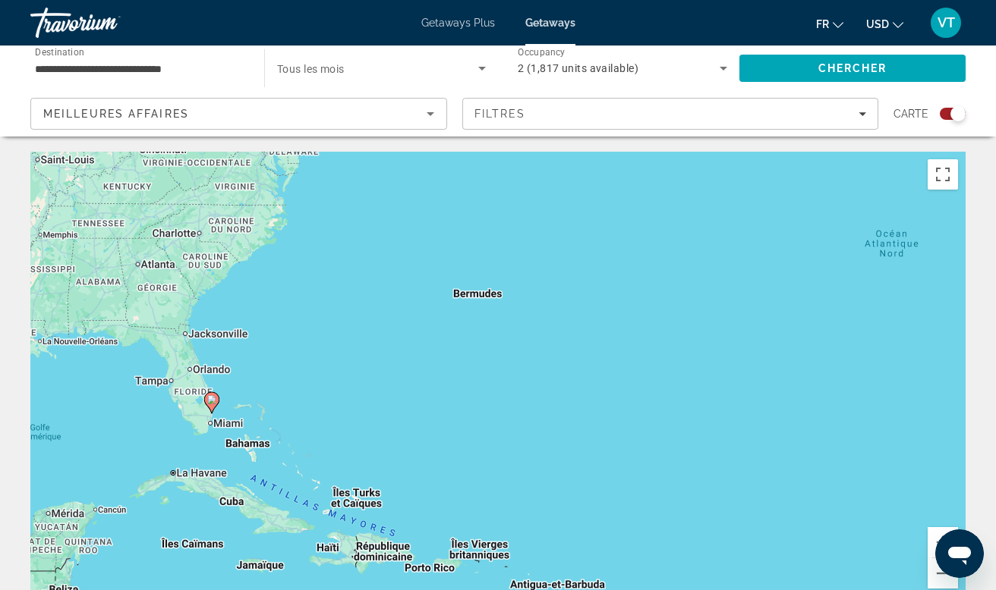
drag, startPoint x: 594, startPoint y: 374, endPoint x: 512, endPoint y: 175, distance: 215.8
click at [512, 175] on div "Pour activer le glissement avec le clavier, appuyez sur Alt+Entrée. Une fois ce…" at bounding box center [497, 379] width 935 height 455
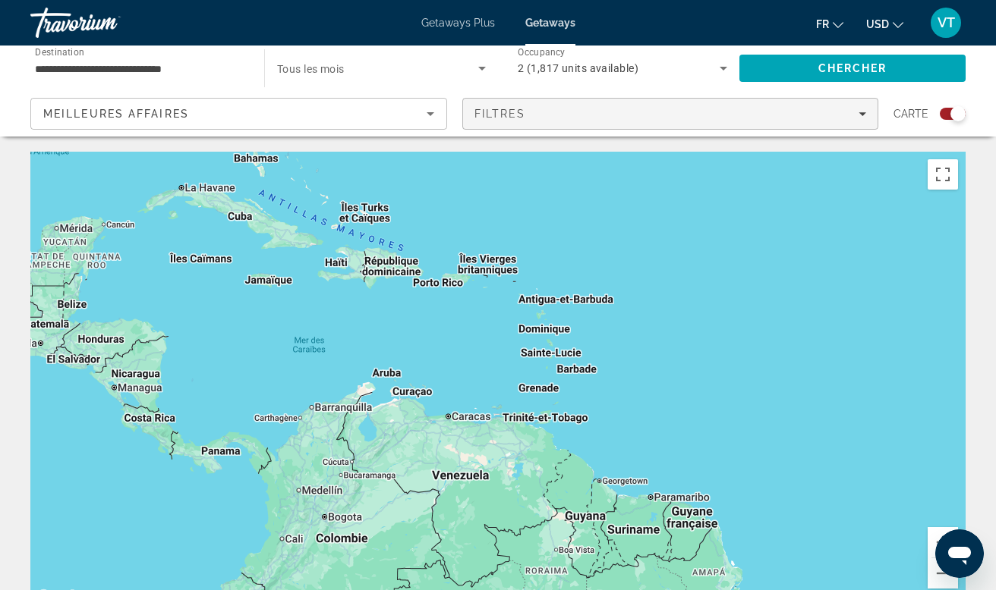
drag, startPoint x: 642, startPoint y: 379, endPoint x: 659, endPoint y: 100, distance: 279.8
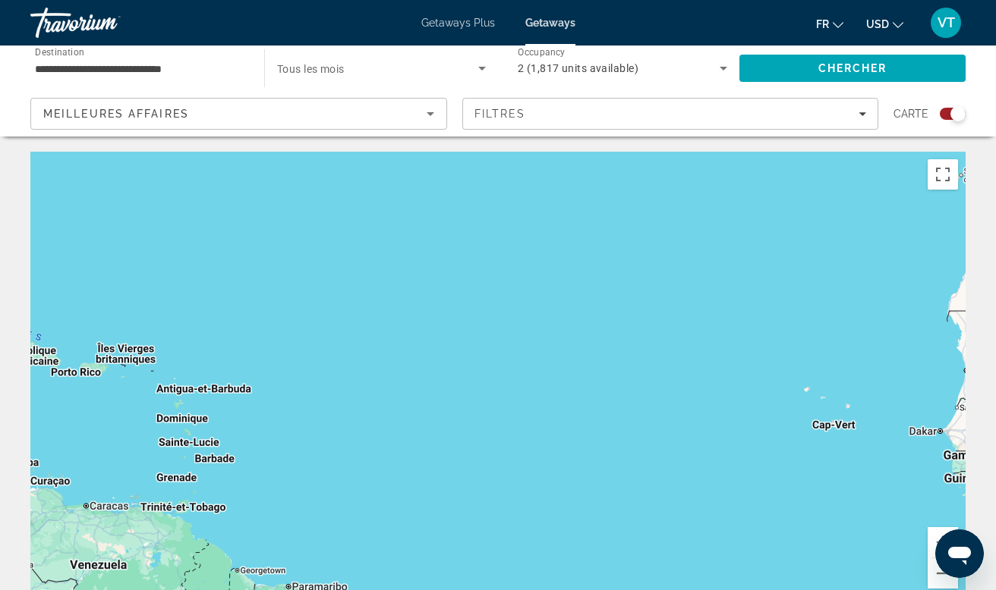
drag, startPoint x: 666, startPoint y: 323, endPoint x: 284, endPoint y: 425, distance: 395.0
click at [284, 424] on div "Pour activer le glissement avec le clavier, appuyez sur Alt+Entrée. Une fois ce…" at bounding box center [497, 379] width 935 height 455
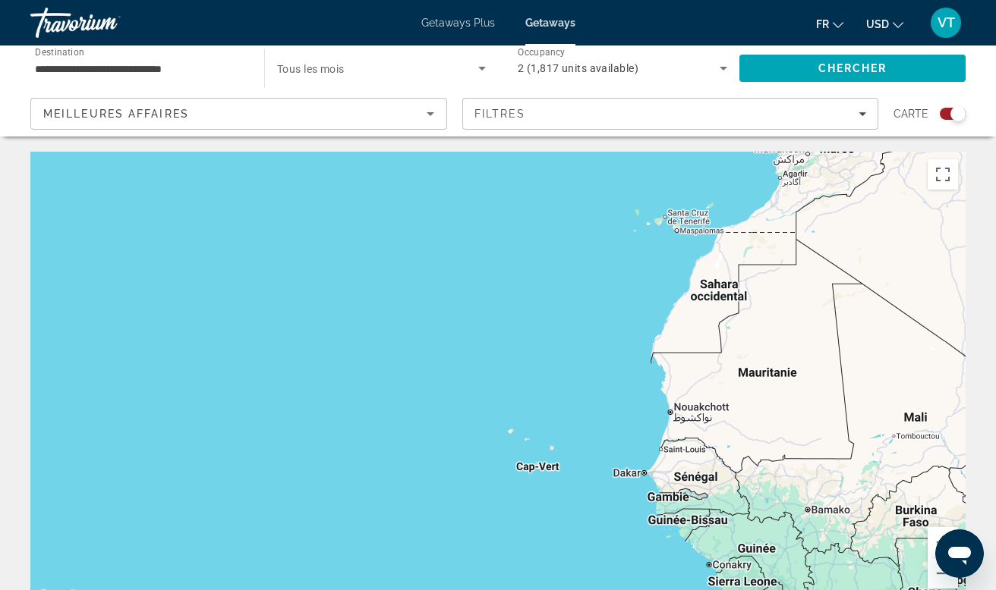
drag, startPoint x: 556, startPoint y: 357, endPoint x: 349, endPoint y: 516, distance: 260.9
click at [349, 516] on div "Pour activer le glissement avec le clavier, appuyez sur Alt+Entrée. Une fois ce…" at bounding box center [497, 379] width 935 height 455
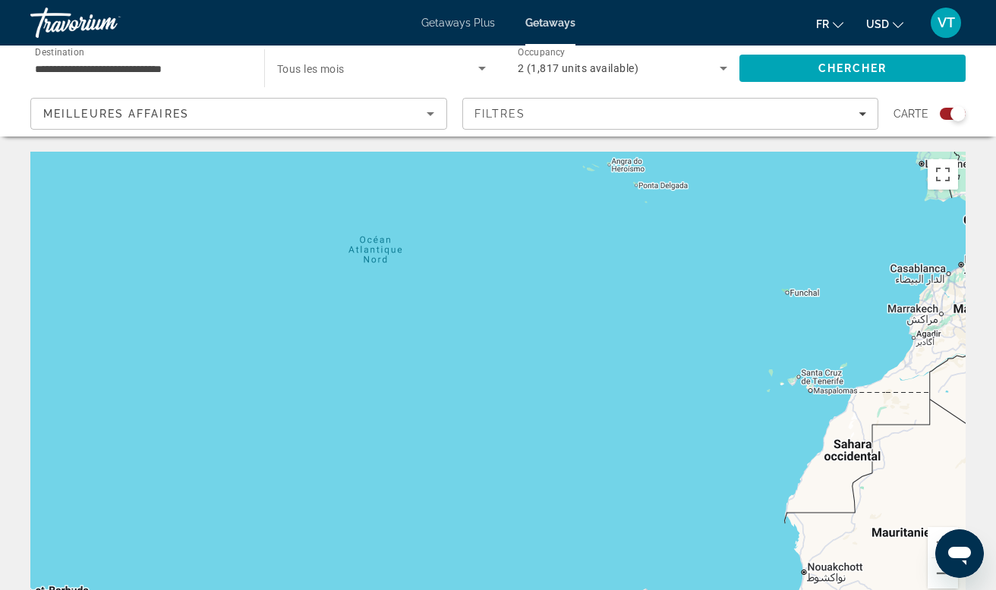
drag, startPoint x: 351, startPoint y: 337, endPoint x: 707, endPoint y: 270, distance: 362.1
click at [707, 270] on div "Pour activer le glissement avec le clavier, appuyez sur Alt+Entrée. Une fois ce…" at bounding box center [497, 379] width 935 height 455
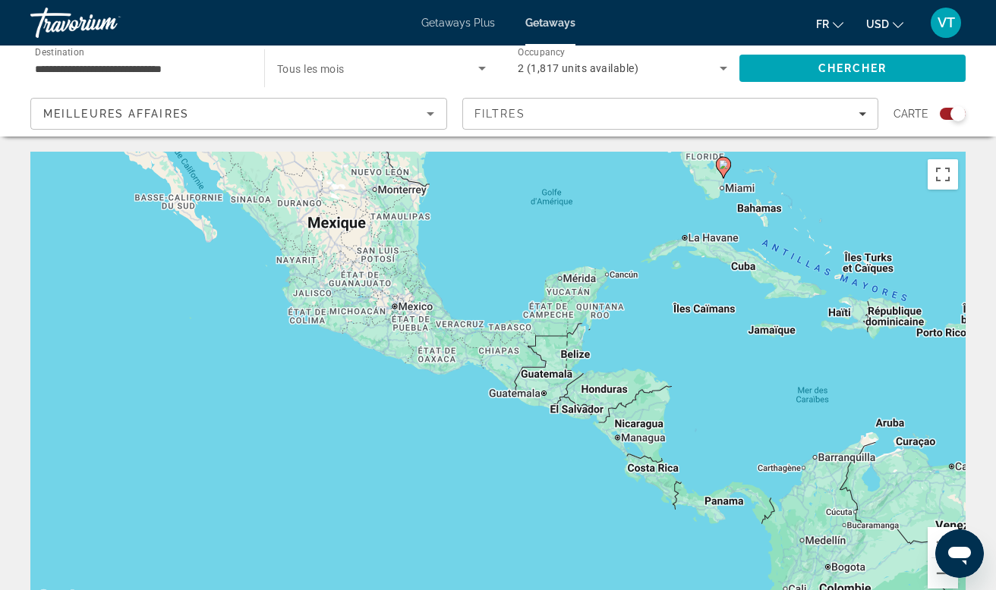
drag, startPoint x: 318, startPoint y: 365, endPoint x: 574, endPoint y: 323, distance: 260.0
click at [575, 323] on div "Pour activer le glissement avec le clavier, appuyez sur Alt+Entrée. Une fois ce…" at bounding box center [497, 379] width 935 height 455
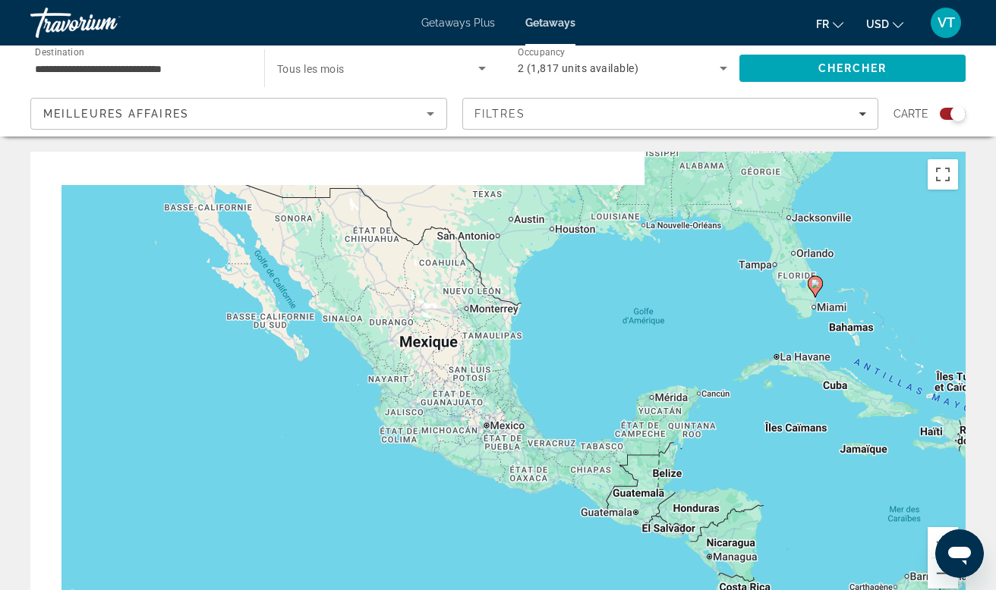
drag, startPoint x: 519, startPoint y: 310, endPoint x: 625, endPoint y: 461, distance: 184.2
click at [625, 461] on div "Pour activer le glissement avec le clavier, appuyez sur Alt+Entrée. Une fois ce…" at bounding box center [497, 379] width 935 height 455
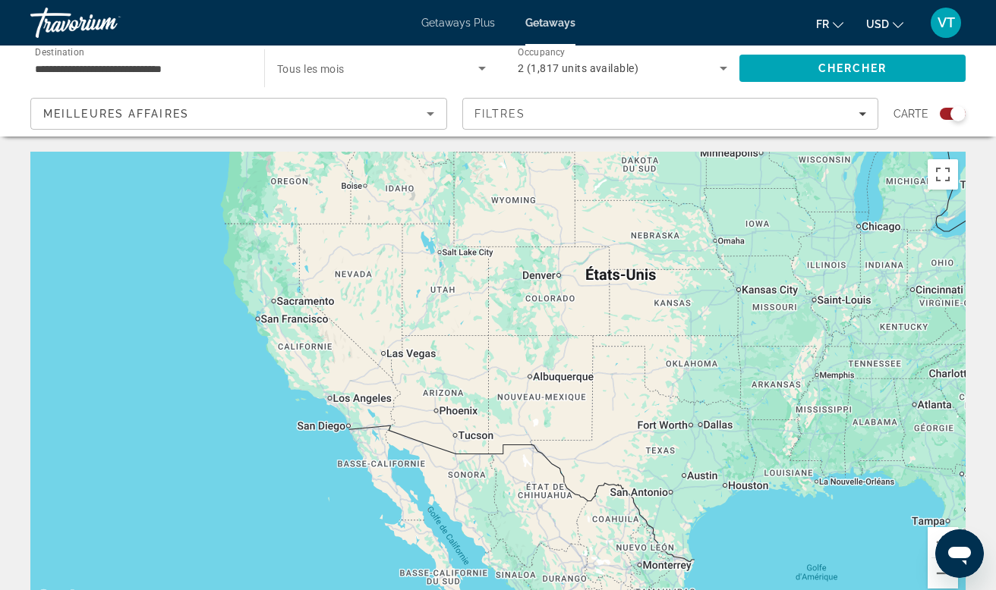
drag, startPoint x: 350, startPoint y: 312, endPoint x: 512, endPoint y: 541, distance: 280.9
click at [512, 541] on div "Pour activer le glissement avec le clavier, appuyez sur Alt+Entrée. Une fois ce…" at bounding box center [497, 379] width 935 height 455
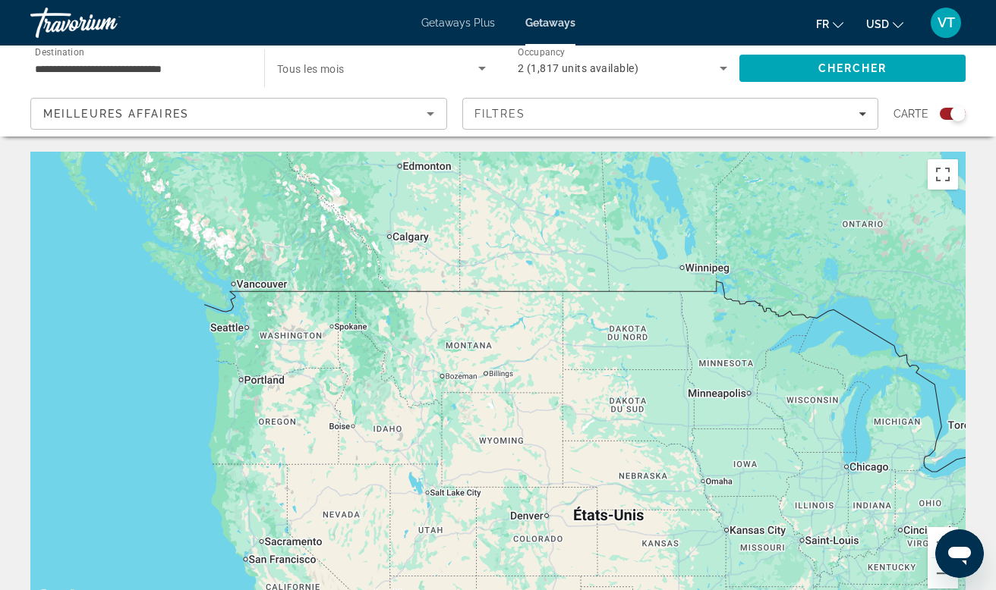
drag, startPoint x: 488, startPoint y: 297, endPoint x: 478, endPoint y: 540, distance: 242.3
click at [478, 540] on div "Pour activer le glissement avec le clavier, appuyez sur Alt+Entrée. Une fois ce…" at bounding box center [497, 379] width 935 height 455
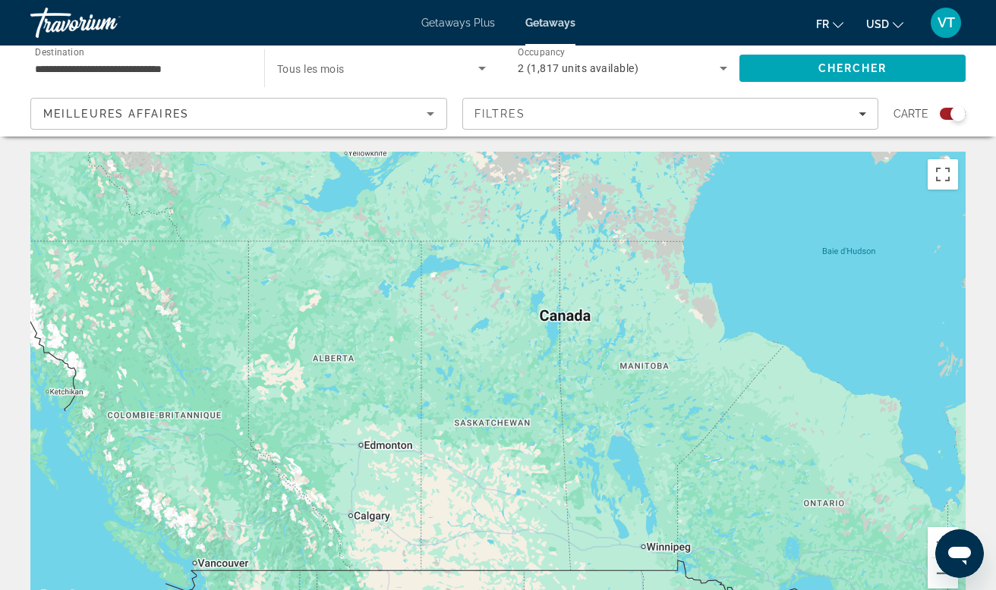
drag, startPoint x: 600, startPoint y: 307, endPoint x: 562, endPoint y: 586, distance: 281.9
click at [562, 586] on div "Pour activer le glissement avec le clavier, appuyez sur Alt+Entrée. Une fois ce…" at bounding box center [497, 379] width 935 height 455
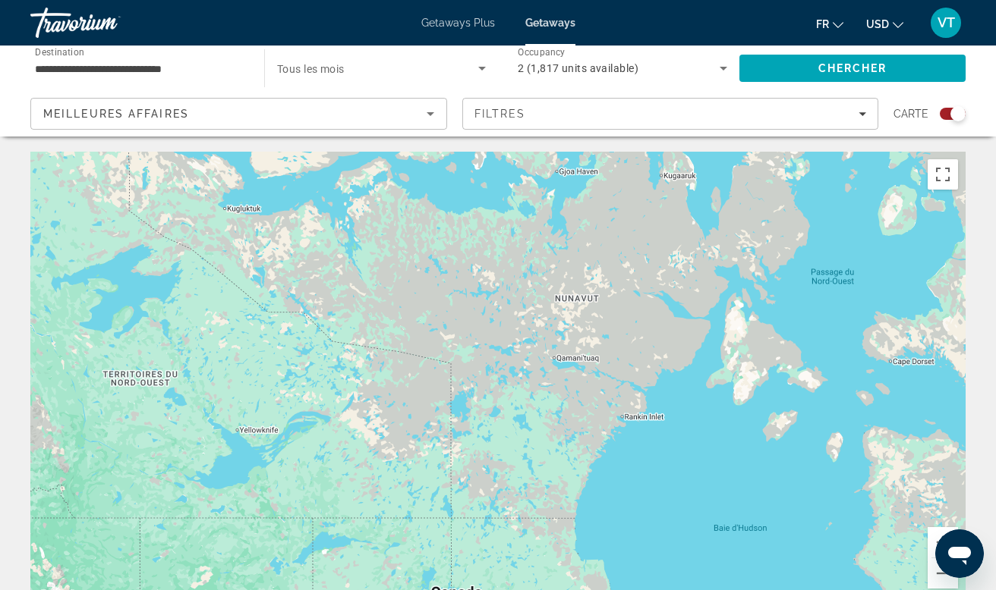
drag, startPoint x: 702, startPoint y: 260, endPoint x: 592, endPoint y: 540, distance: 301.6
click at [592, 540] on div "Pour activer le glissement avec le clavier, appuyez sur Alt+Entrée. Une fois ce…" at bounding box center [497, 379] width 935 height 455
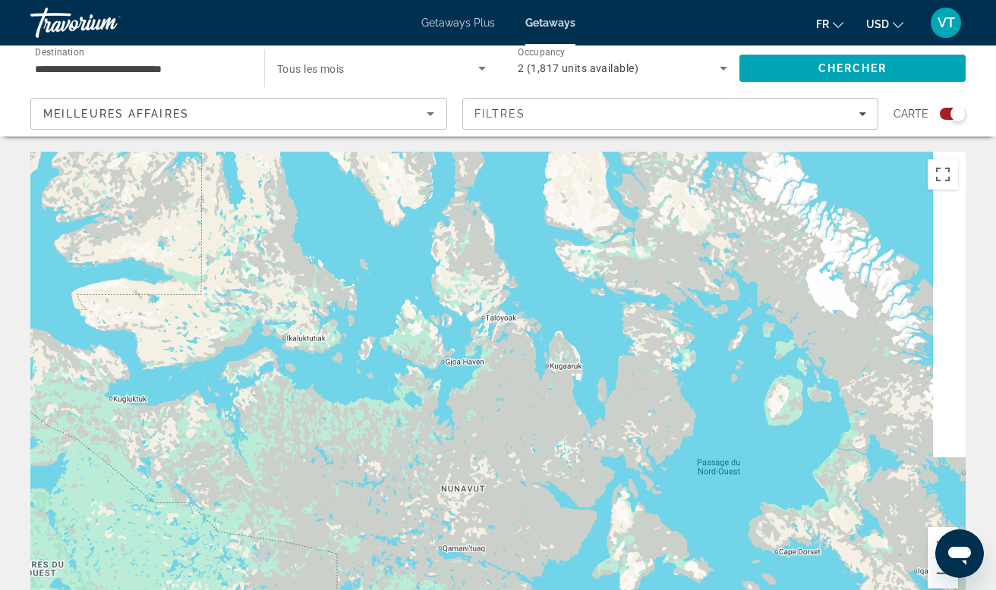
drag, startPoint x: 744, startPoint y: 269, endPoint x: 597, endPoint y: 464, distance: 243.3
click at [598, 465] on div "Pour activer le glissement avec le clavier, appuyez sur Alt+Entrée. Une fois ce…" at bounding box center [497, 379] width 935 height 455
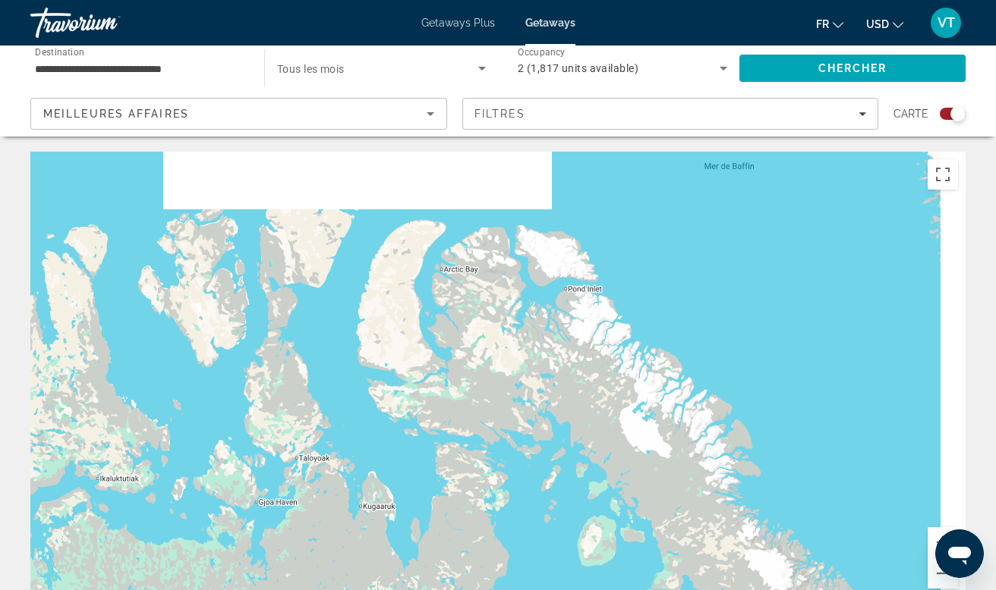
drag, startPoint x: 791, startPoint y: 272, endPoint x: 632, endPoint y: 401, distance: 204.6
click at [632, 401] on div "Pour activer le glissement avec le clavier, appuyez sur Alt+Entrée. Une fois ce…" at bounding box center [497, 379] width 935 height 455
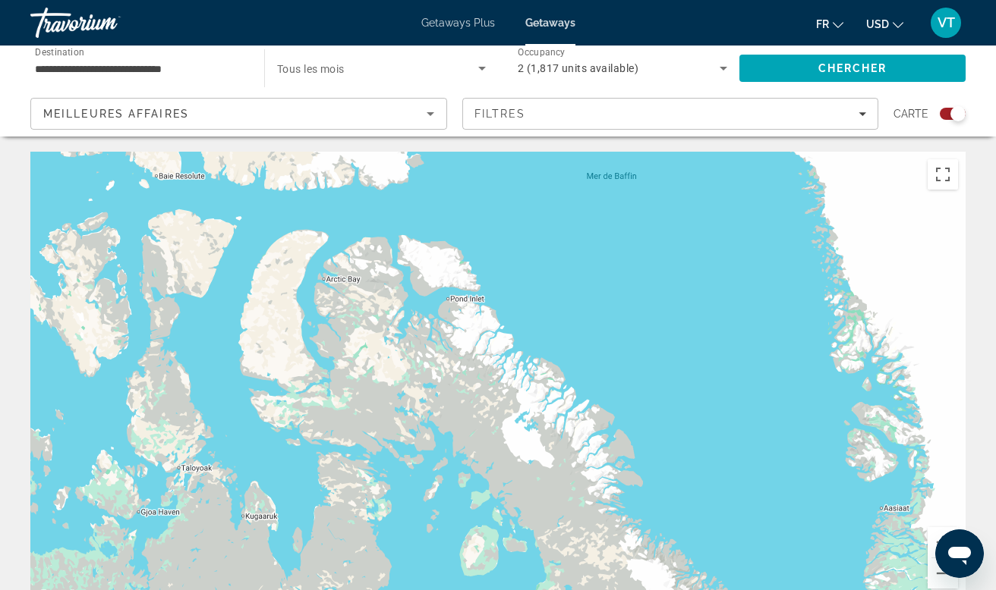
drag, startPoint x: 638, startPoint y: 471, endPoint x: 555, endPoint y: 452, distance: 85.6
click at [555, 453] on div "Pour activer le glissement avec le clavier, appuyez sur Alt+Entrée. Une fois ce…" at bounding box center [497, 379] width 935 height 455
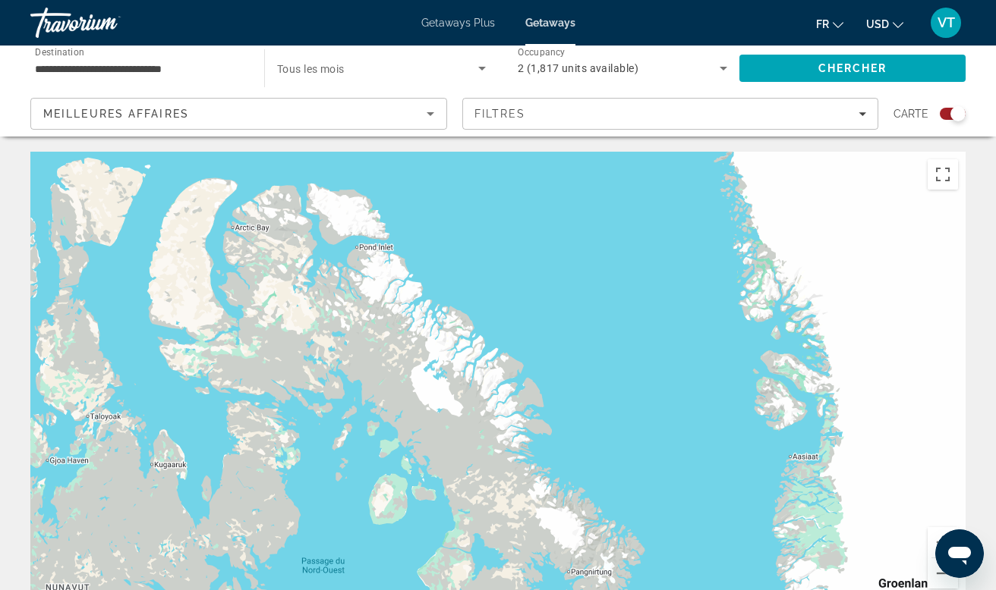
drag, startPoint x: 546, startPoint y: 446, endPoint x: 507, endPoint y: 309, distance: 142.9
click at [507, 309] on div "Pour activer le glissement avec le clavier, appuyez sur Alt+Entrée. Une fois ce…" at bounding box center [497, 379] width 935 height 455
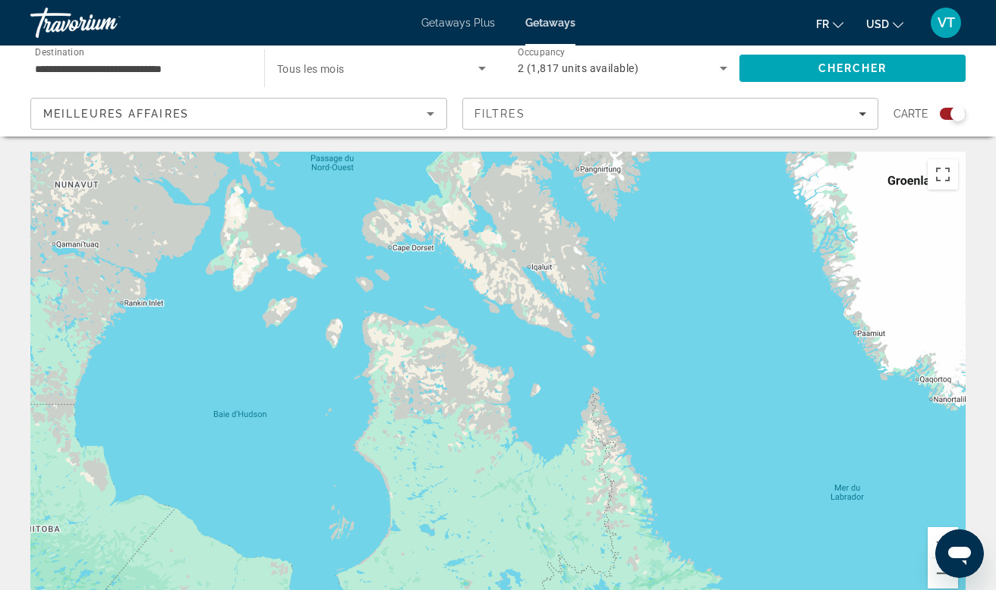
drag, startPoint x: 461, startPoint y: 243, endPoint x: 523, endPoint y: 79, distance: 175.3
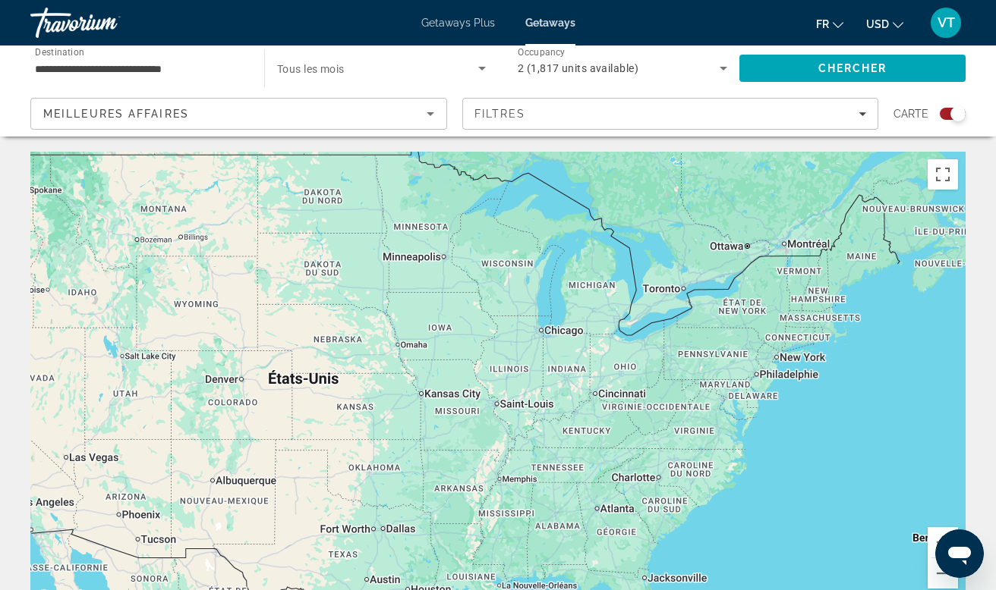
drag, startPoint x: 430, startPoint y: 419, endPoint x: 691, endPoint y: -94, distance: 575.9
click at [691, 0] on html "**********" at bounding box center [498, 295] width 996 height 590
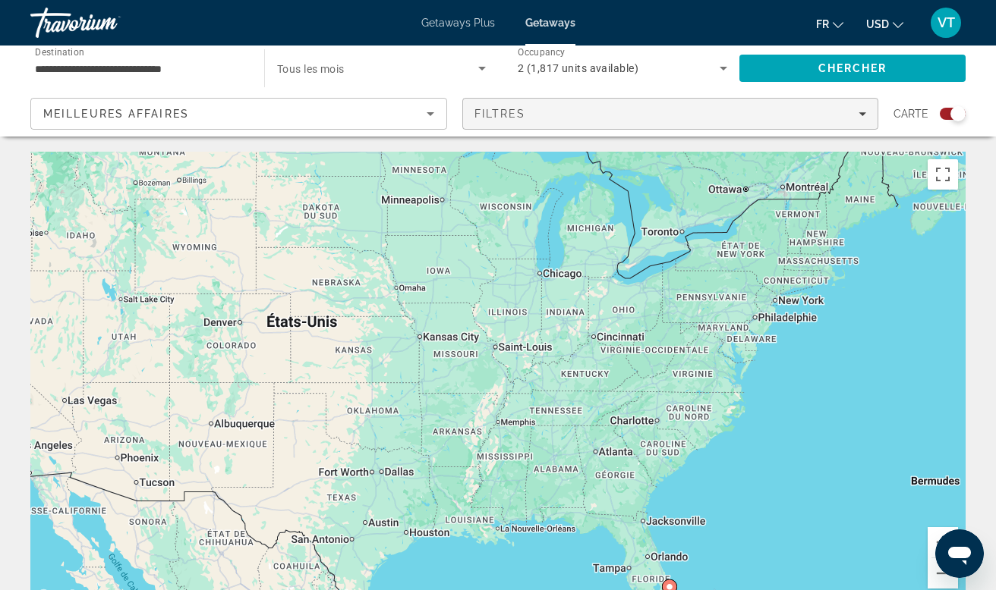
drag, startPoint x: 609, startPoint y: 334, endPoint x: 574, endPoint y: 119, distance: 217.7
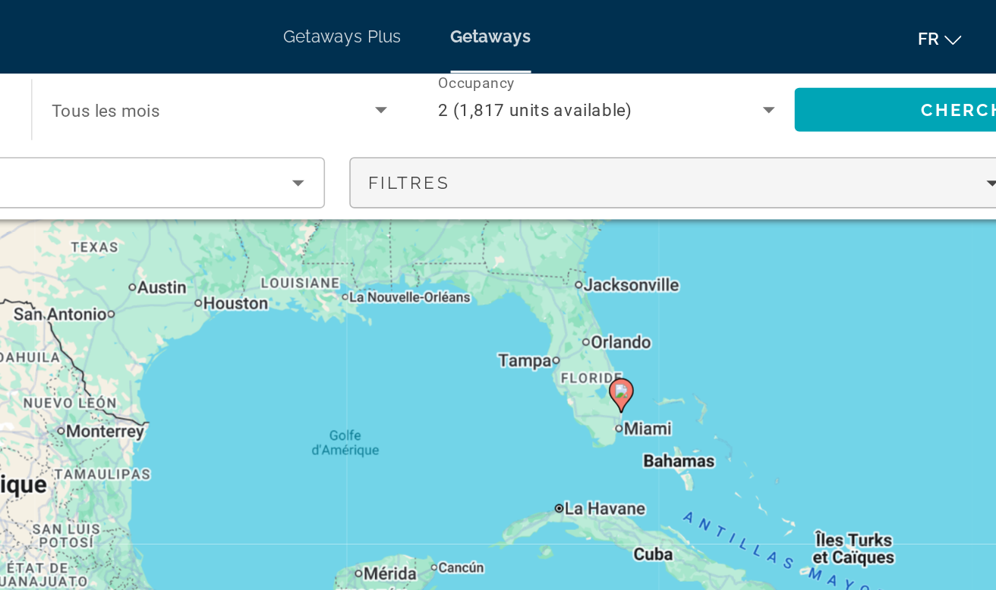
scroll to position [174, 0]
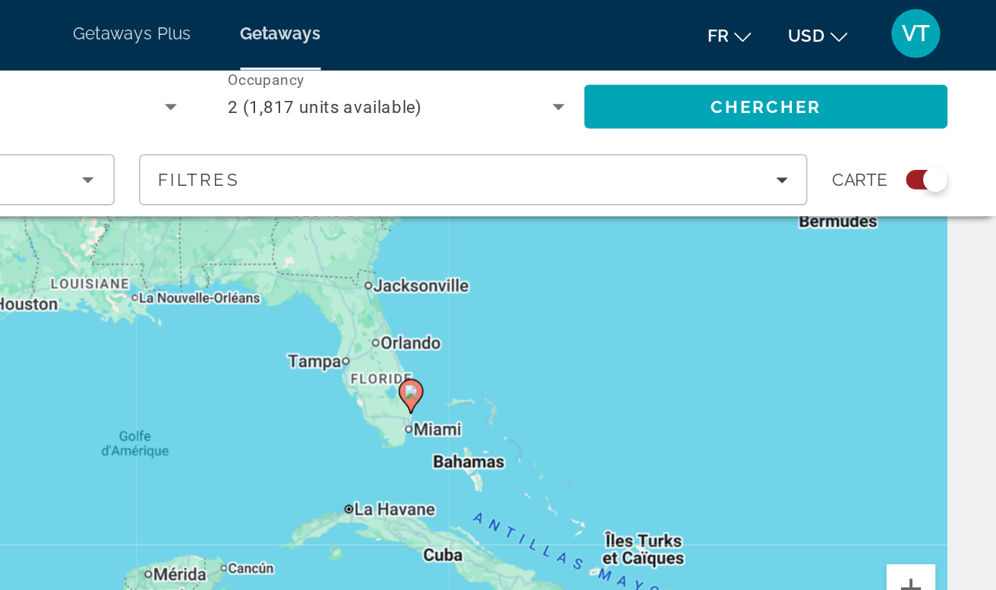
click at [939, 110] on div "Search widget" at bounding box center [952, 114] width 26 height 12
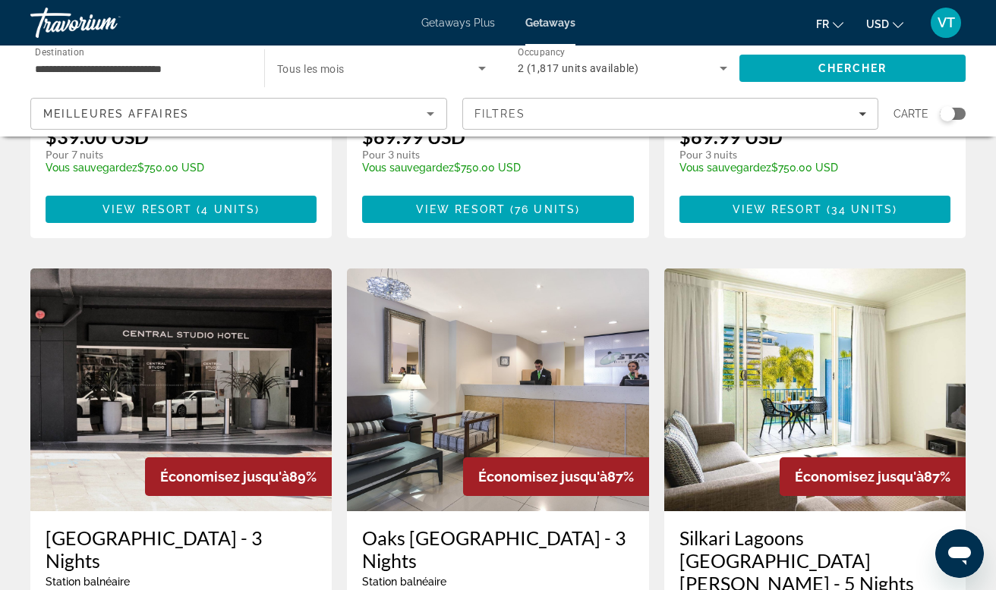
scroll to position [1662, 0]
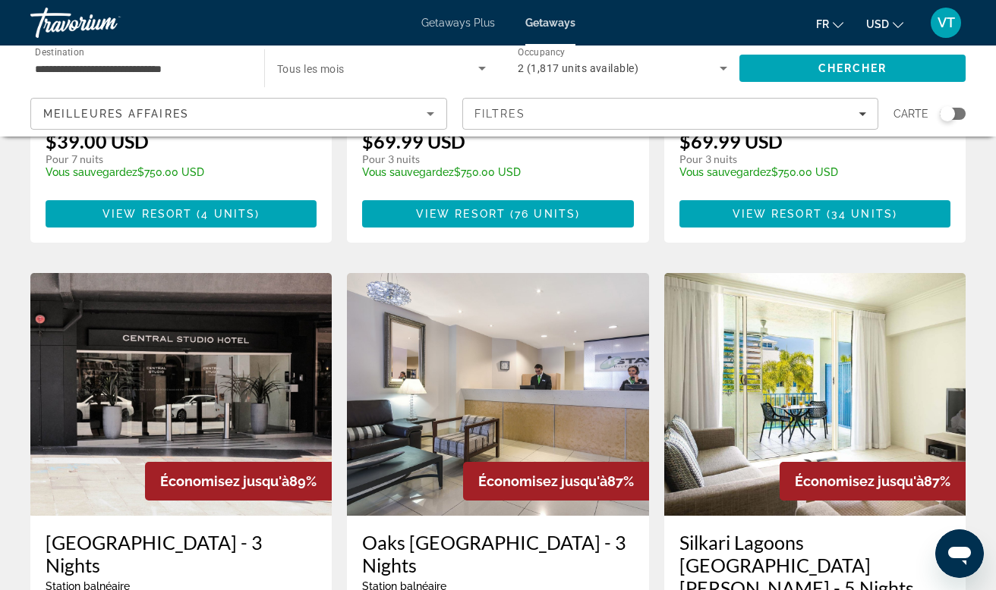
click at [584, 273] on img "Main content" at bounding box center [497, 394] width 301 height 243
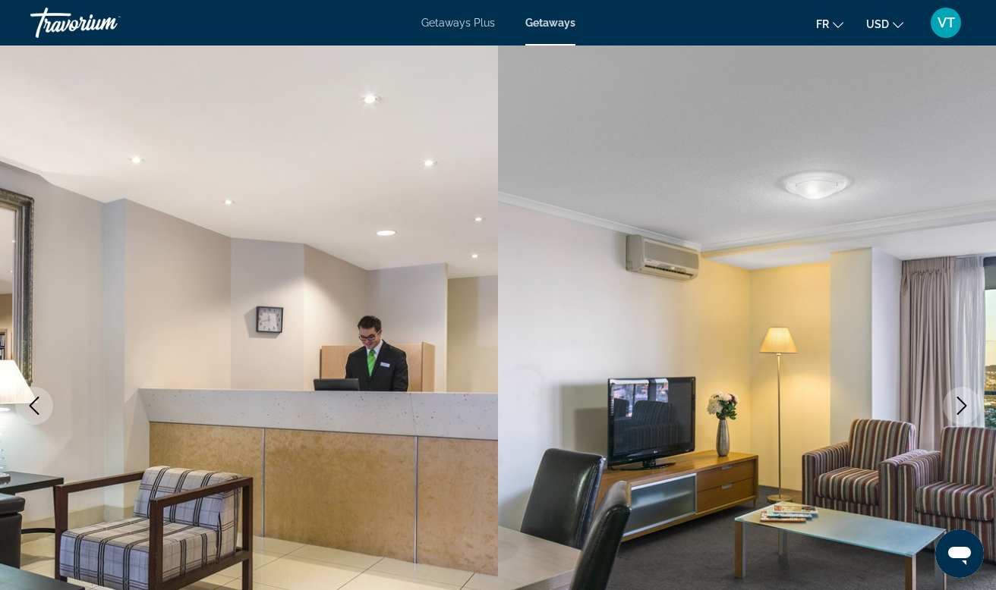
click at [968, 402] on icon "Next image" at bounding box center [961, 406] width 18 height 18
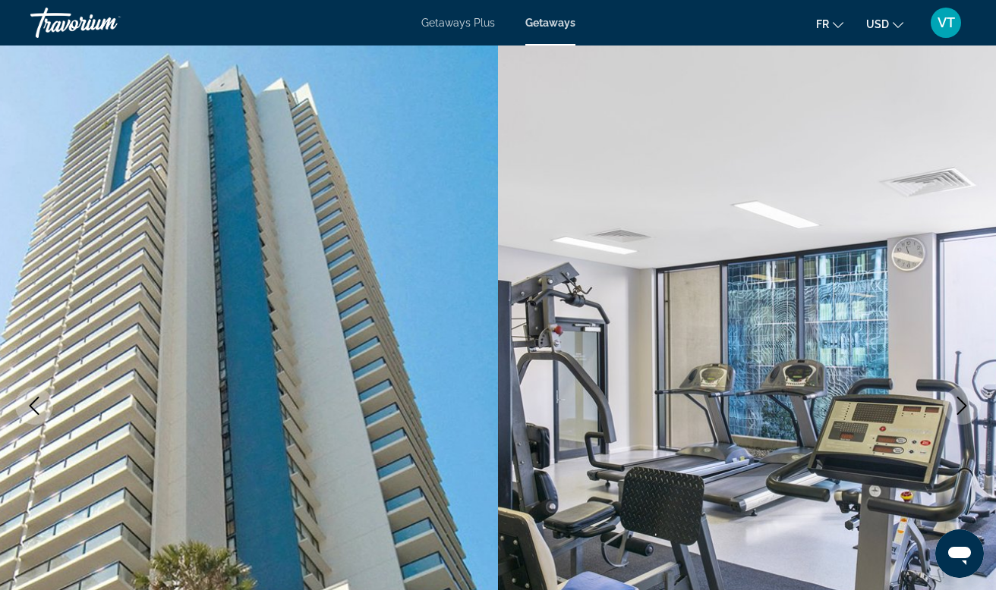
click at [968, 402] on icon "Next image" at bounding box center [961, 406] width 18 height 18
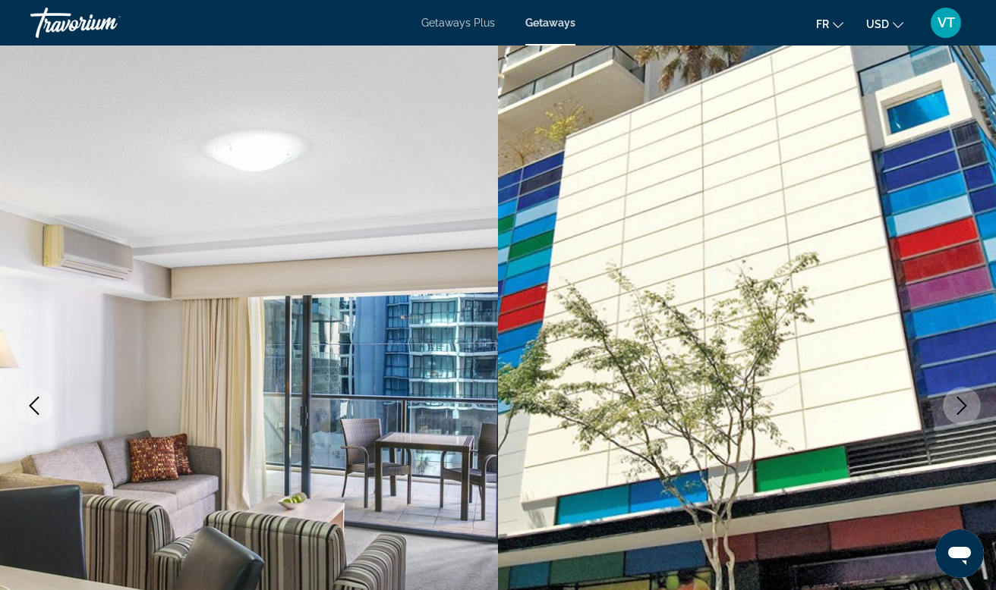
click at [968, 402] on icon "Next image" at bounding box center [961, 406] width 18 height 18
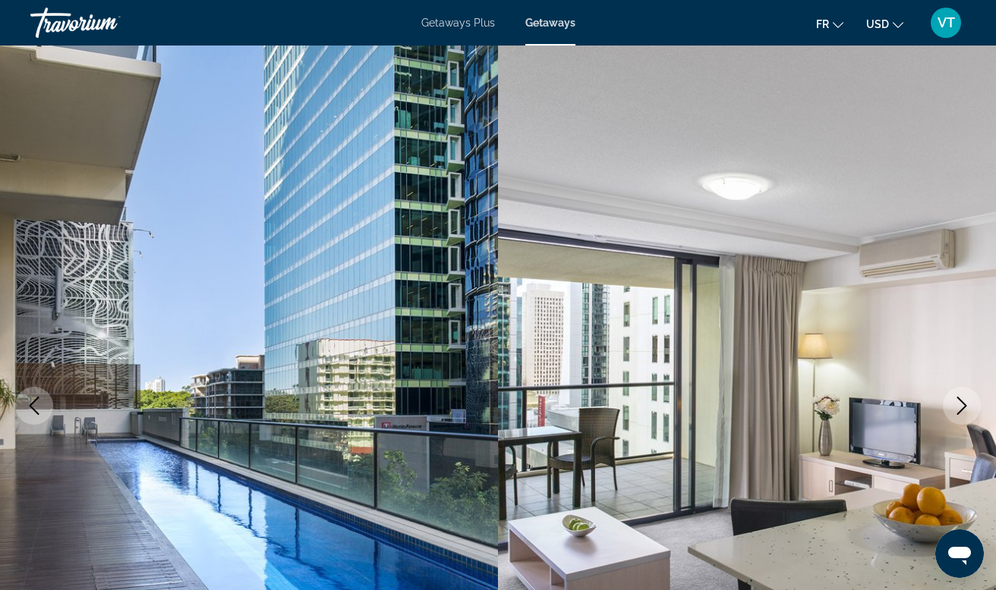
click at [968, 402] on icon "Next image" at bounding box center [961, 406] width 18 height 18
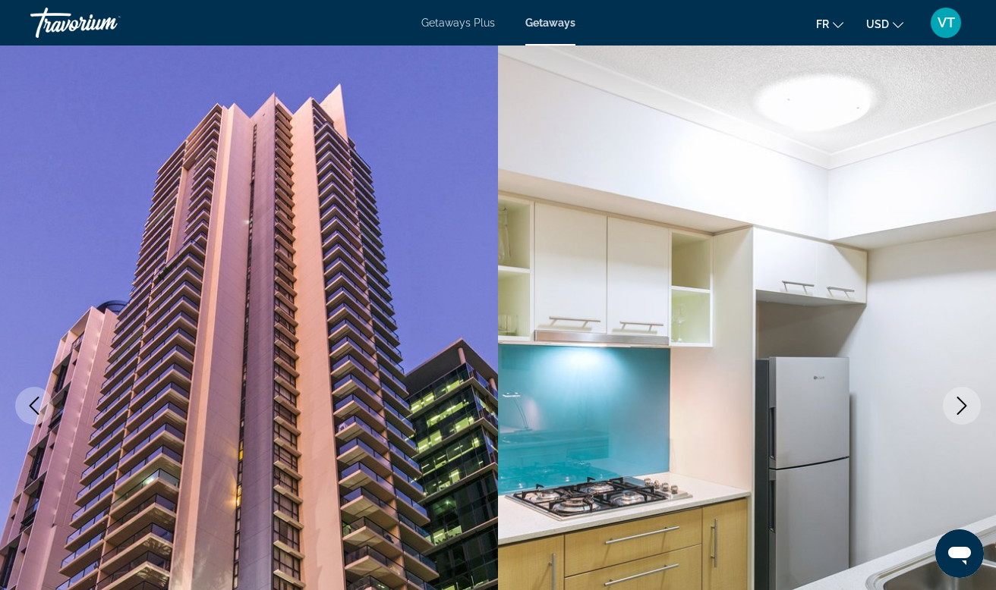
click at [968, 402] on icon "Next image" at bounding box center [961, 406] width 18 height 18
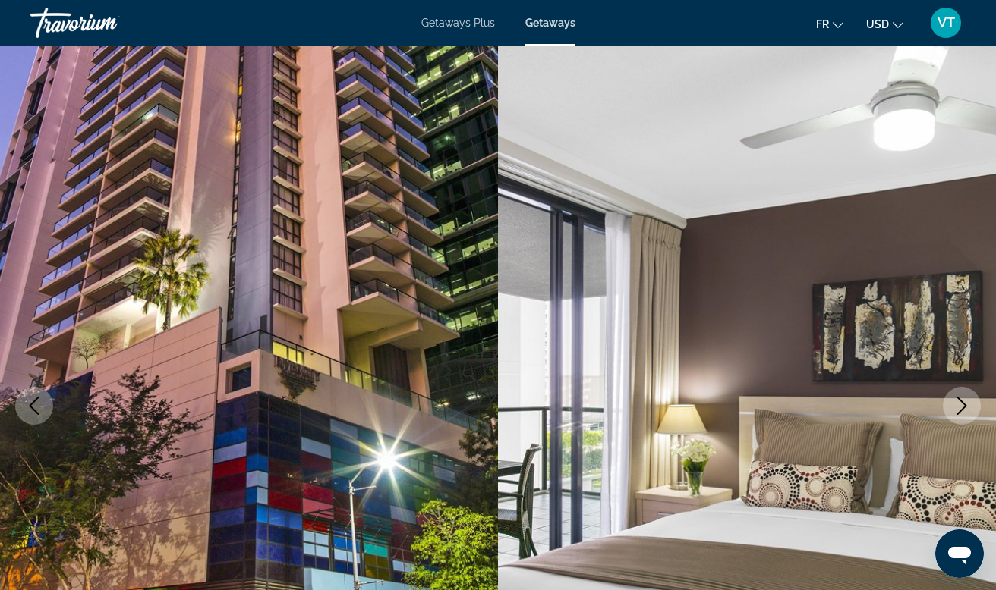
click at [968, 402] on icon "Next image" at bounding box center [961, 406] width 18 height 18
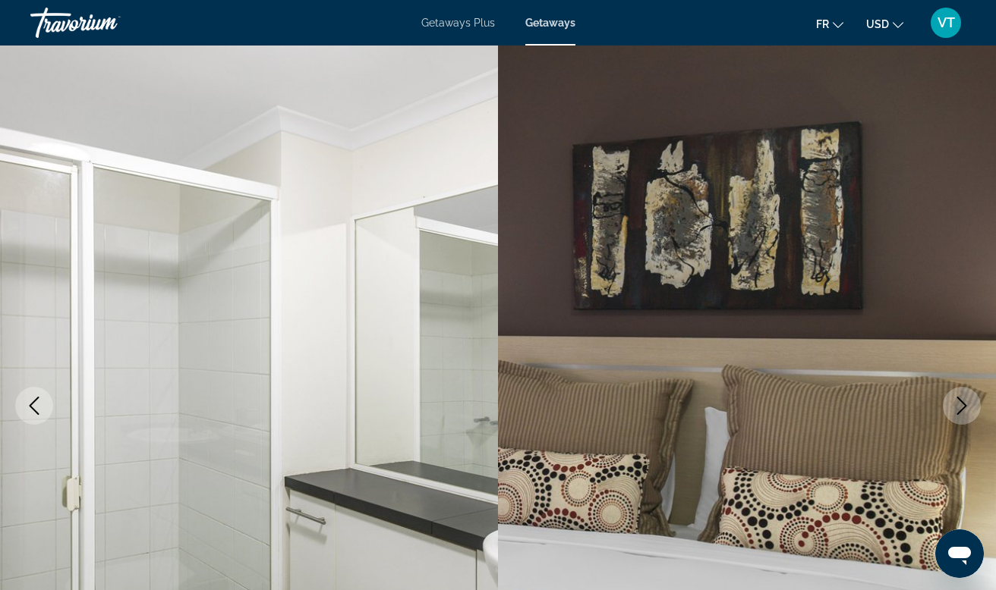
click at [968, 402] on icon "Next image" at bounding box center [961, 406] width 18 height 18
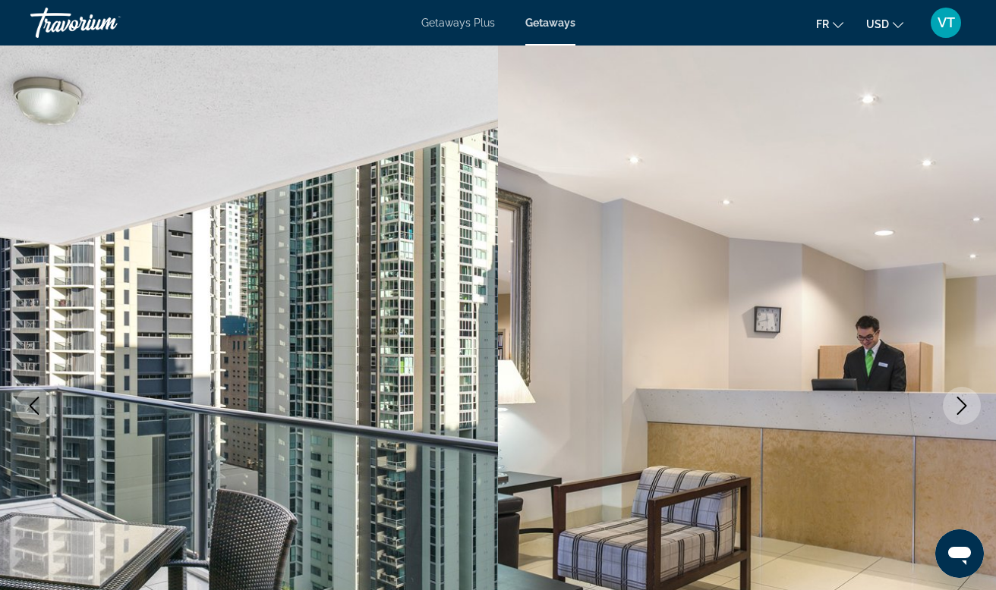
click at [968, 401] on icon "Next image" at bounding box center [961, 406] width 18 height 18
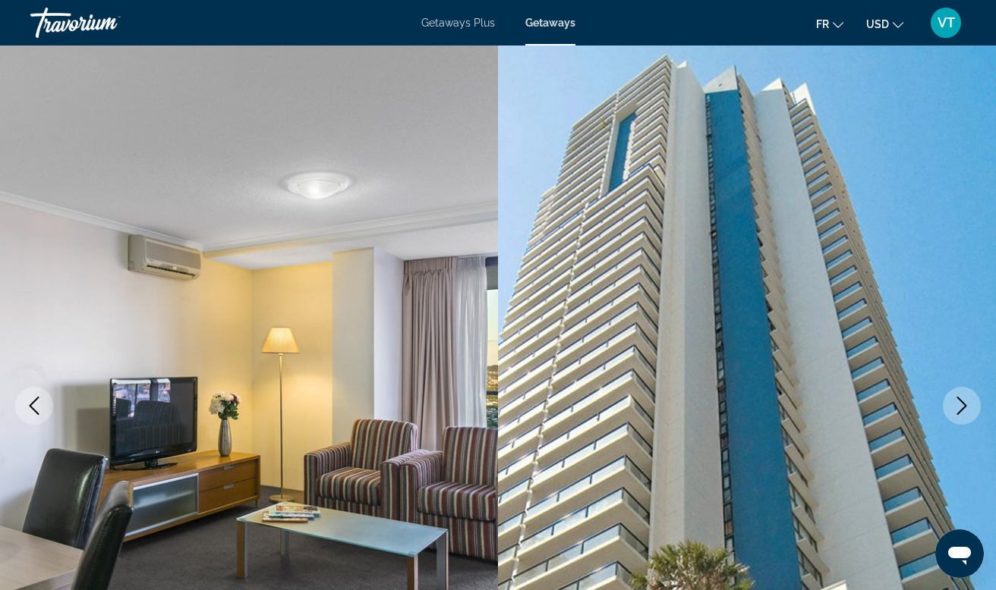
click at [968, 401] on icon "Next image" at bounding box center [961, 406] width 18 height 18
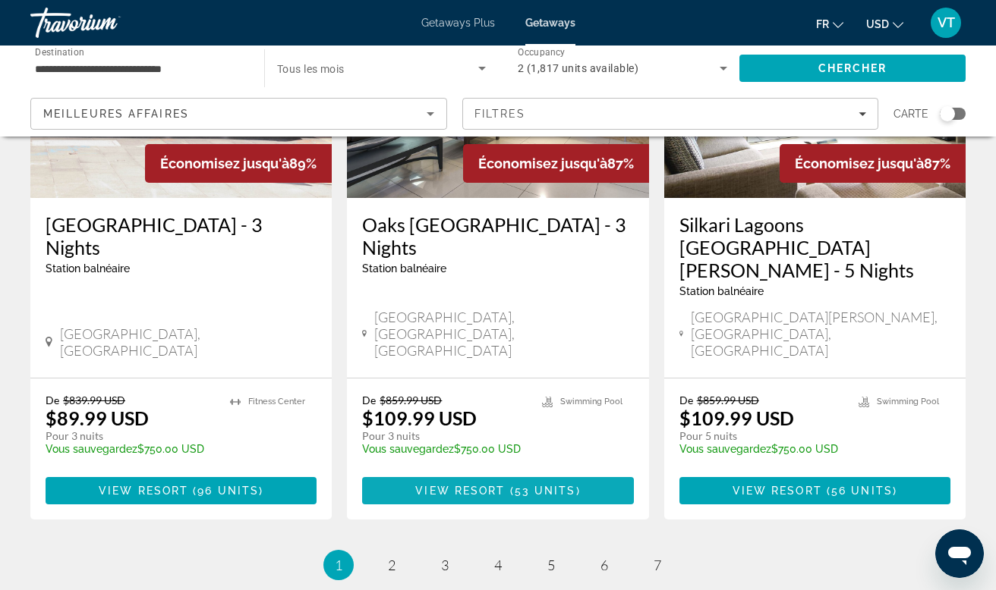
scroll to position [1979, 0]
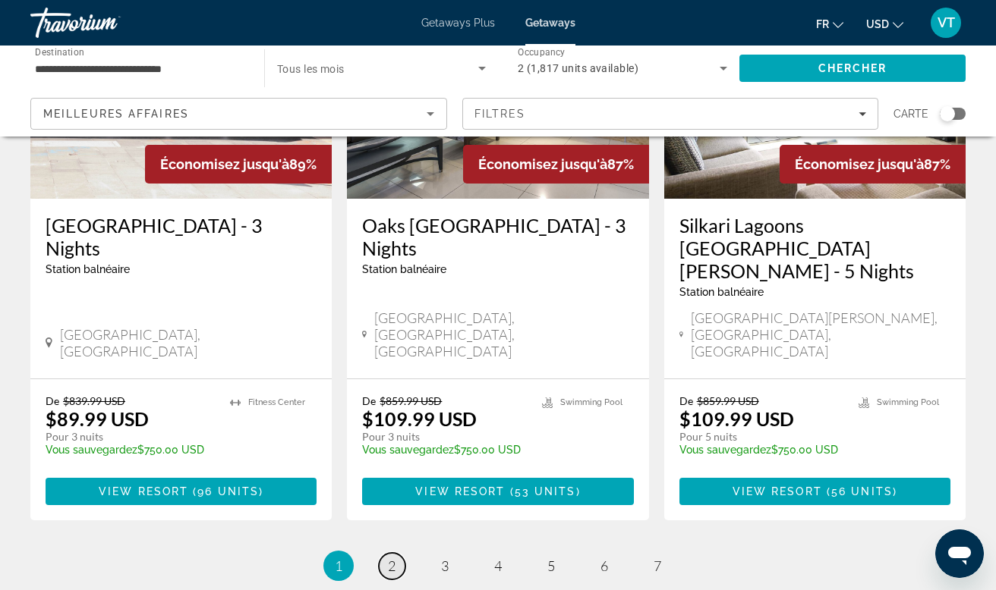
click at [390, 558] on span "2" at bounding box center [392, 566] width 8 height 17
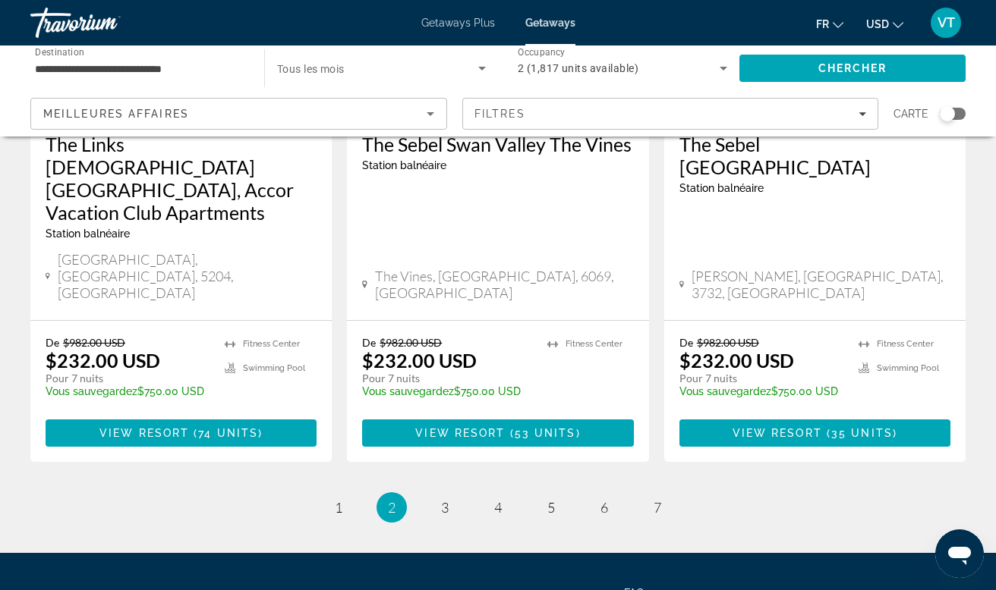
scroll to position [2002, 0]
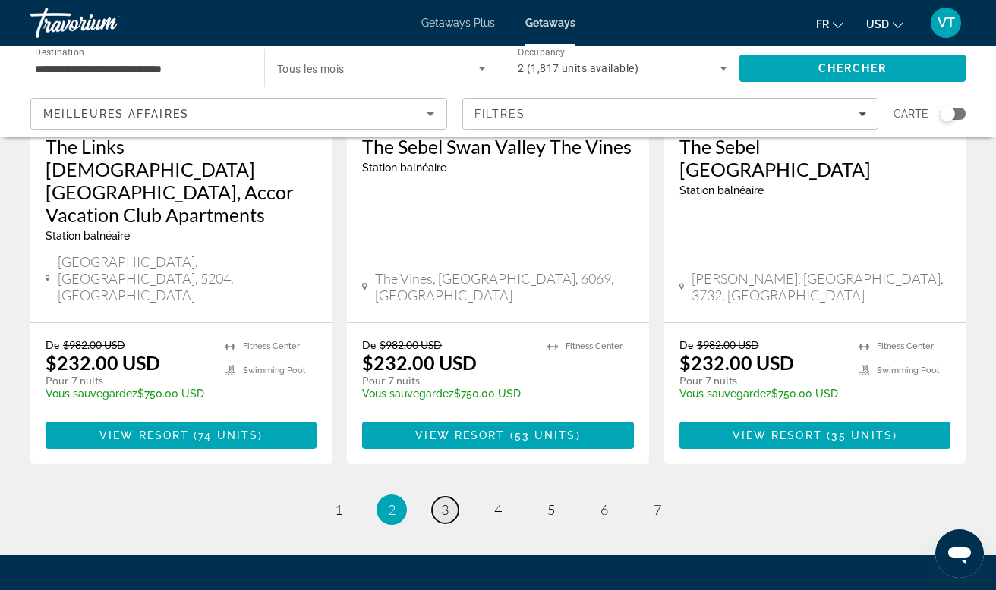
click at [447, 502] on span "3" at bounding box center [445, 510] width 8 height 17
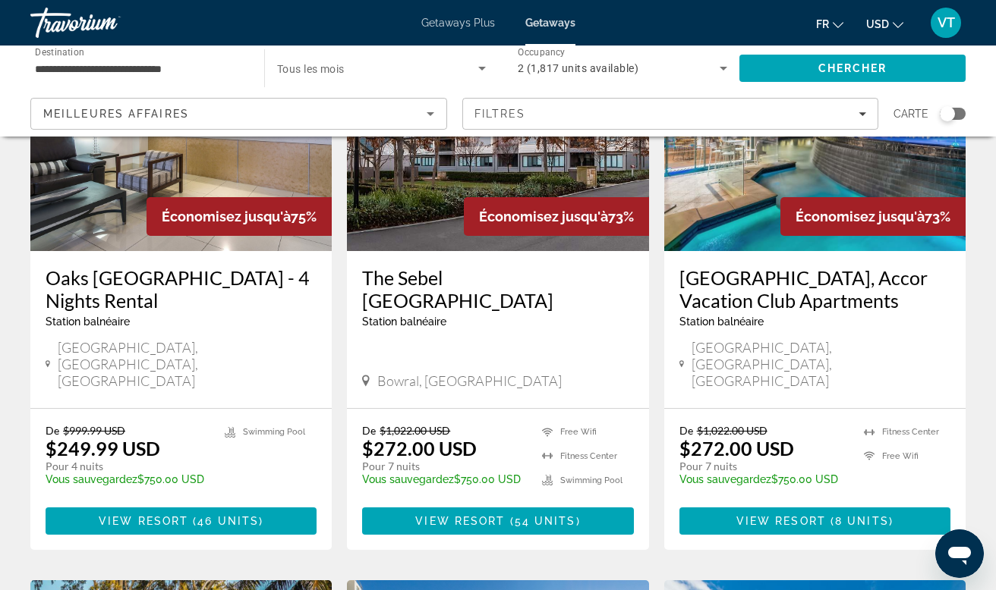
scroll to position [172, 0]
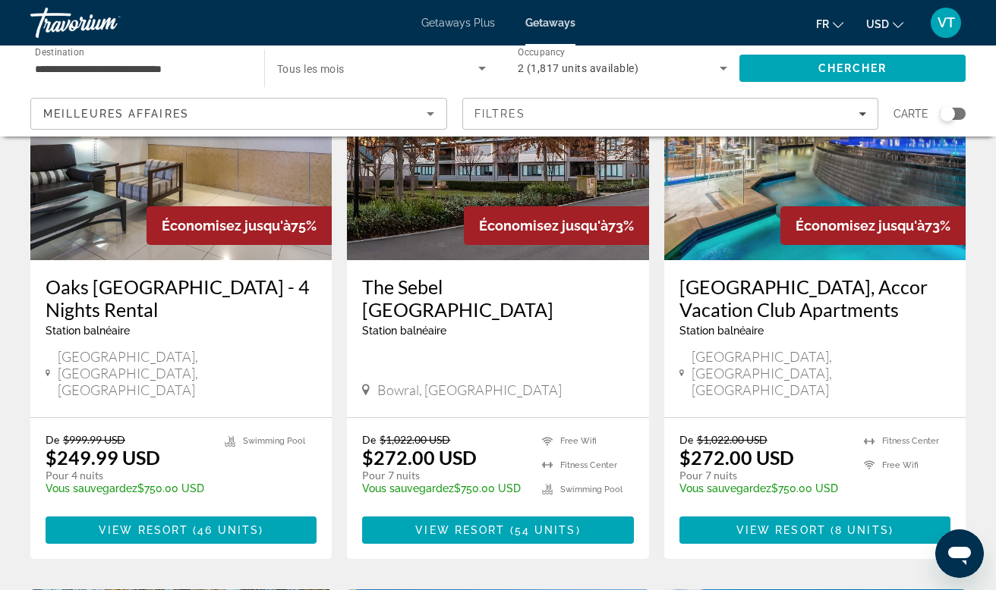
click at [958, 113] on div "Search widget" at bounding box center [952, 114] width 26 height 12
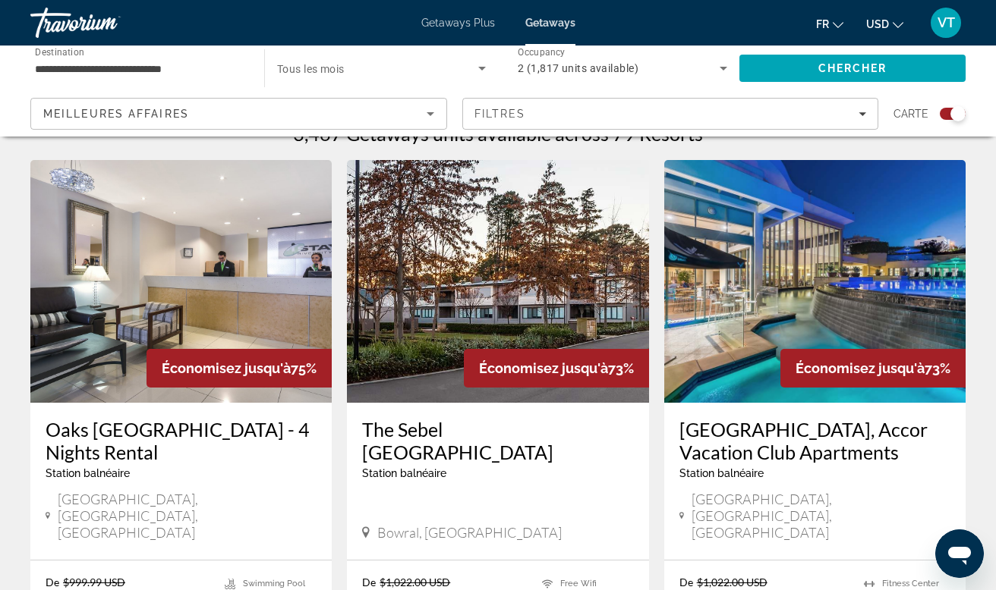
scroll to position [502, 0]
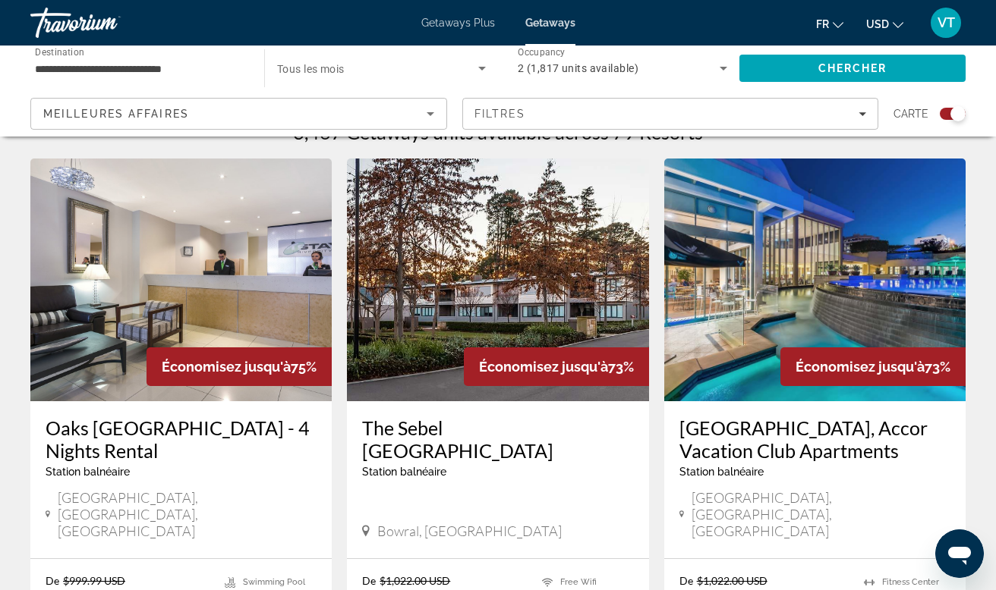
click at [798, 256] on img "Main content" at bounding box center [814, 280] width 301 height 243
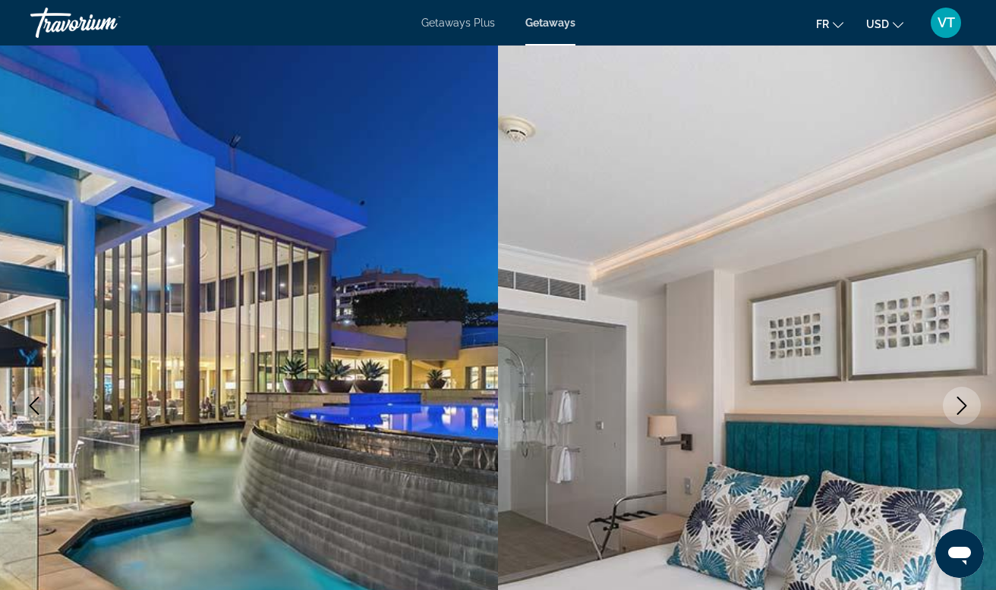
click at [974, 400] on button "Next image" at bounding box center [961, 406] width 38 height 38
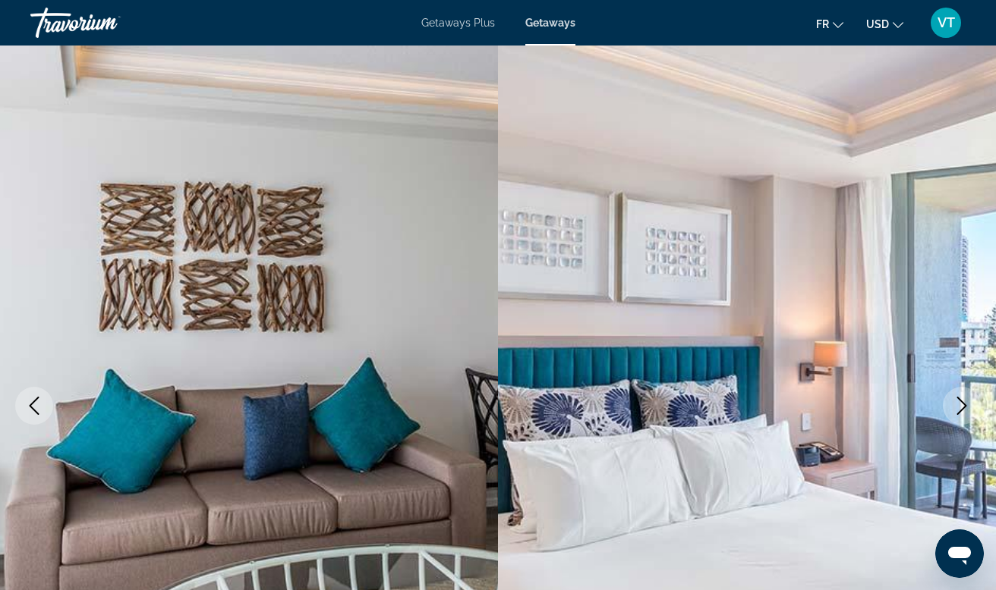
click at [974, 400] on button "Next image" at bounding box center [961, 406] width 38 height 38
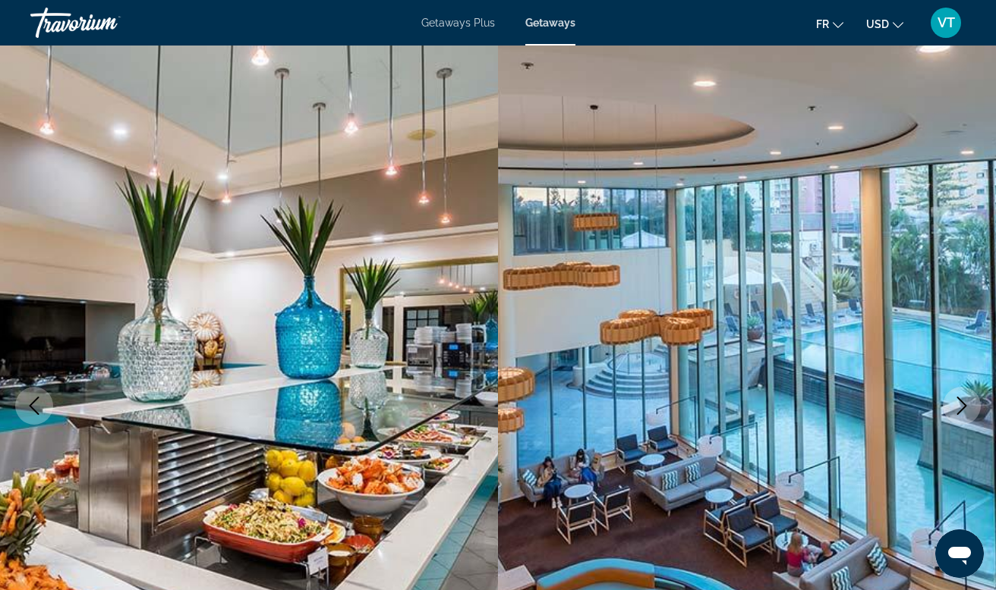
click at [966, 400] on icon "Next image" at bounding box center [961, 406] width 18 height 18
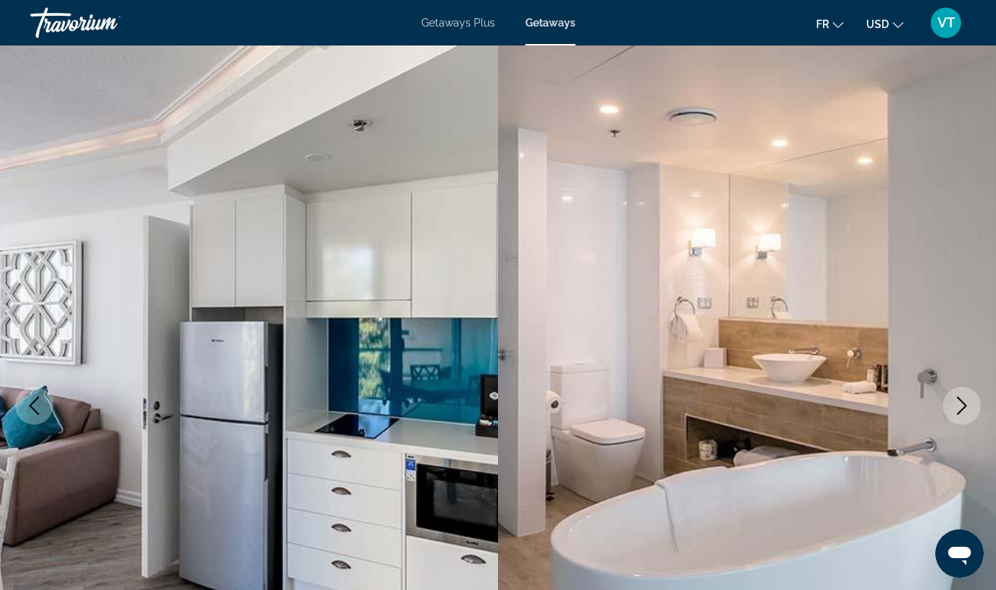
click at [966, 398] on icon "Next image" at bounding box center [961, 406] width 18 height 18
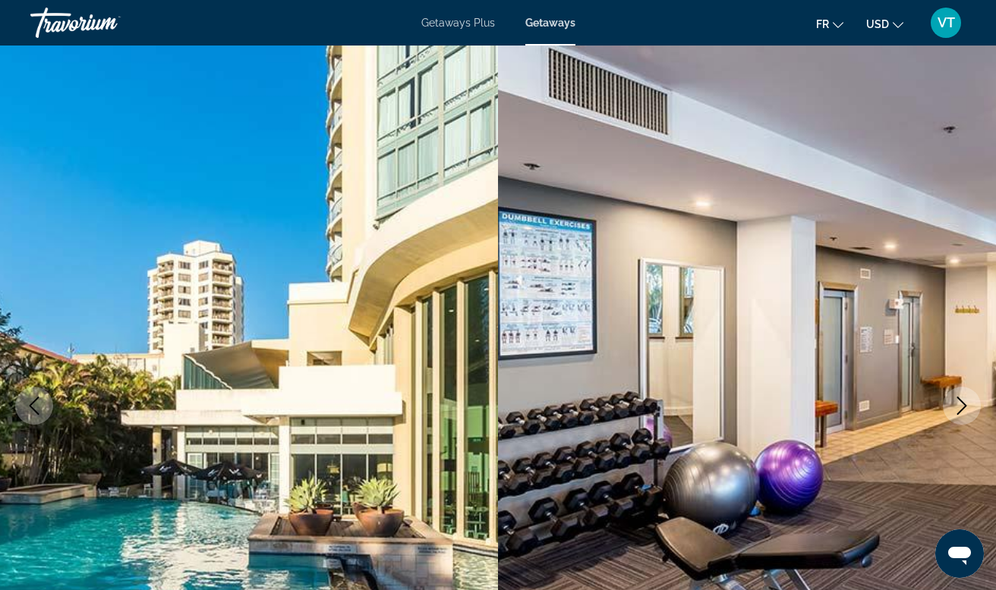
click at [966, 398] on icon "Next image" at bounding box center [961, 406] width 18 height 18
